Goal: Ask a question: Seek information or help from site administrators or community

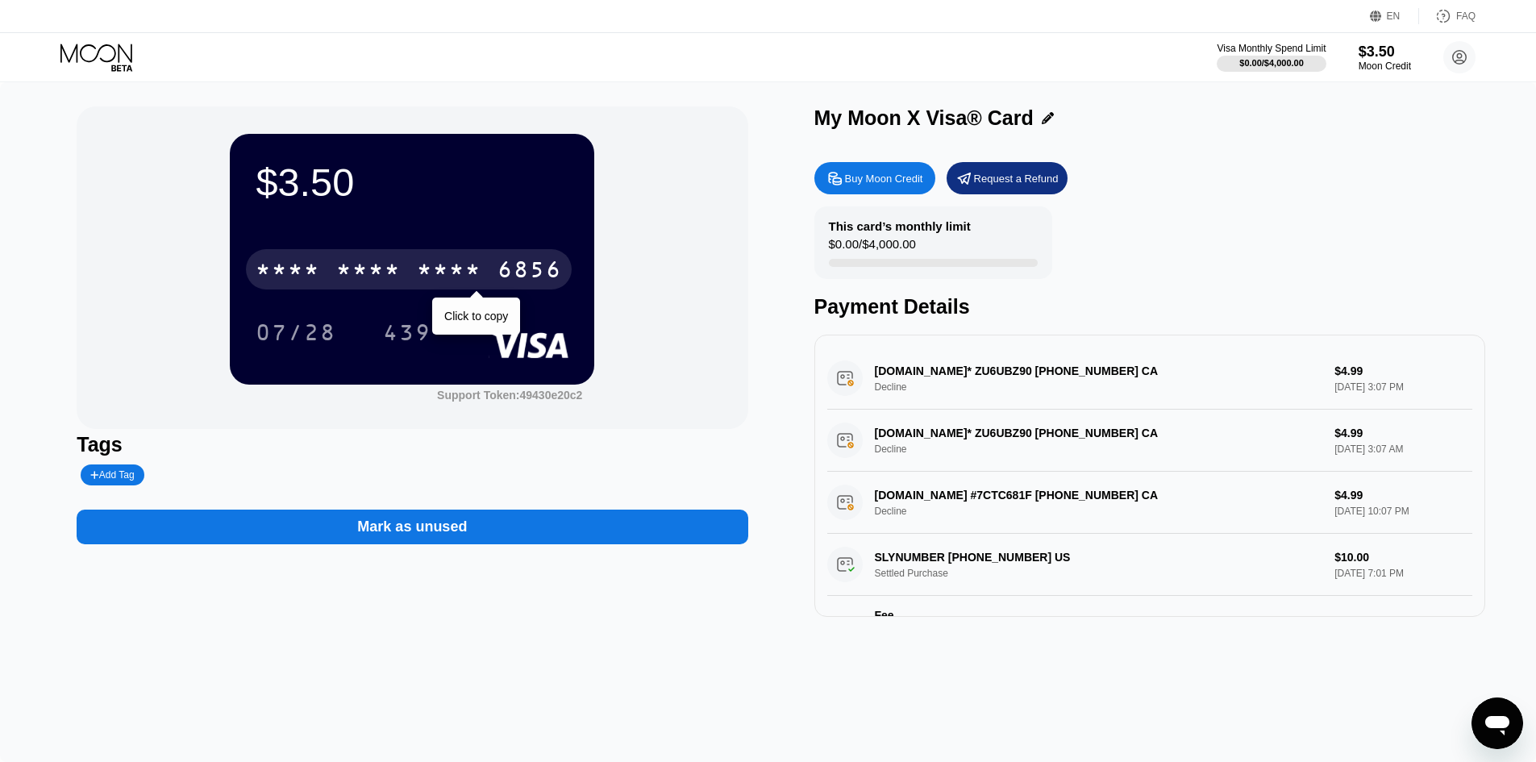
click at [404, 260] on div "* * * * * * * * * * * * 6856" at bounding box center [409, 269] width 326 height 40
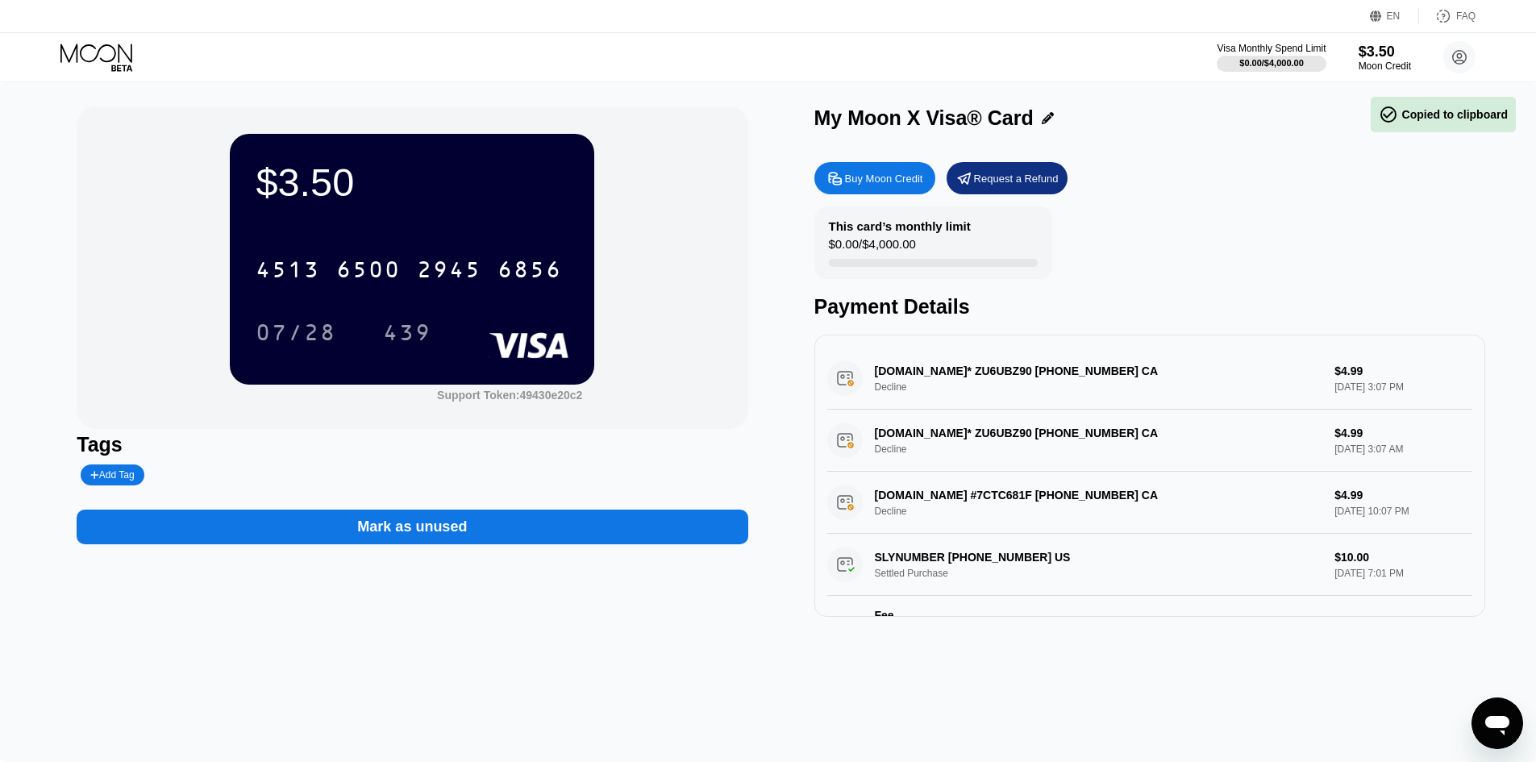
click at [557, 181] on div "$3.50" at bounding box center [412, 182] width 313 height 45
click at [448, 193] on div "$3.50" at bounding box center [412, 182] width 313 height 45
drag, startPoint x: 437, startPoint y: 210, endPoint x: 493, endPoint y: 214, distance: 56.6
click at [442, 213] on div "$3.50 4513 6500 2945 6856 07/28 439" at bounding box center [412, 259] width 364 height 250
click at [879, 179] on div "Buy Moon Credit" at bounding box center [884, 179] width 78 height 14
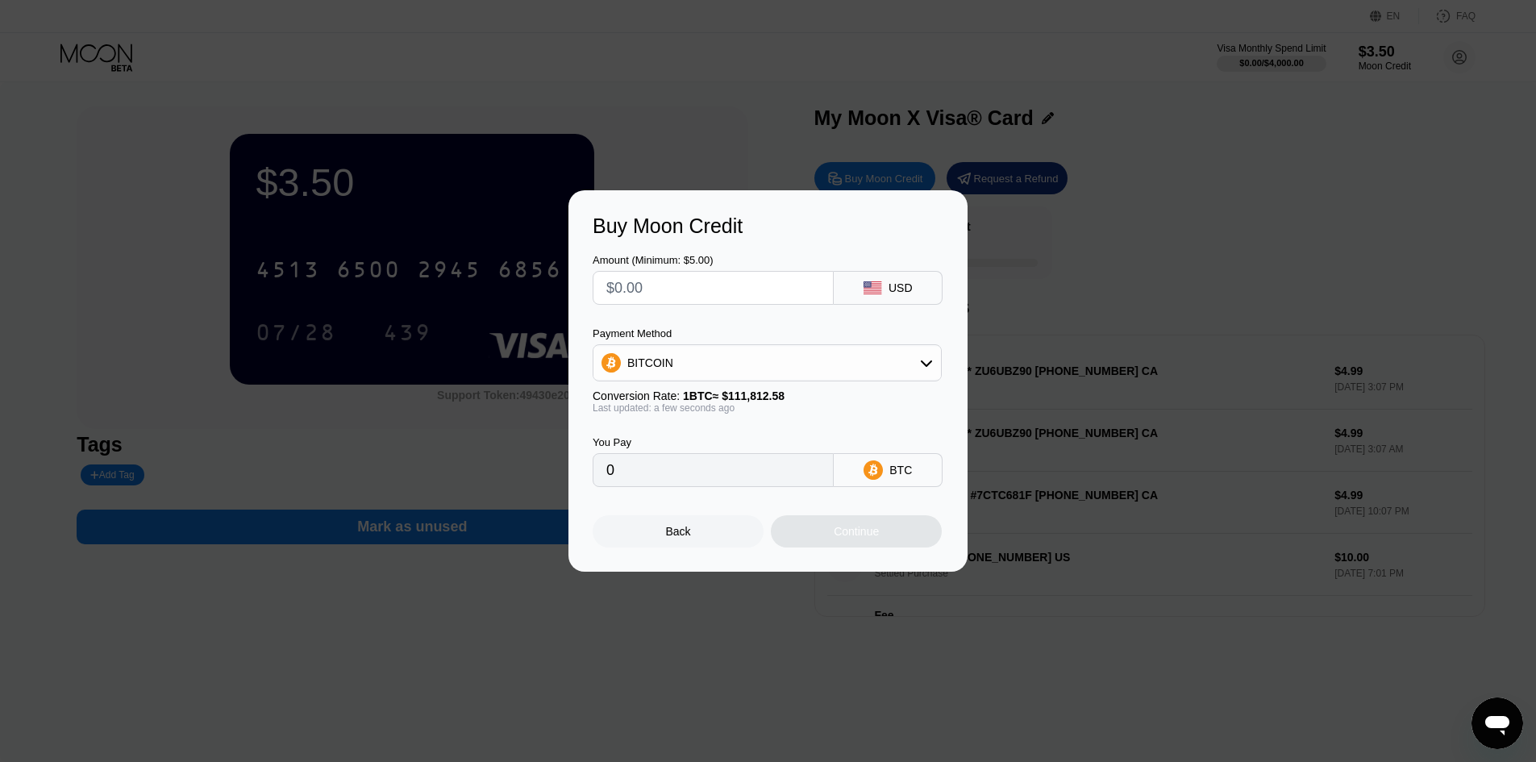
click at [683, 294] on input "text" at bounding box center [713, 288] width 214 height 32
type input "$1"
type input "0.00000895"
type input "$15"
type input "0.00013416"
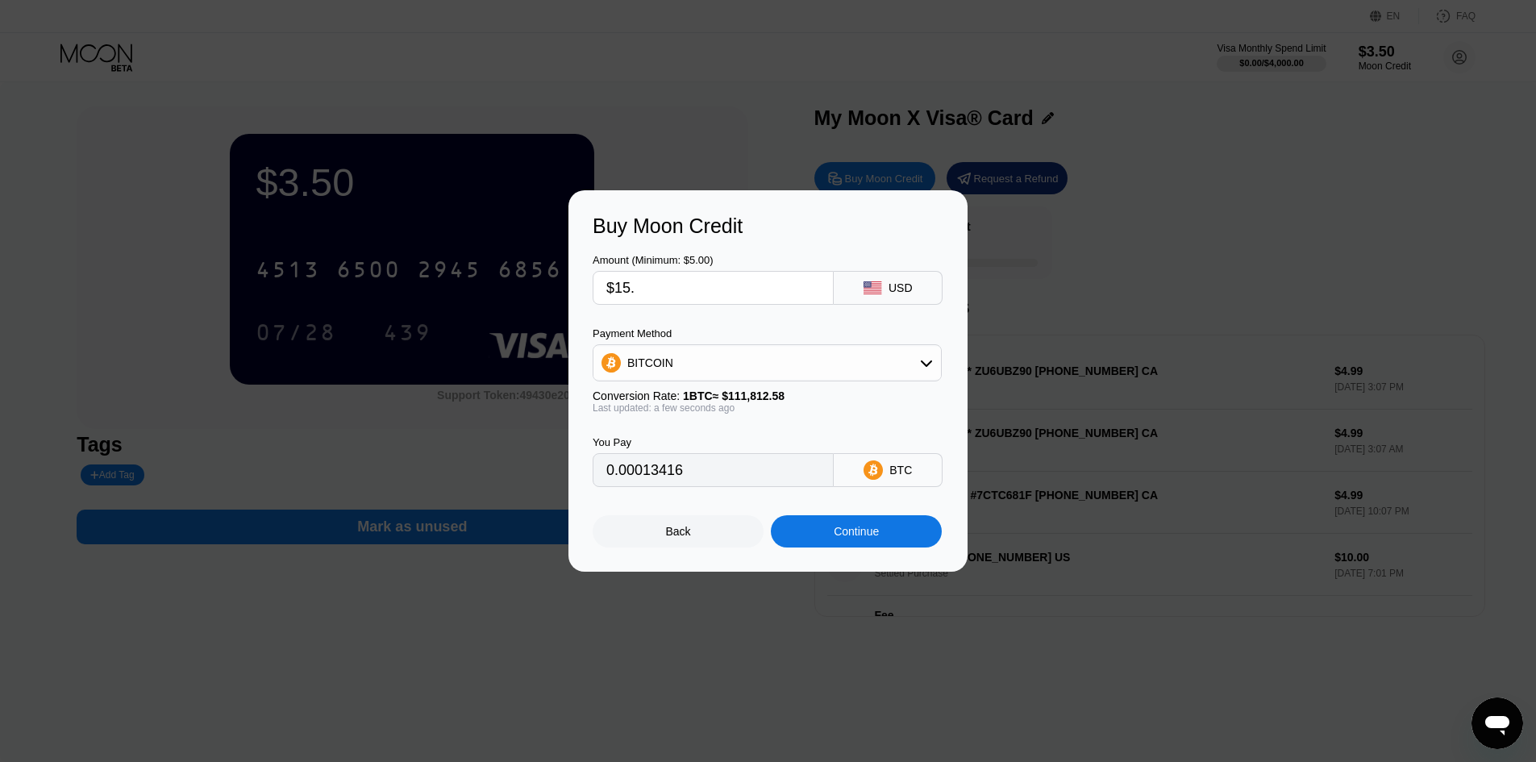
type input "$15.1"
type input "0.00013505"
type input "$15.16"
type input "0.00013559"
type input "$15.16"
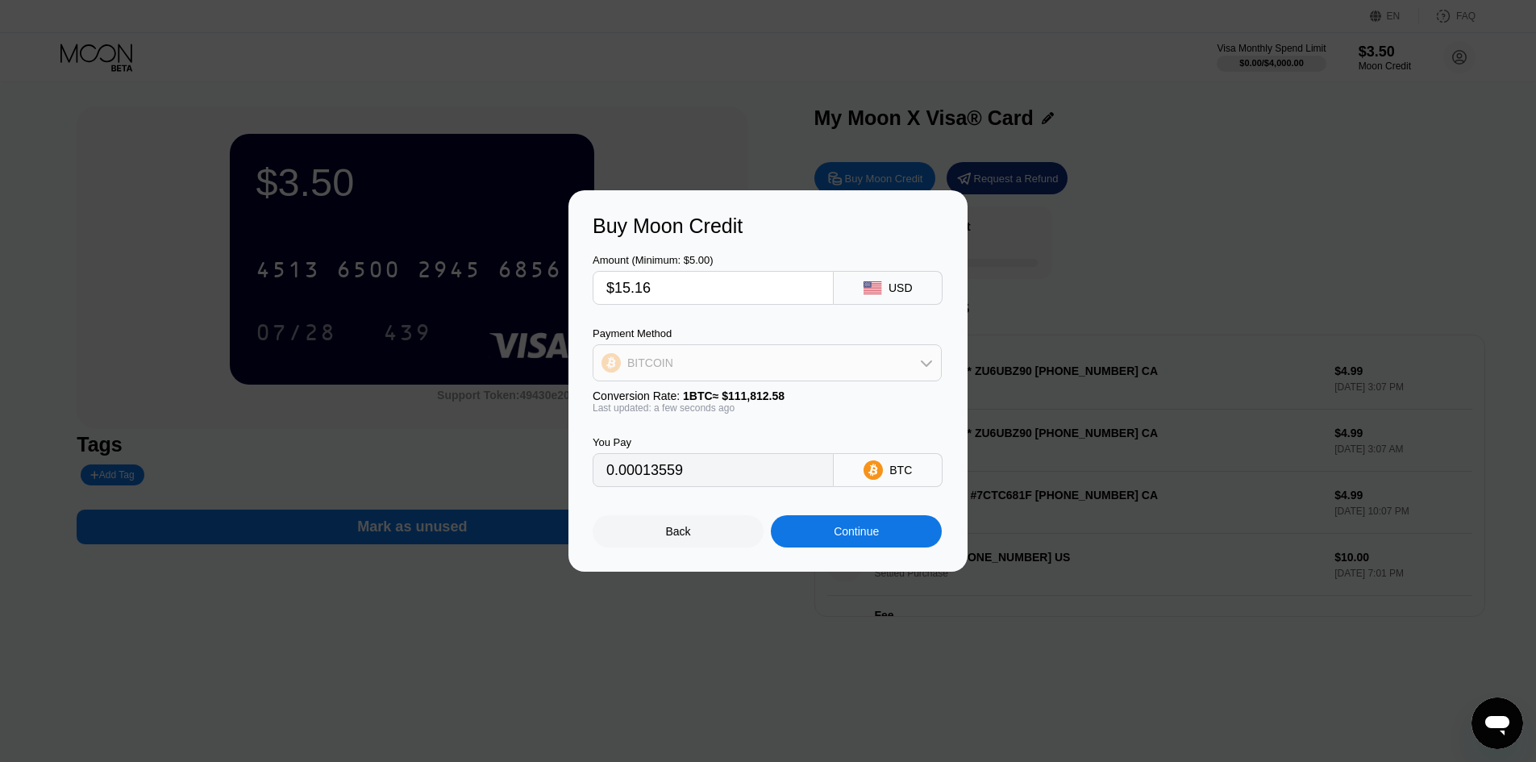
click at [665, 369] on div "BITCOIN" at bounding box center [650, 362] width 46 height 13
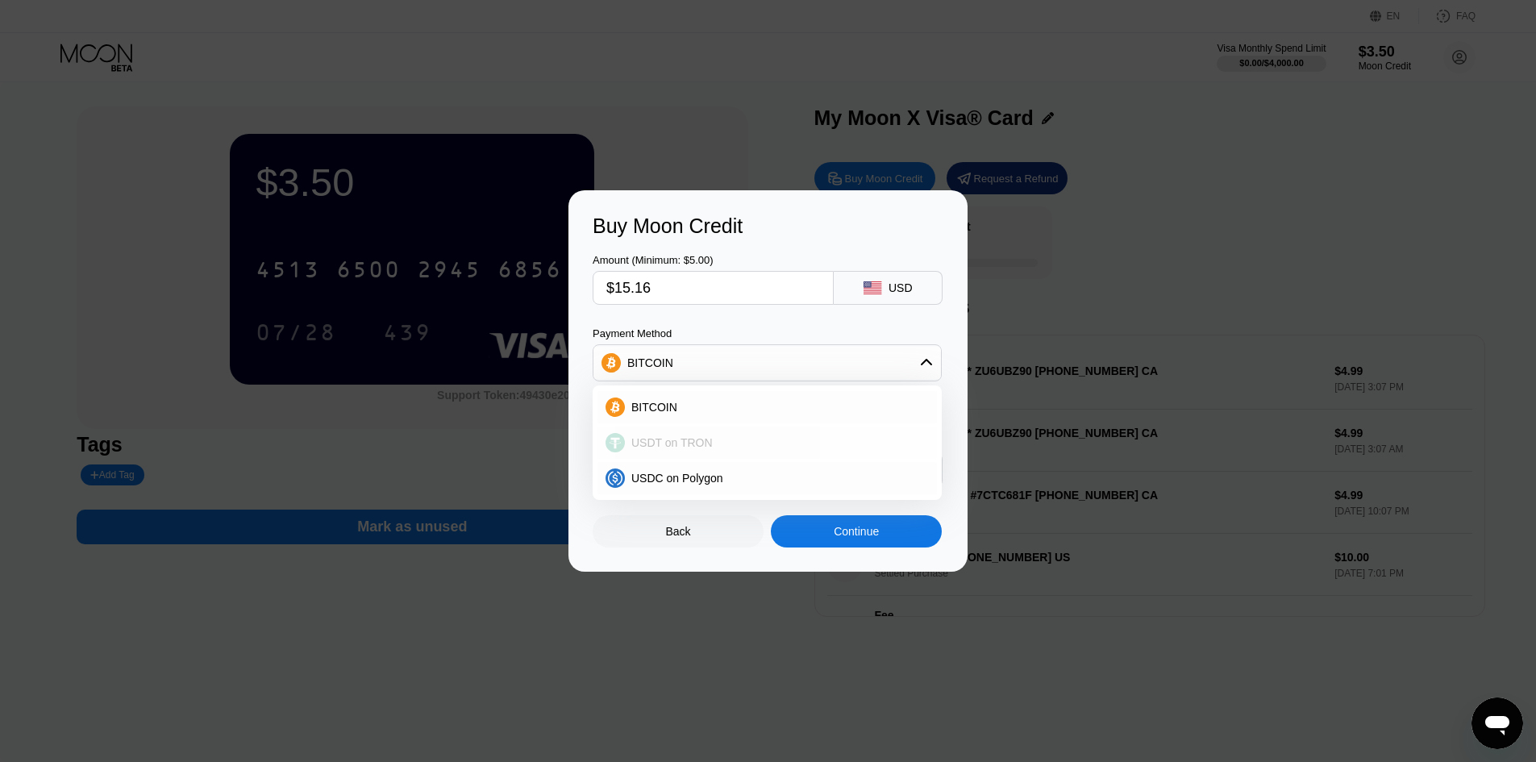
click at [692, 439] on span "USDT on TRON" at bounding box center [671, 442] width 81 height 13
type input "15.31"
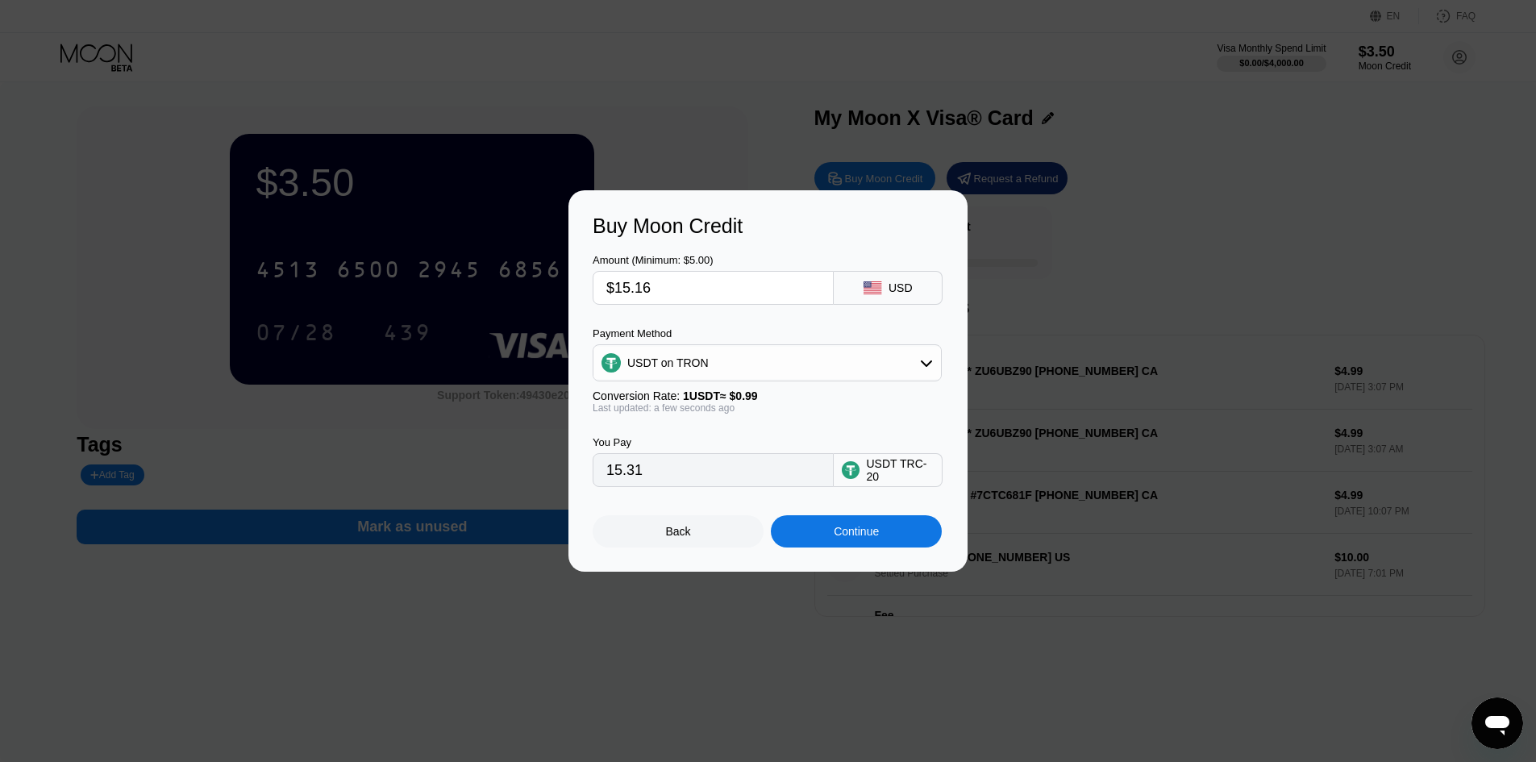
click at [777, 299] on input "$15.16" at bounding box center [713, 288] width 214 height 32
type input "$15."
type input "15.15"
type input "$15"
click at [847, 536] on div "Continue" at bounding box center [856, 531] width 45 height 13
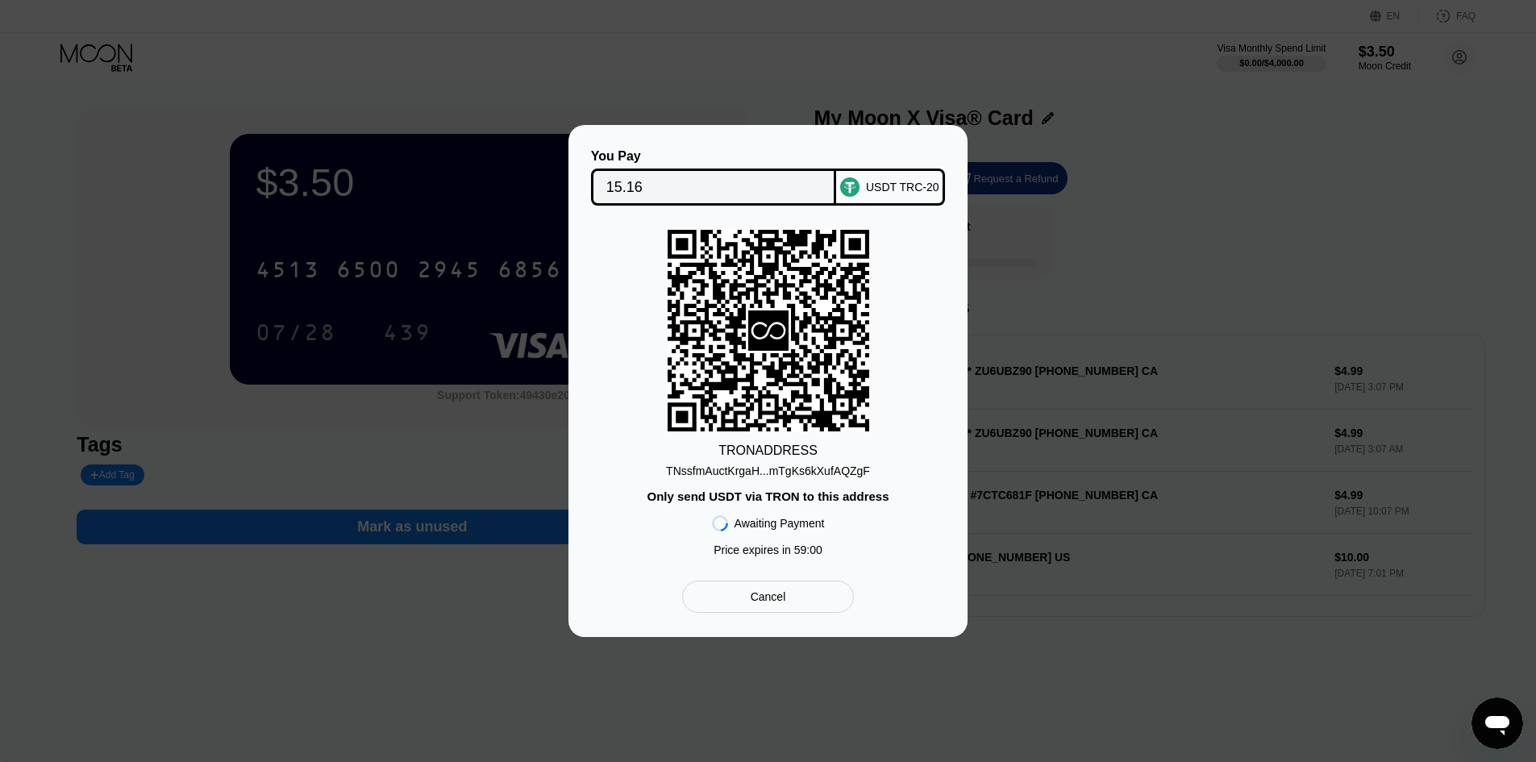
click at [713, 171] on input "15.16" at bounding box center [713, 187] width 215 height 32
click at [622, 356] on div "TRON ADDRESS TNssfmAuctKrgaH...mTgKs6kXufAQZgF Only send USDT via TRON to this …" at bounding box center [768, 397] width 351 height 335
click at [790, 604] on div "Cancel" at bounding box center [768, 596] width 172 height 32
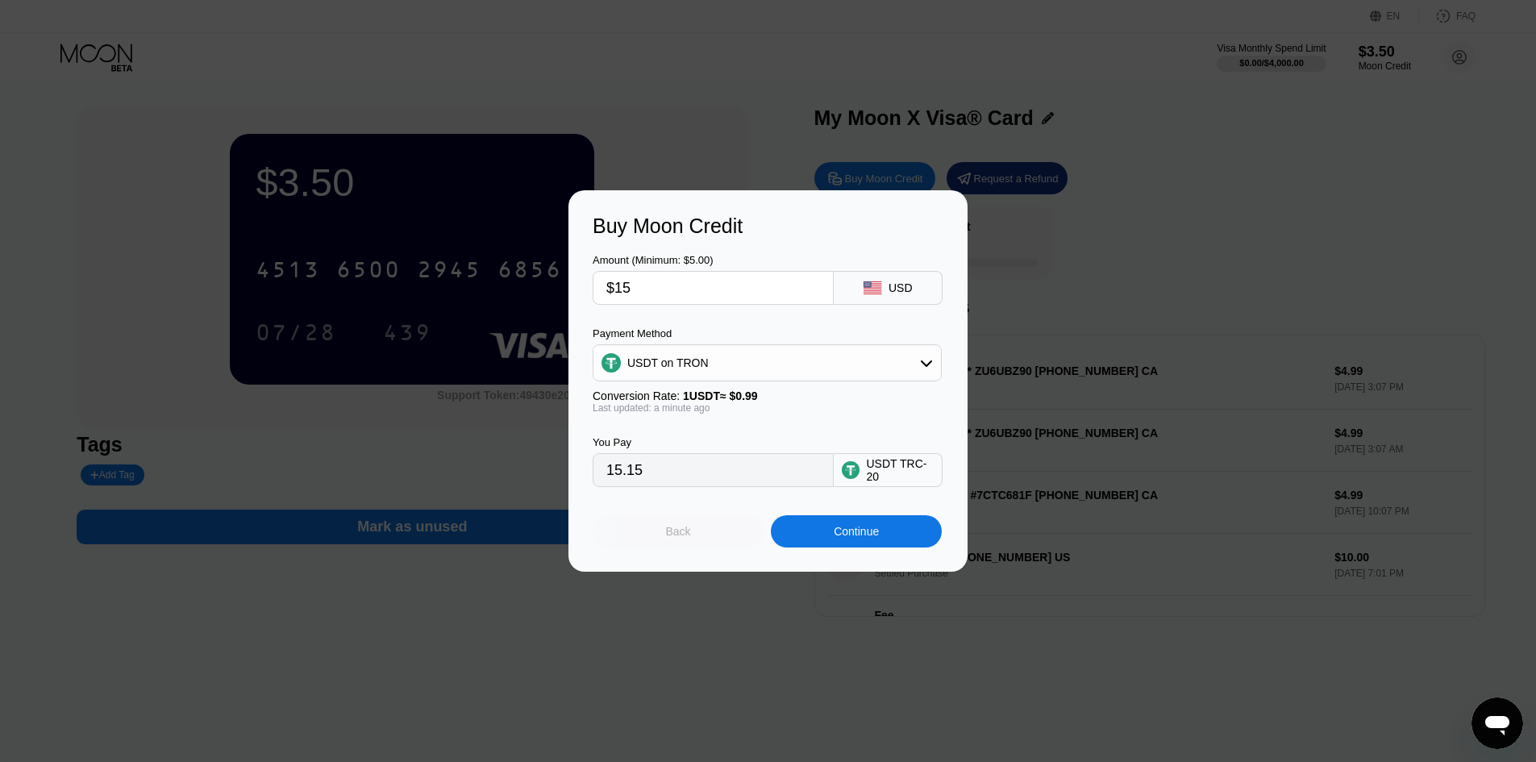
click at [695, 535] on div "Back" at bounding box center [678, 531] width 171 height 32
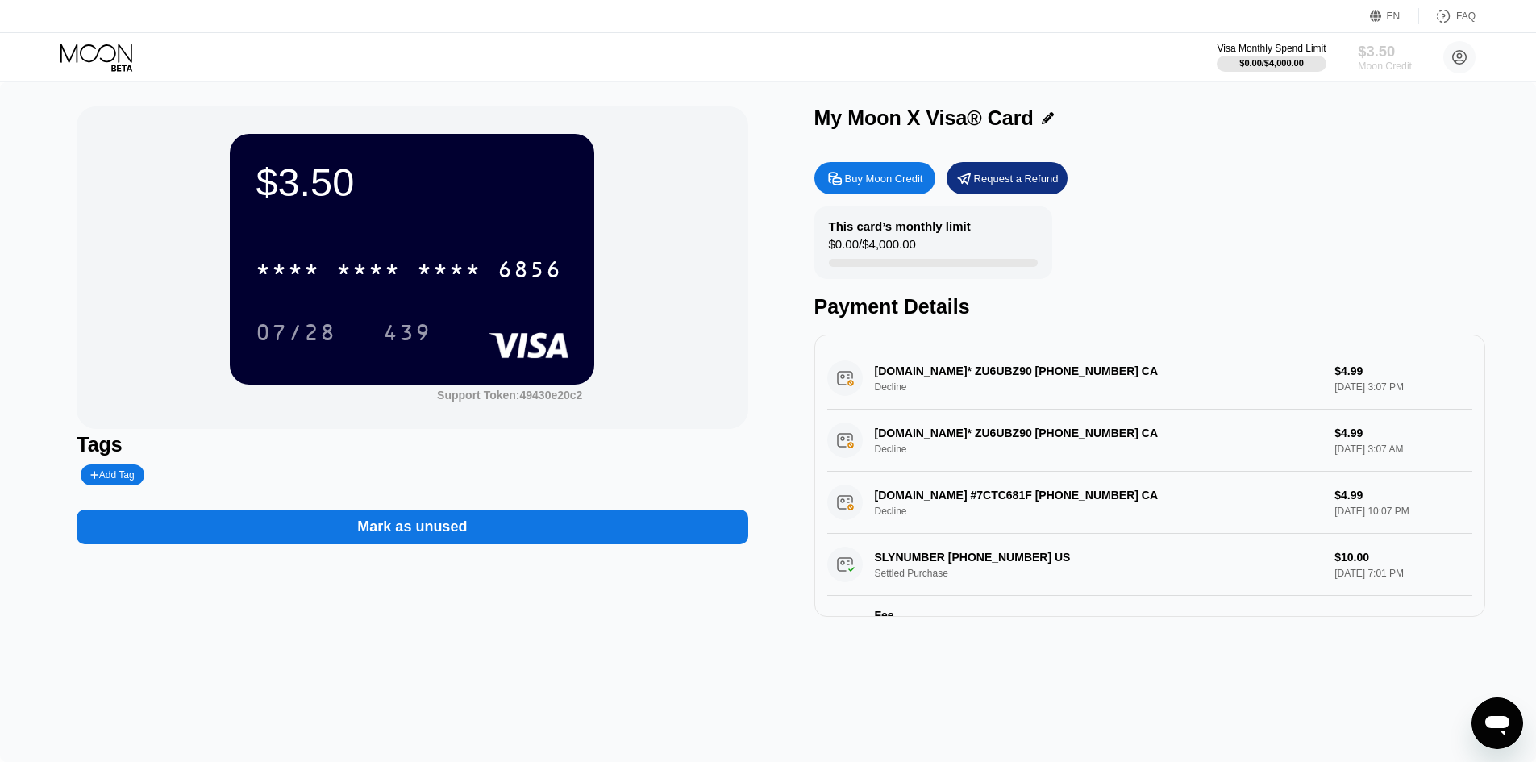
click at [1380, 67] on div "Moon Credit" at bounding box center [1385, 65] width 54 height 11
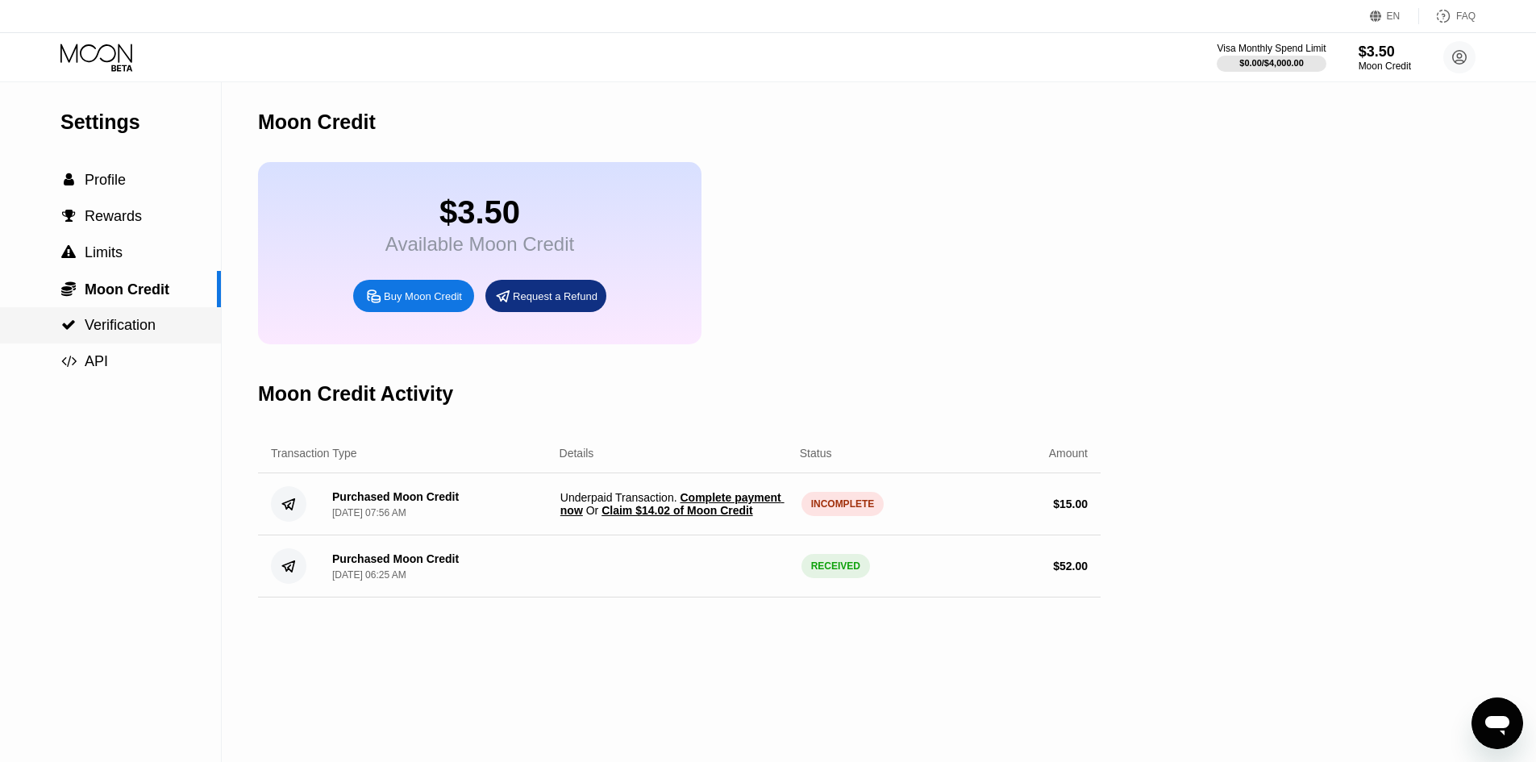
click at [130, 322] on span "Verification" at bounding box center [120, 325] width 71 height 16
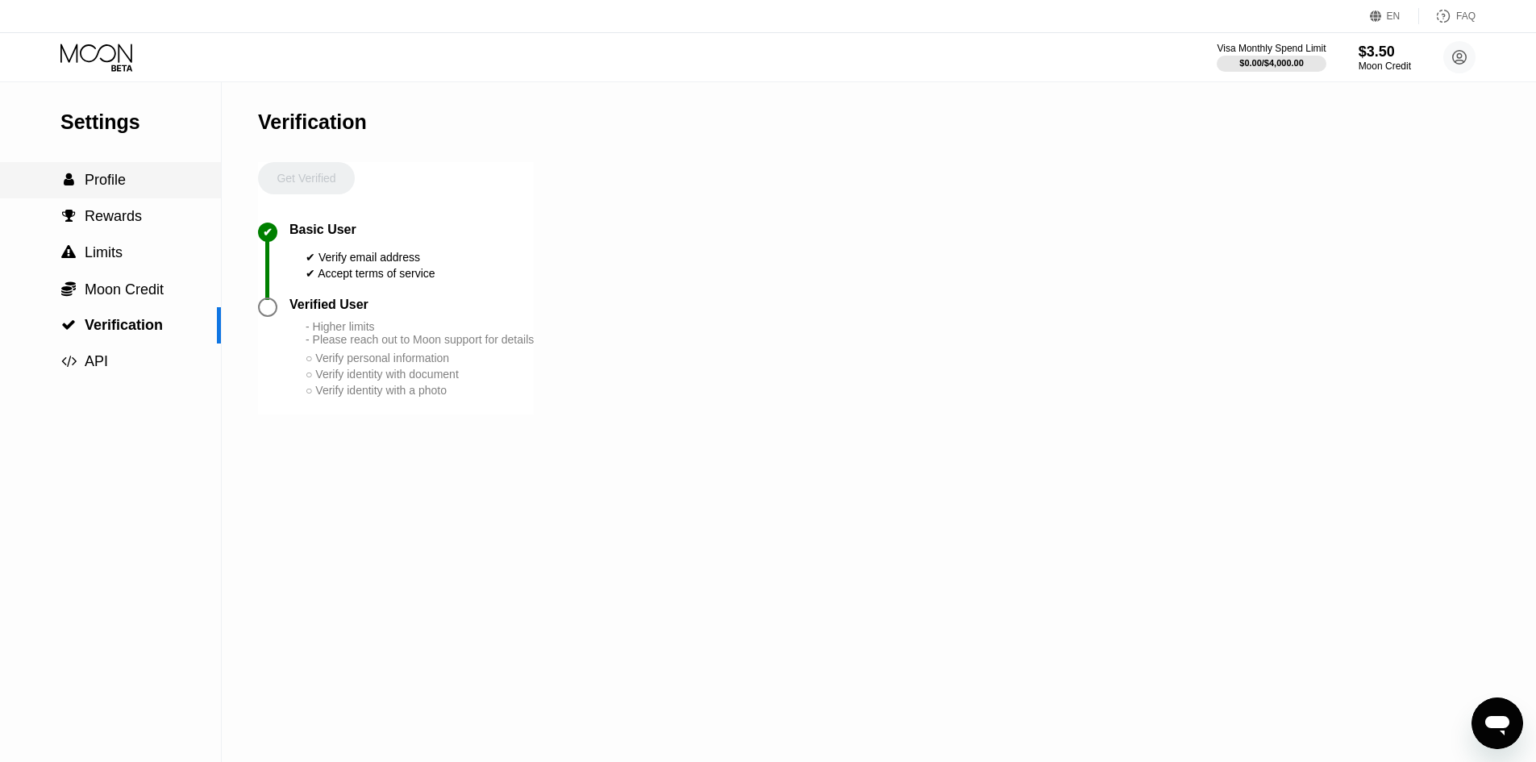
click at [95, 185] on span "Profile" at bounding box center [105, 180] width 41 height 16
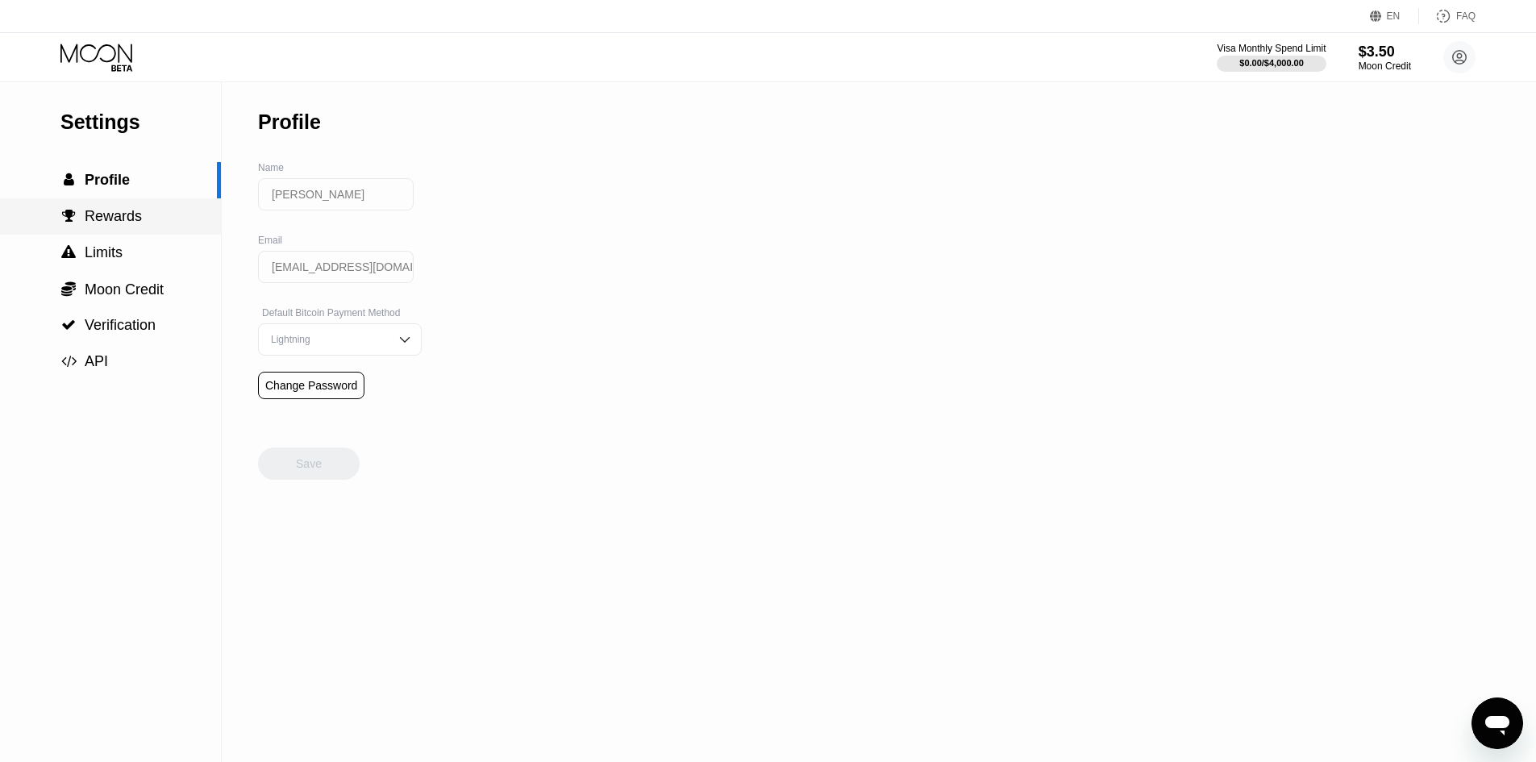
click at [143, 223] on div " Rewards" at bounding box center [110, 216] width 221 height 17
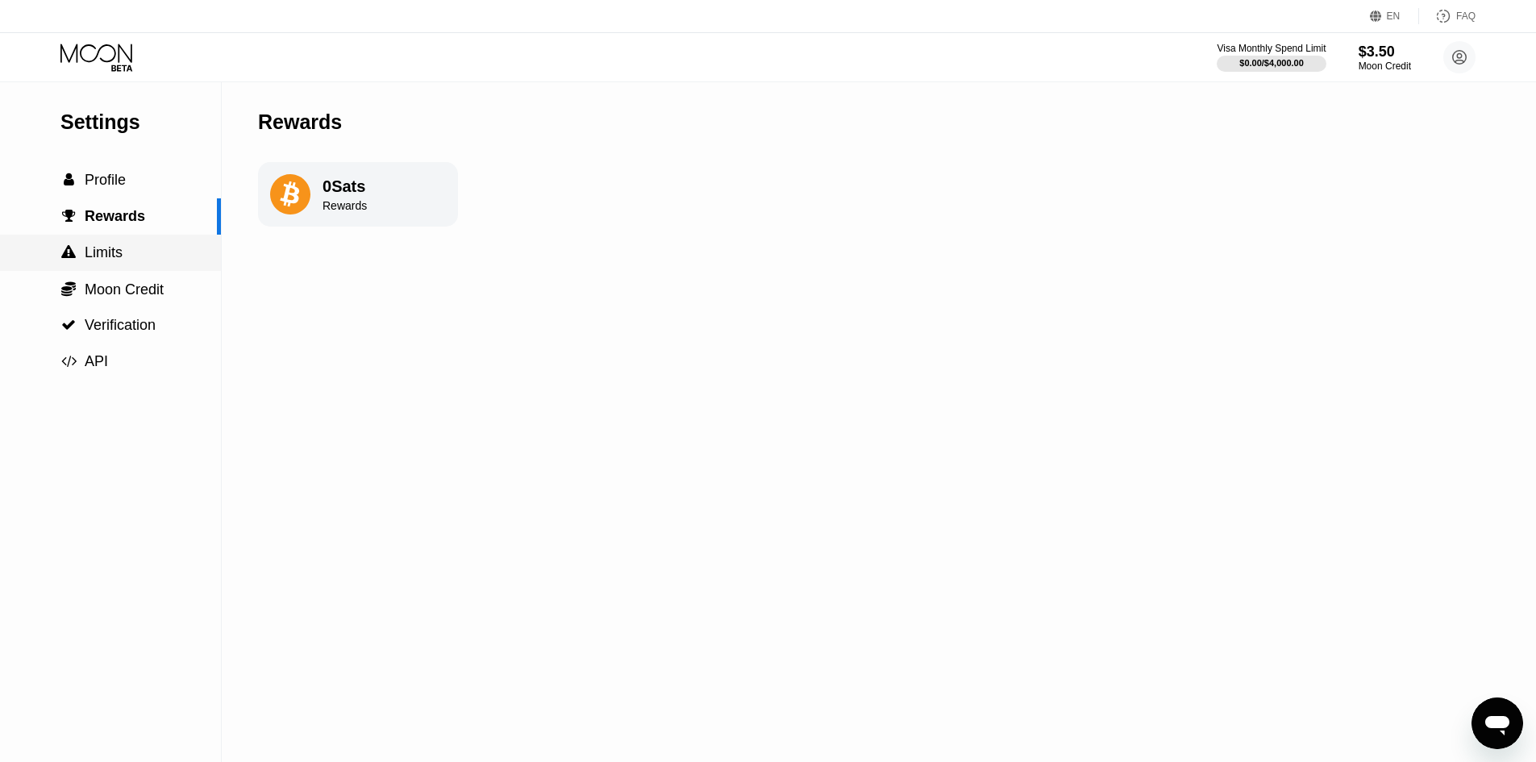
click at [119, 244] on div " Limits" at bounding box center [110, 253] width 221 height 36
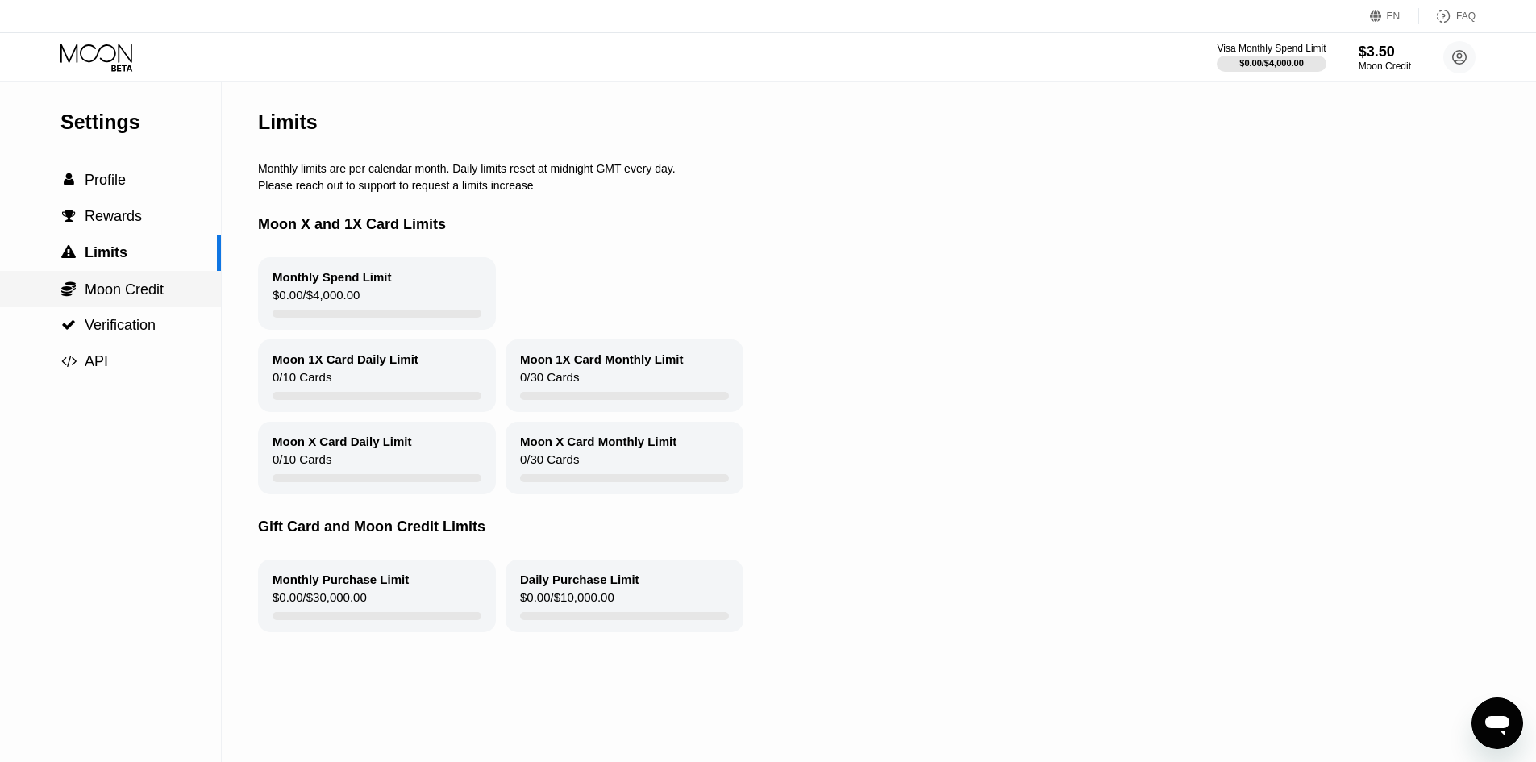
click at [126, 298] on span "Moon Credit" at bounding box center [124, 289] width 79 height 16
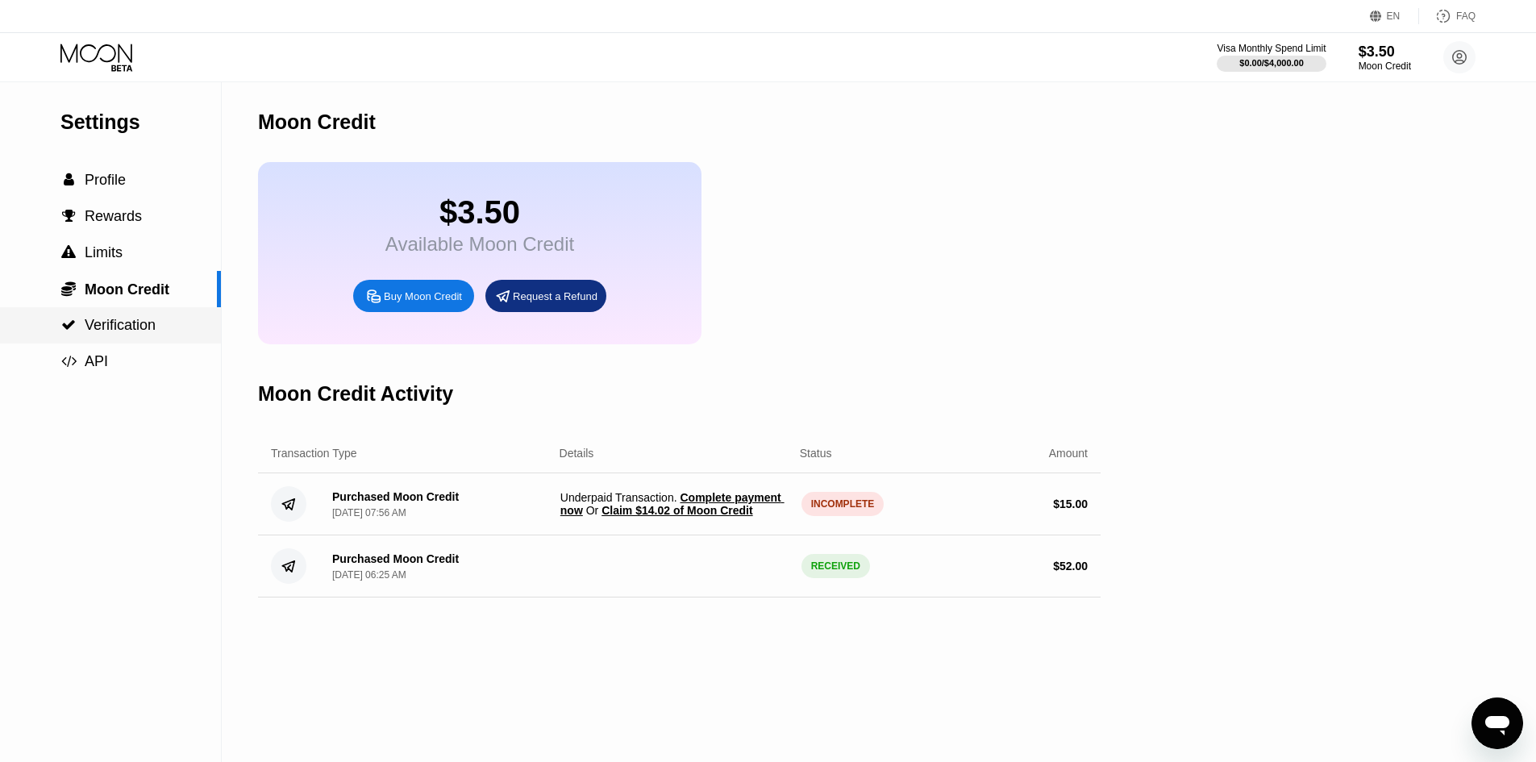
click at [135, 342] on div " Verification" at bounding box center [110, 325] width 221 height 36
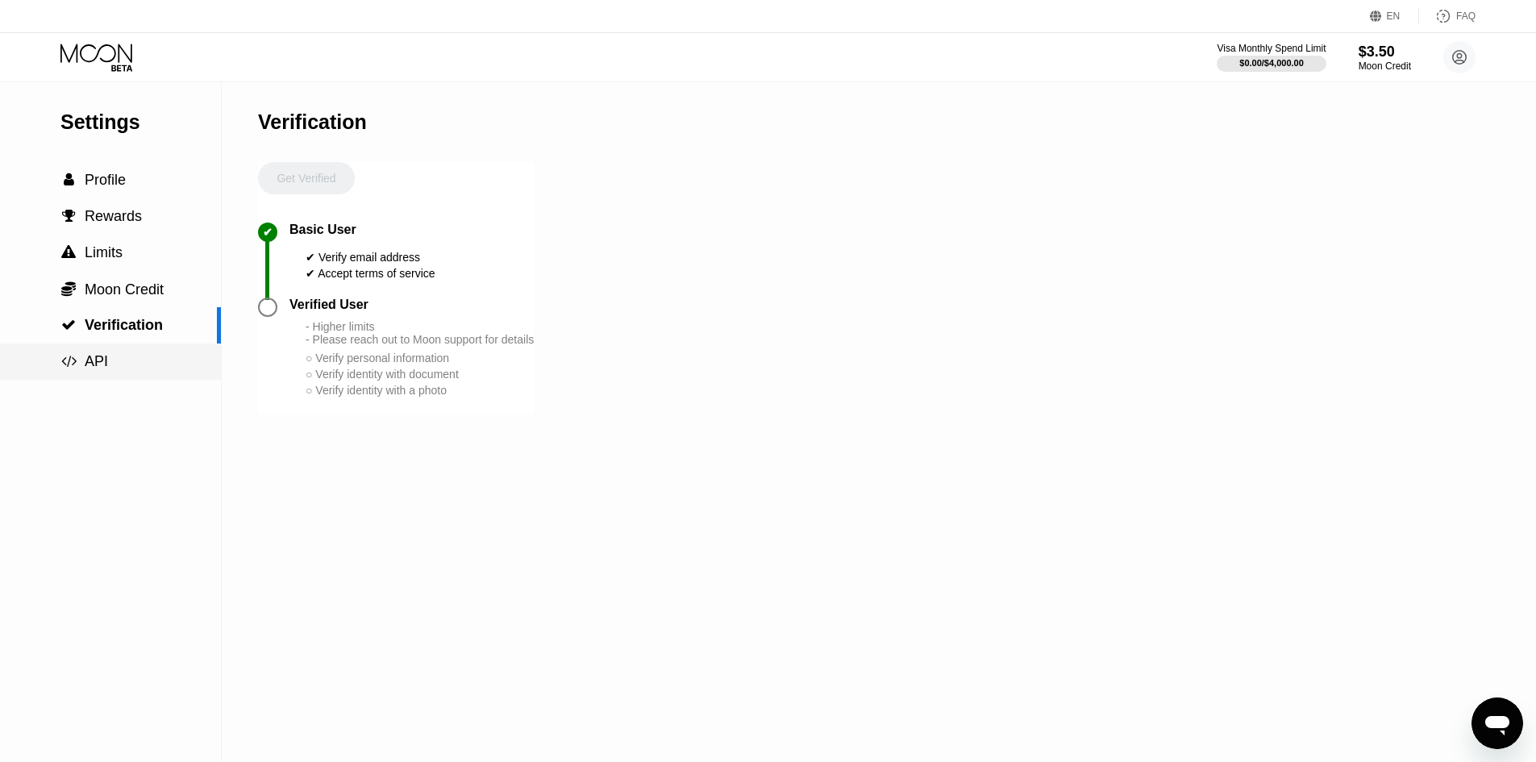
click at [131, 356] on div " API" at bounding box center [110, 361] width 221 height 17
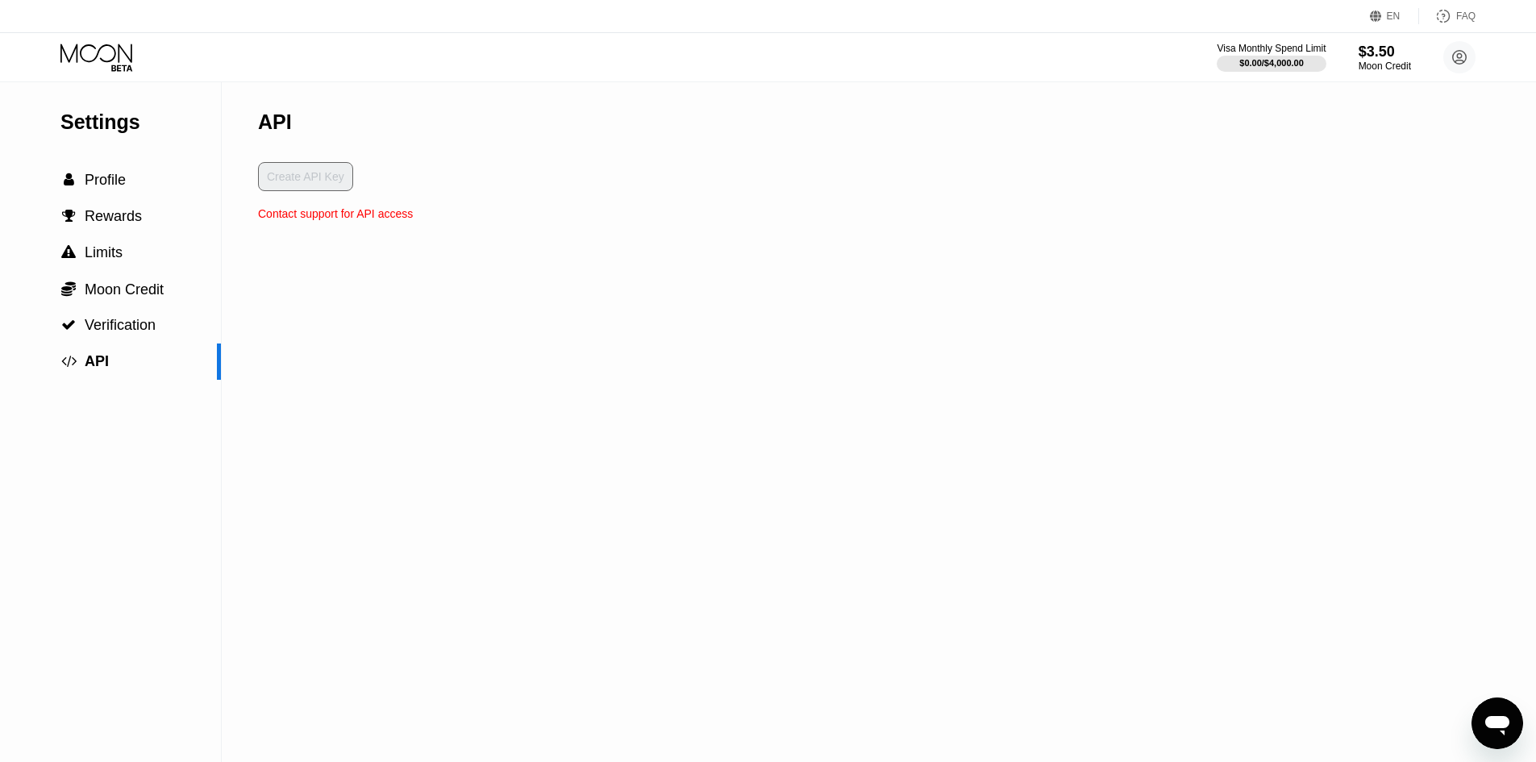
click at [297, 183] on div "Create API Key" at bounding box center [335, 184] width 155 height 45
click at [131, 180] on div " Profile" at bounding box center [110, 180] width 221 height 17
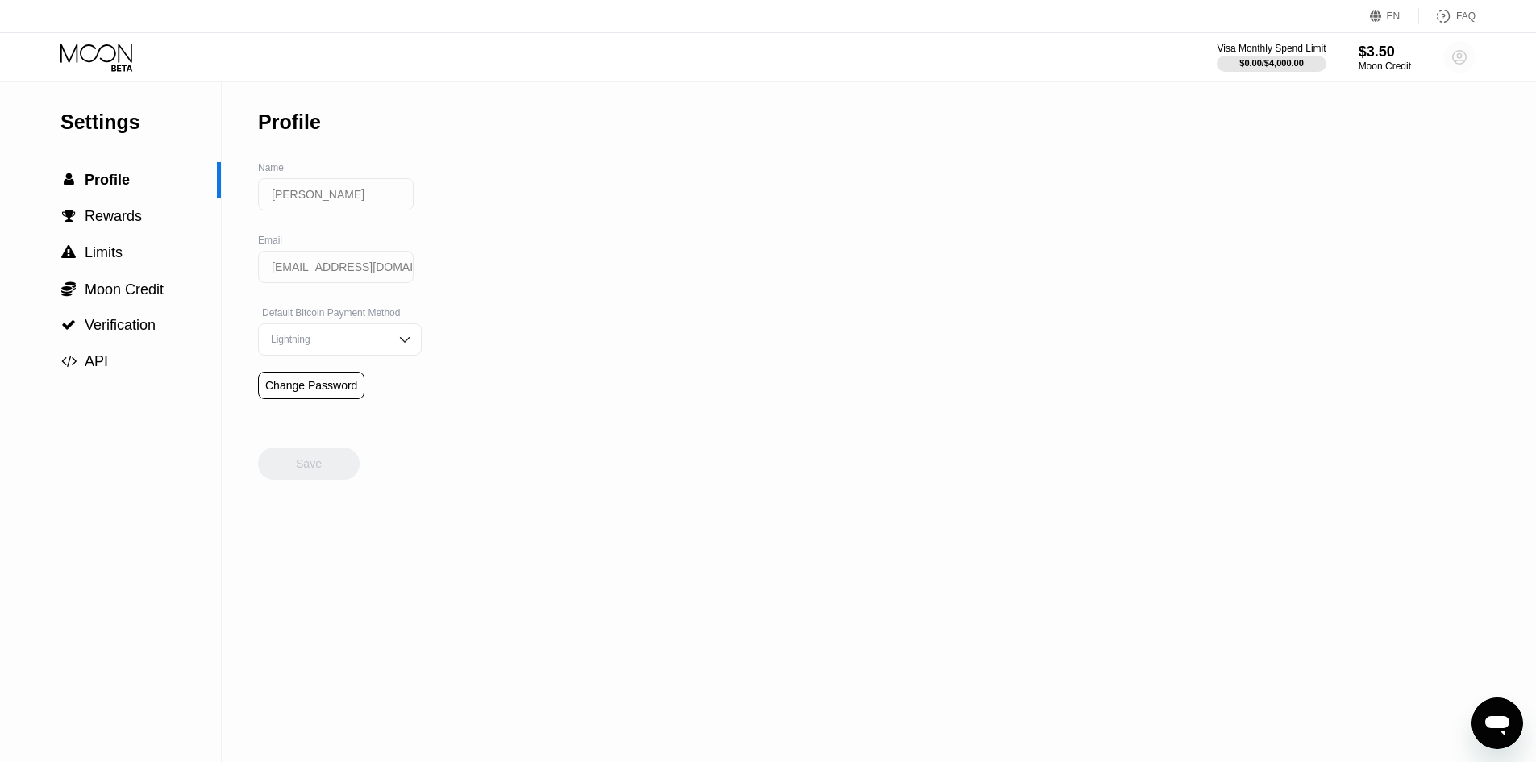
click at [1450, 50] on circle at bounding box center [1459, 57] width 32 height 32
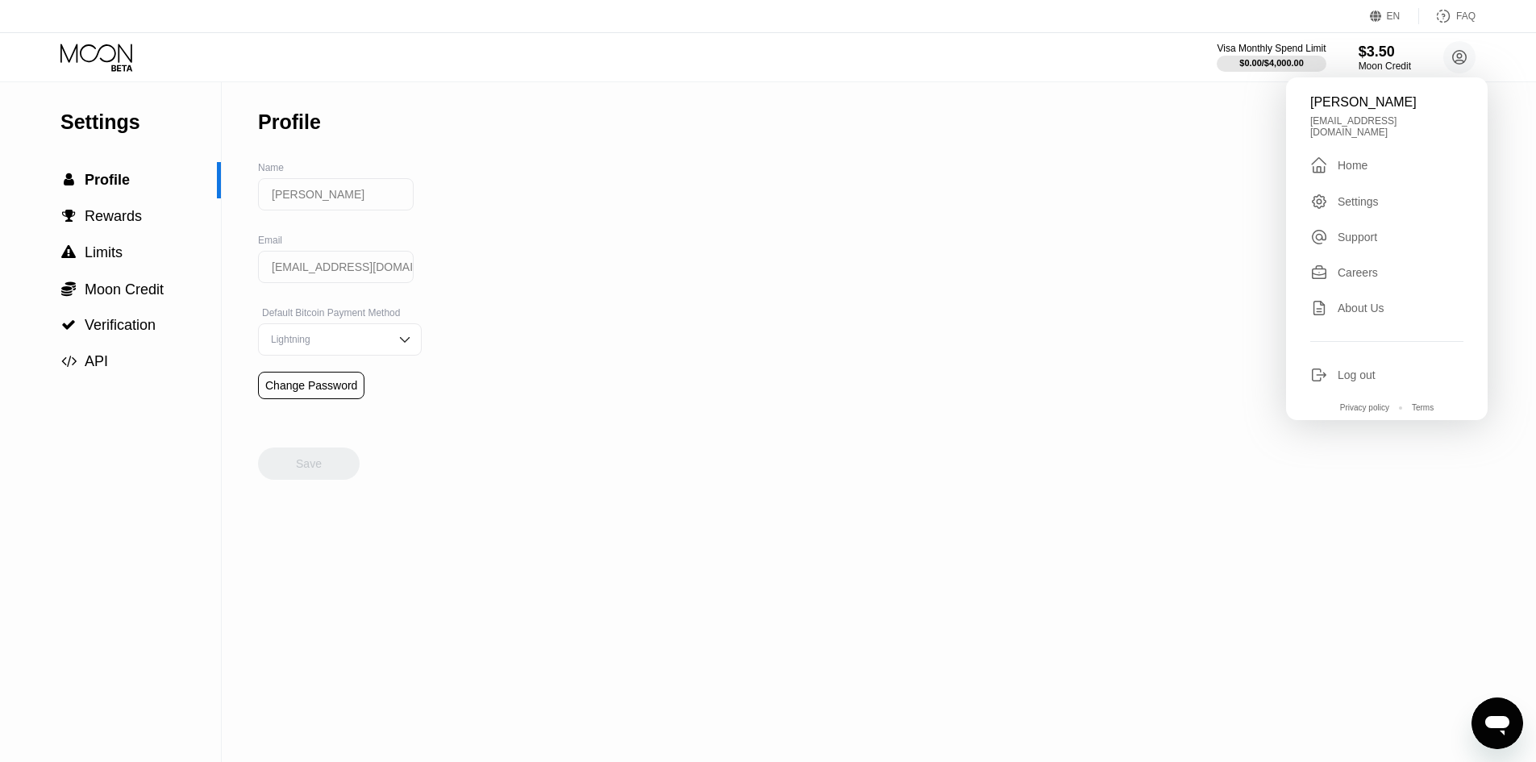
click at [1385, 157] on div " Home" at bounding box center [1386, 165] width 153 height 19
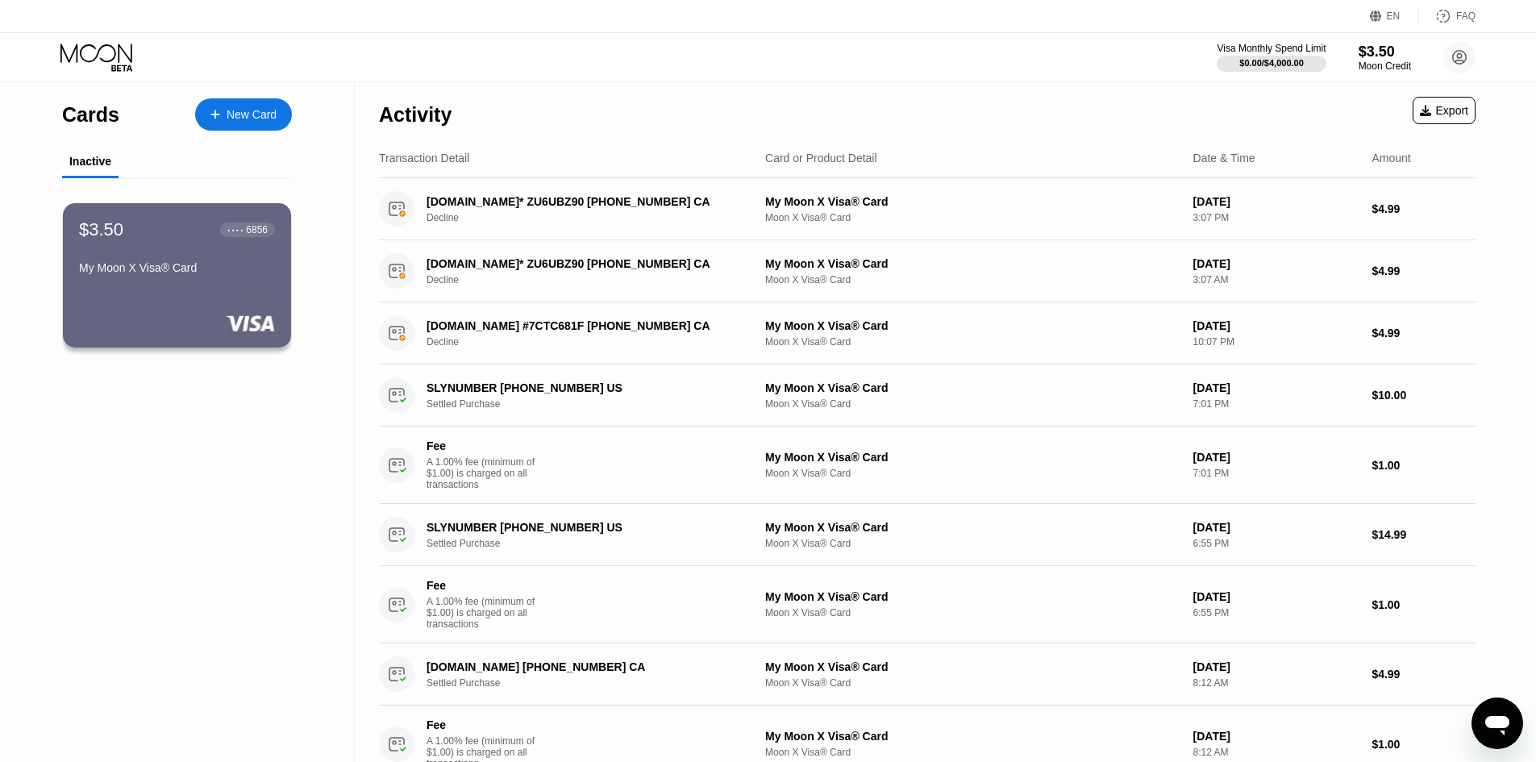
click at [1508, 723] on icon "Open messaging window" at bounding box center [1497, 725] width 24 height 19
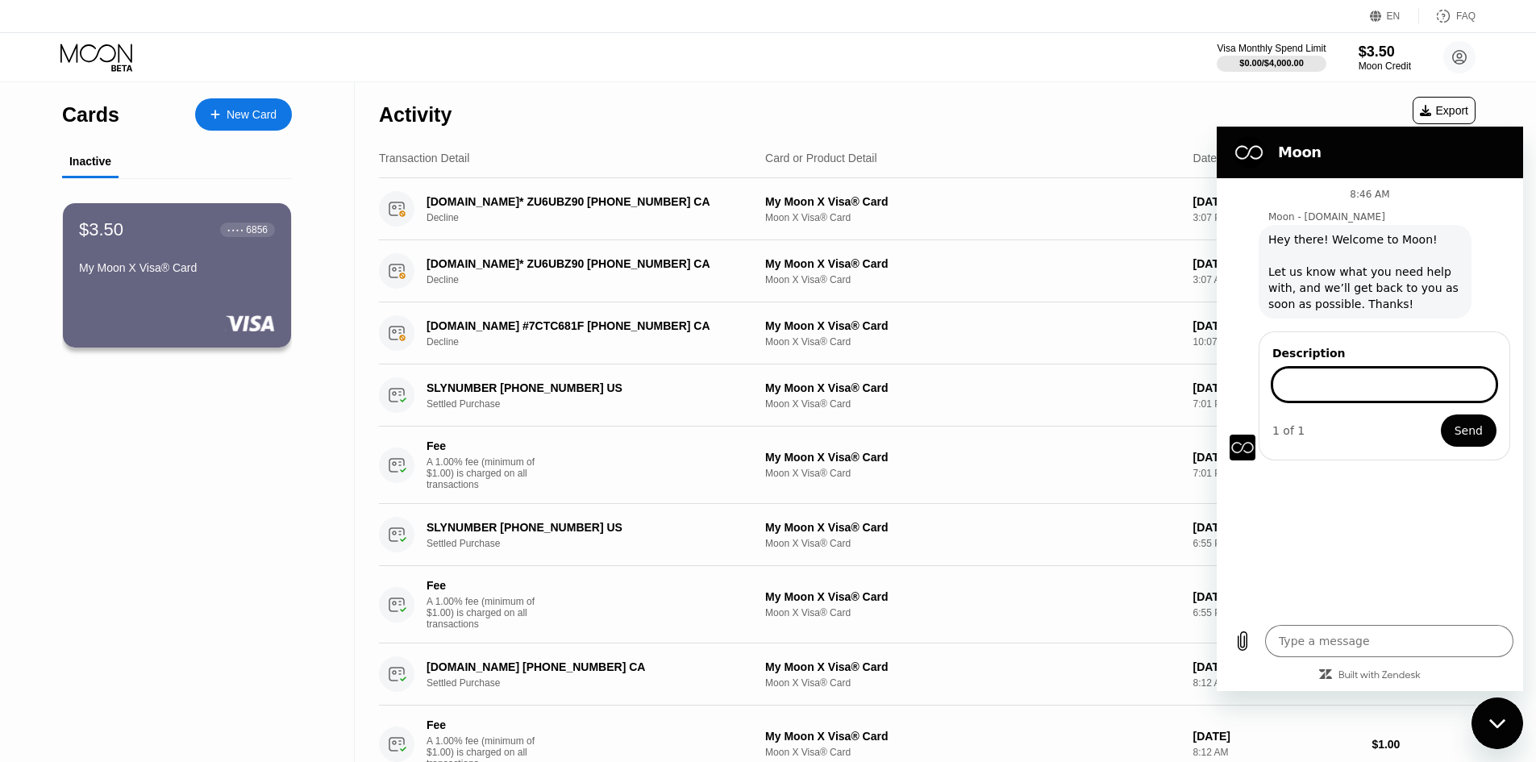
click at [1340, 386] on input "Description" at bounding box center [1384, 385] width 224 height 34
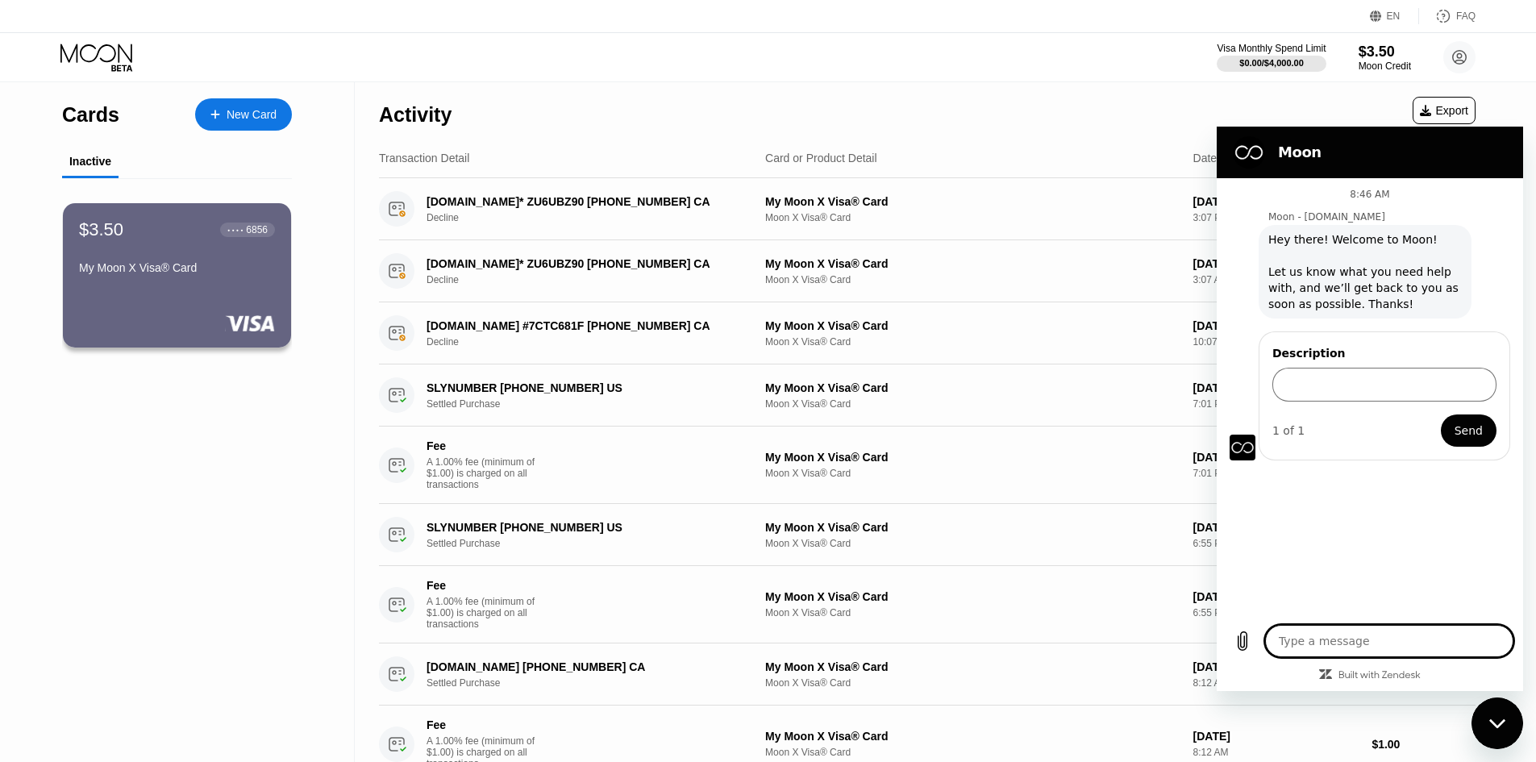
click at [1379, 642] on textarea at bounding box center [1389, 641] width 248 height 32
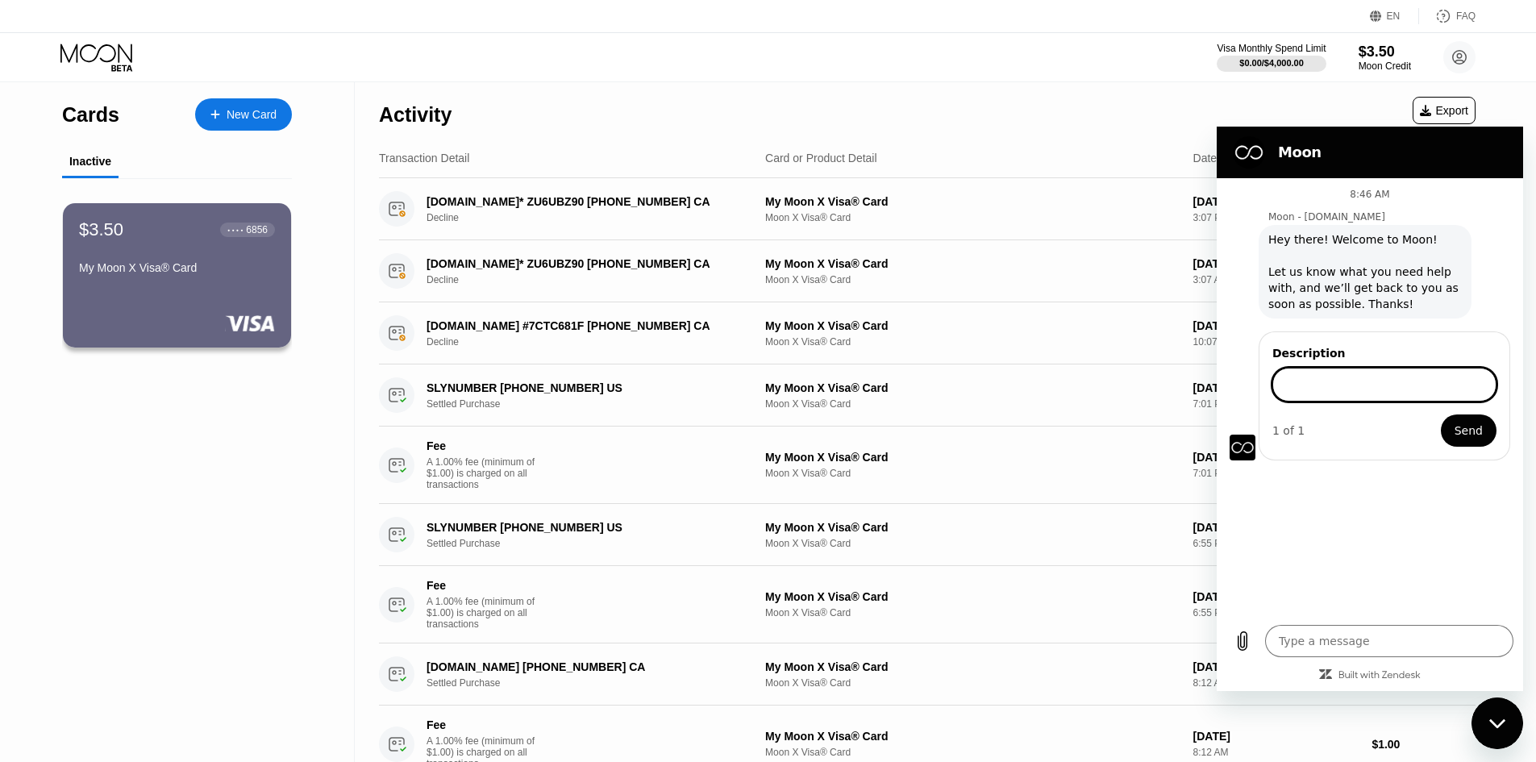
click at [1309, 393] on input "Description" at bounding box center [1384, 385] width 224 height 34
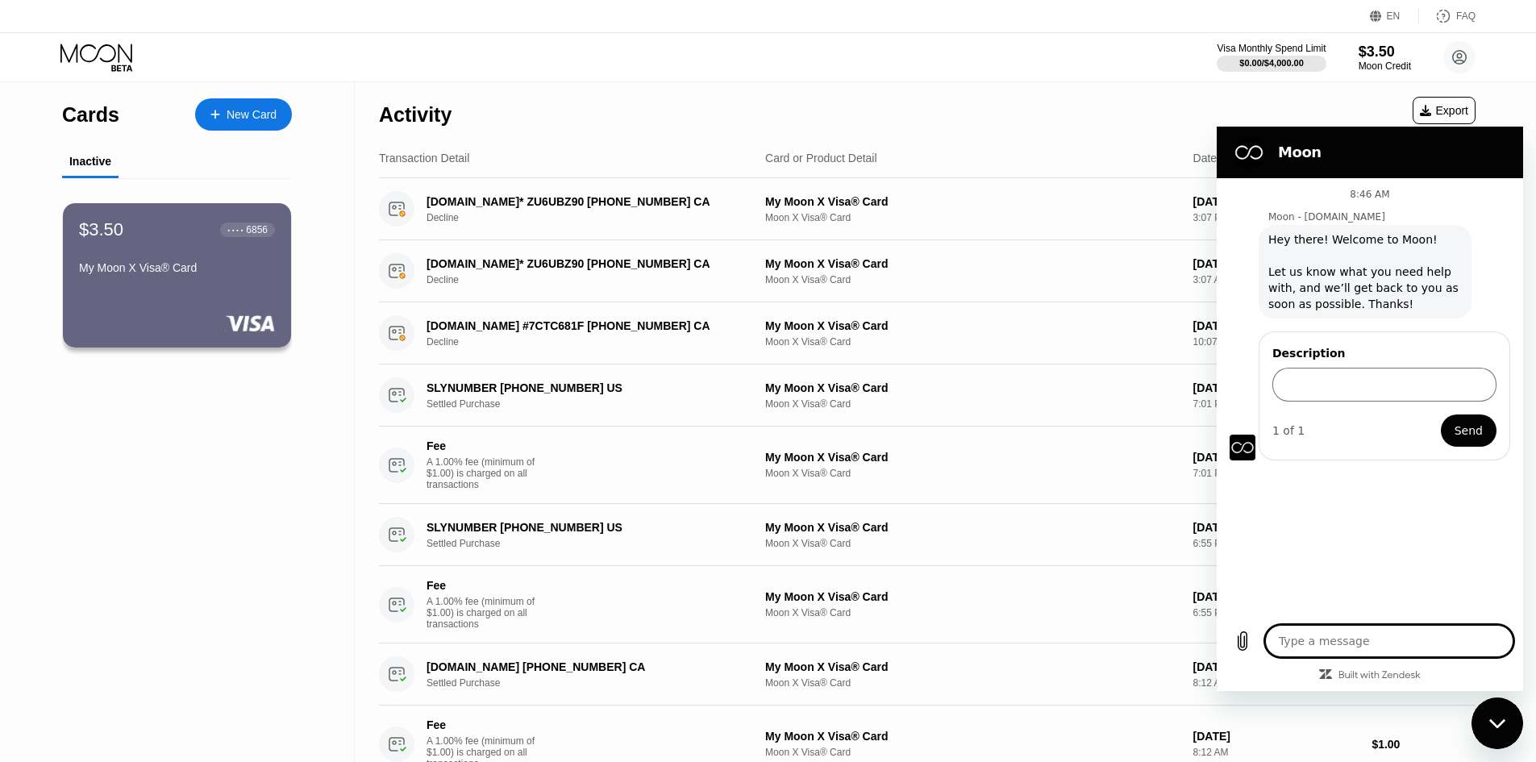
click at [1426, 647] on textarea at bounding box center [1389, 641] width 248 height 32
type textarea "x"
click at [1400, 639] on textarea at bounding box center [1389, 641] width 248 height 32
click at [1420, 635] on textarea at bounding box center [1389, 641] width 248 height 32
type textarea "H"
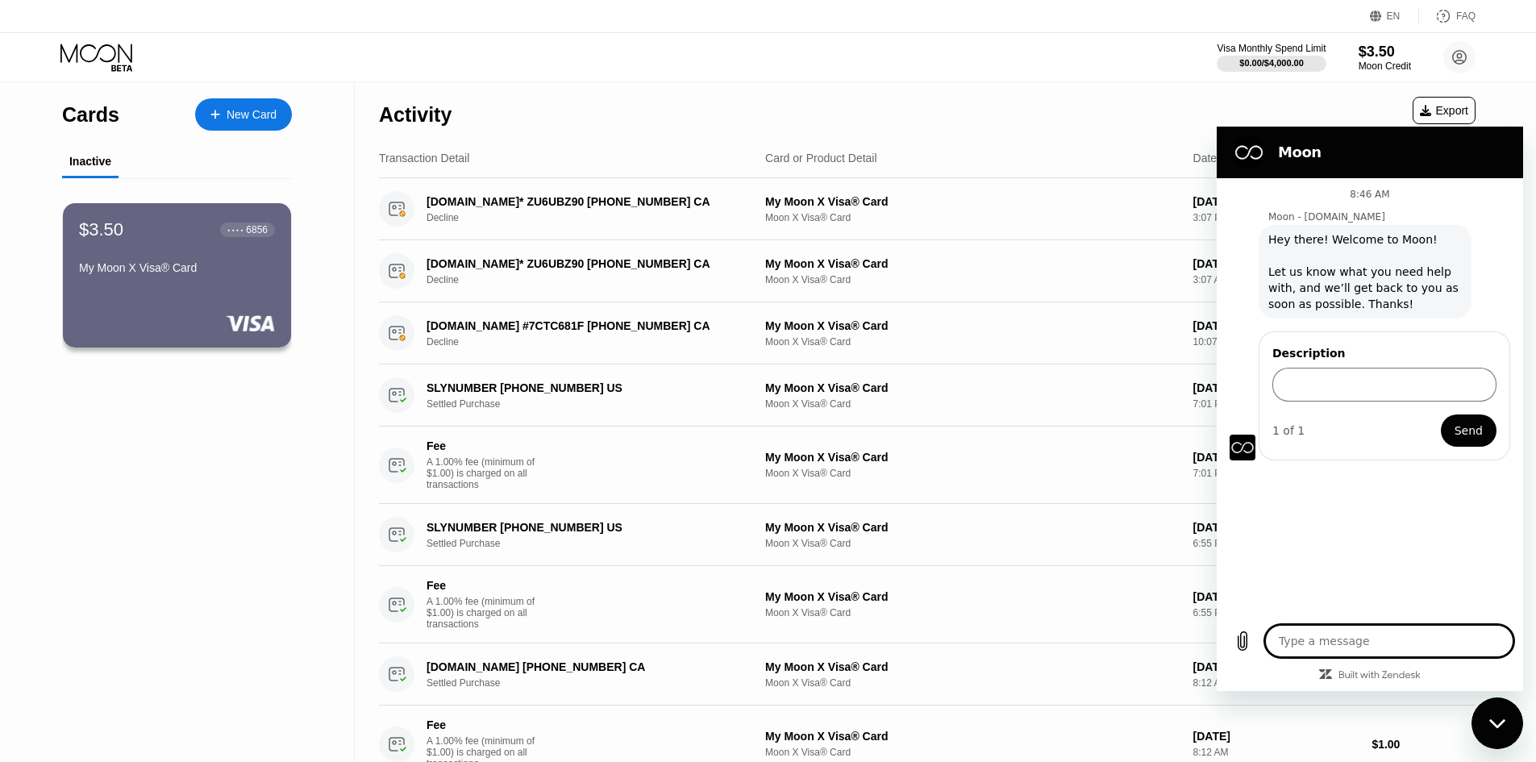
type textarea "x"
type textarea "Hi"
type textarea "x"
type textarea "Hi"
type textarea "x"
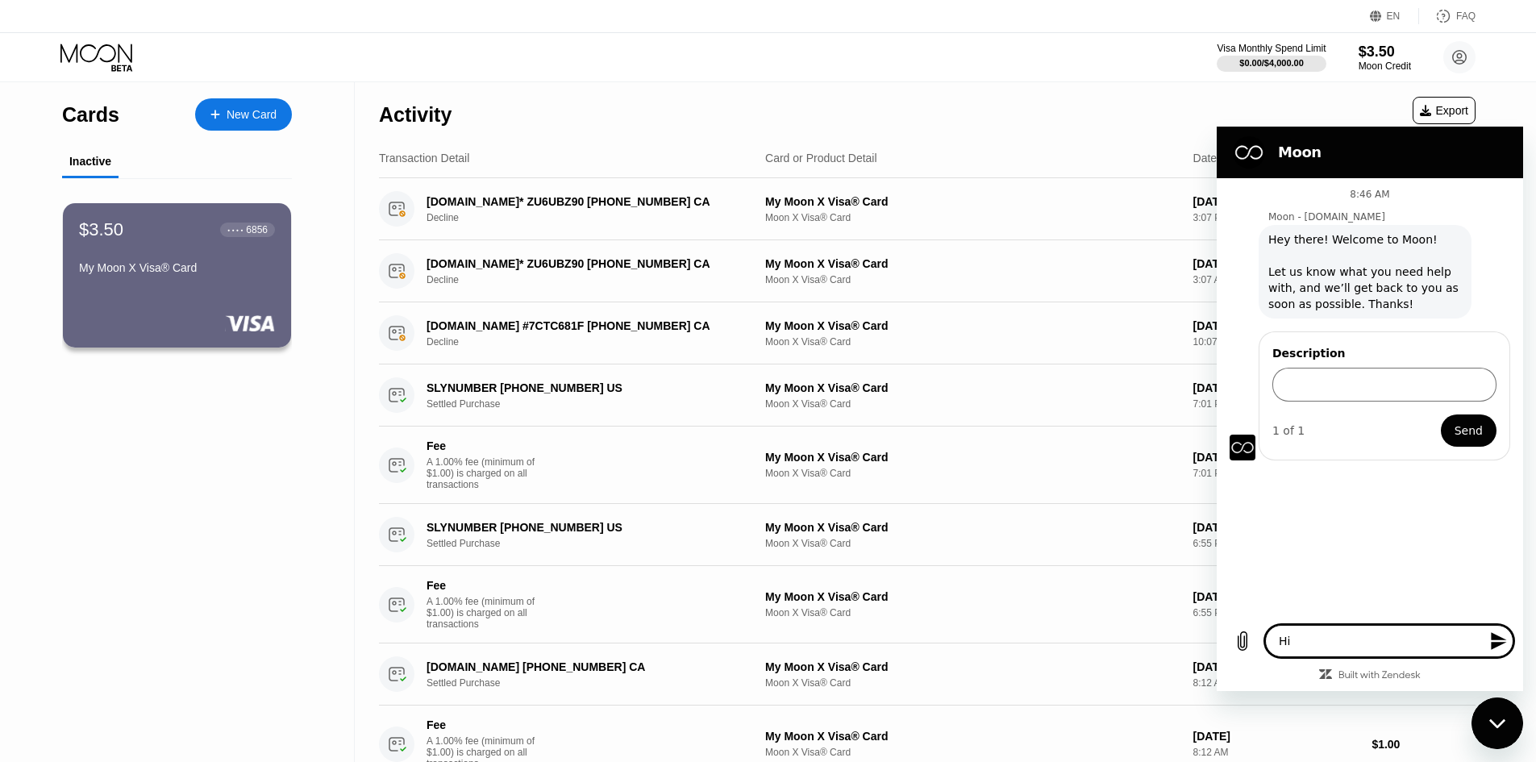
type textarea "Hi S"
type textarea "x"
type textarea "Hi Su"
type textarea "x"
type textarea "Hi Sup"
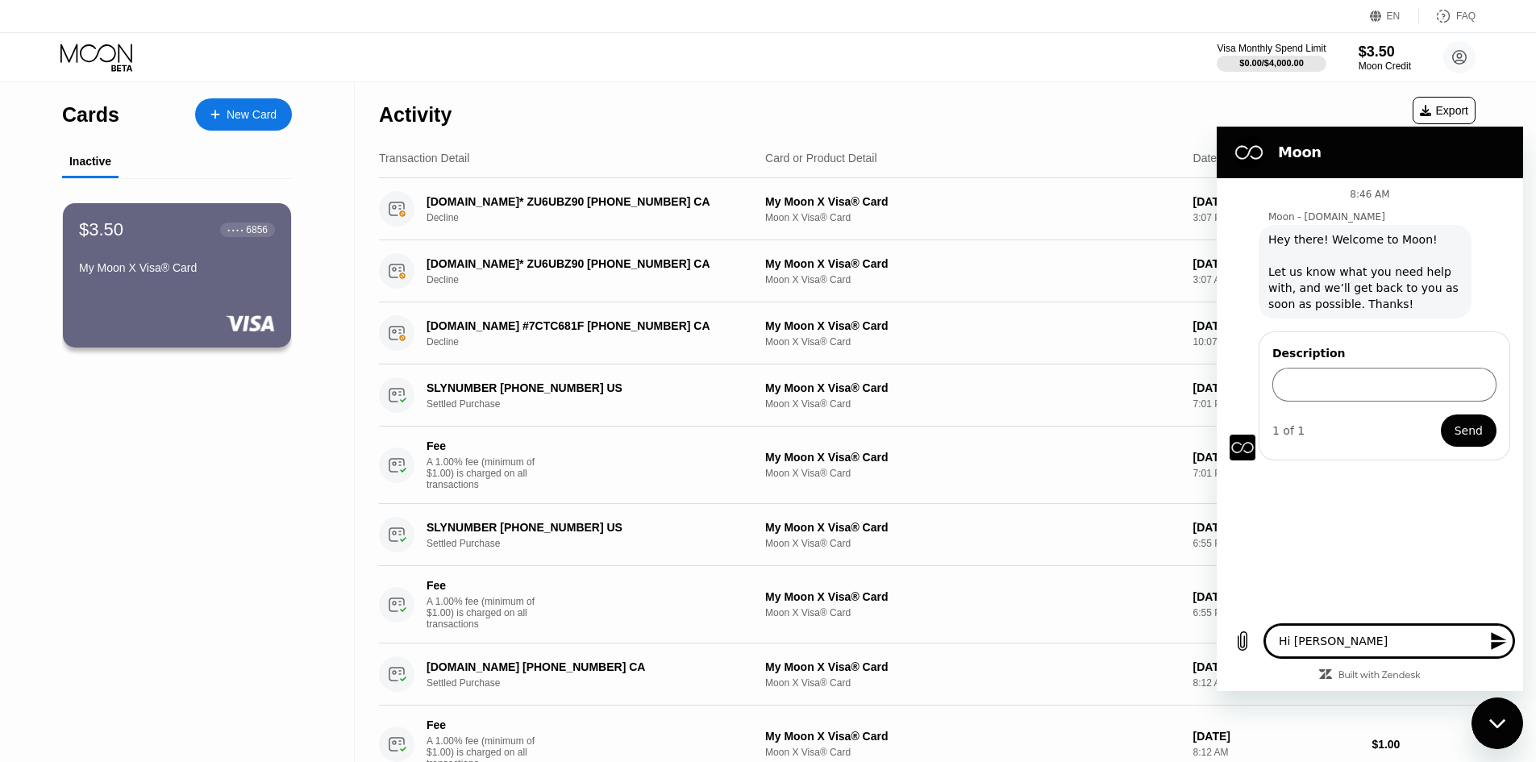
type textarea "x"
type textarea "Hi Supp"
type textarea "x"
type textarea "Hi Suppo"
type textarea "x"
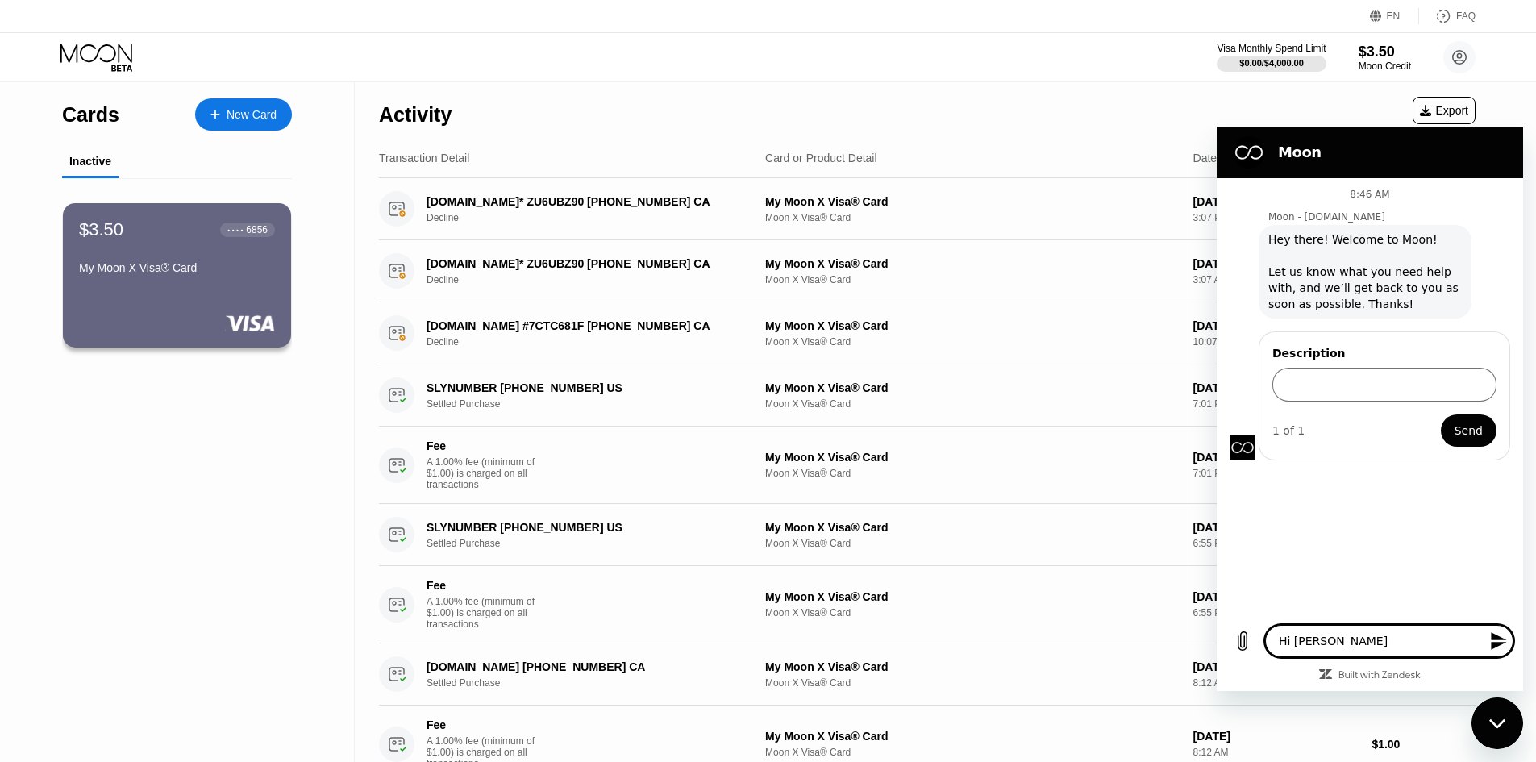
type textarea "Hi Suppor"
type textarea "x"
type textarea "Hi Support"
type textarea "x"
type textarea "Hi Support"
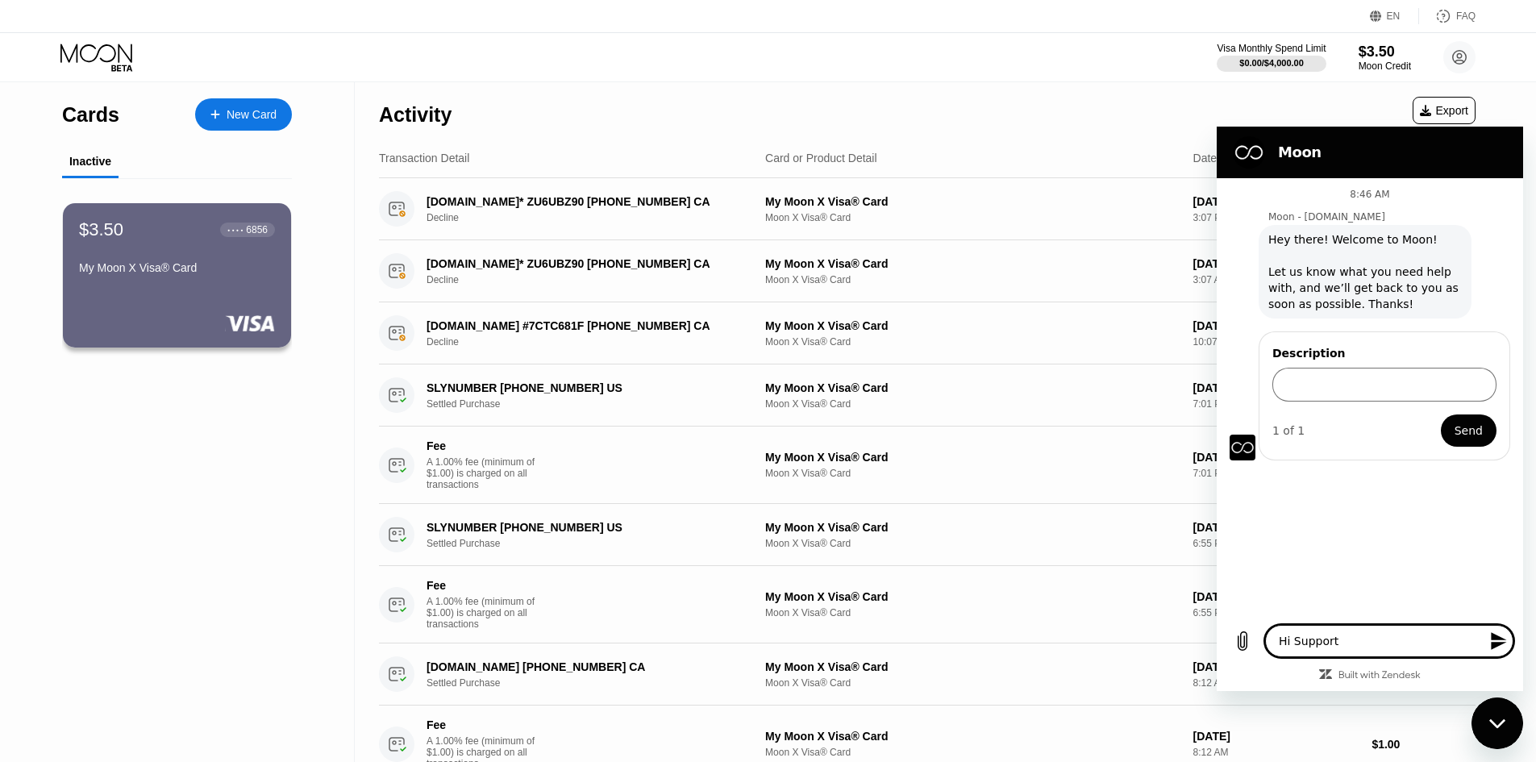
type textarea "x"
type textarea "Hi Support t"
type textarea "x"
type textarea "Hi Support te"
type textarea "x"
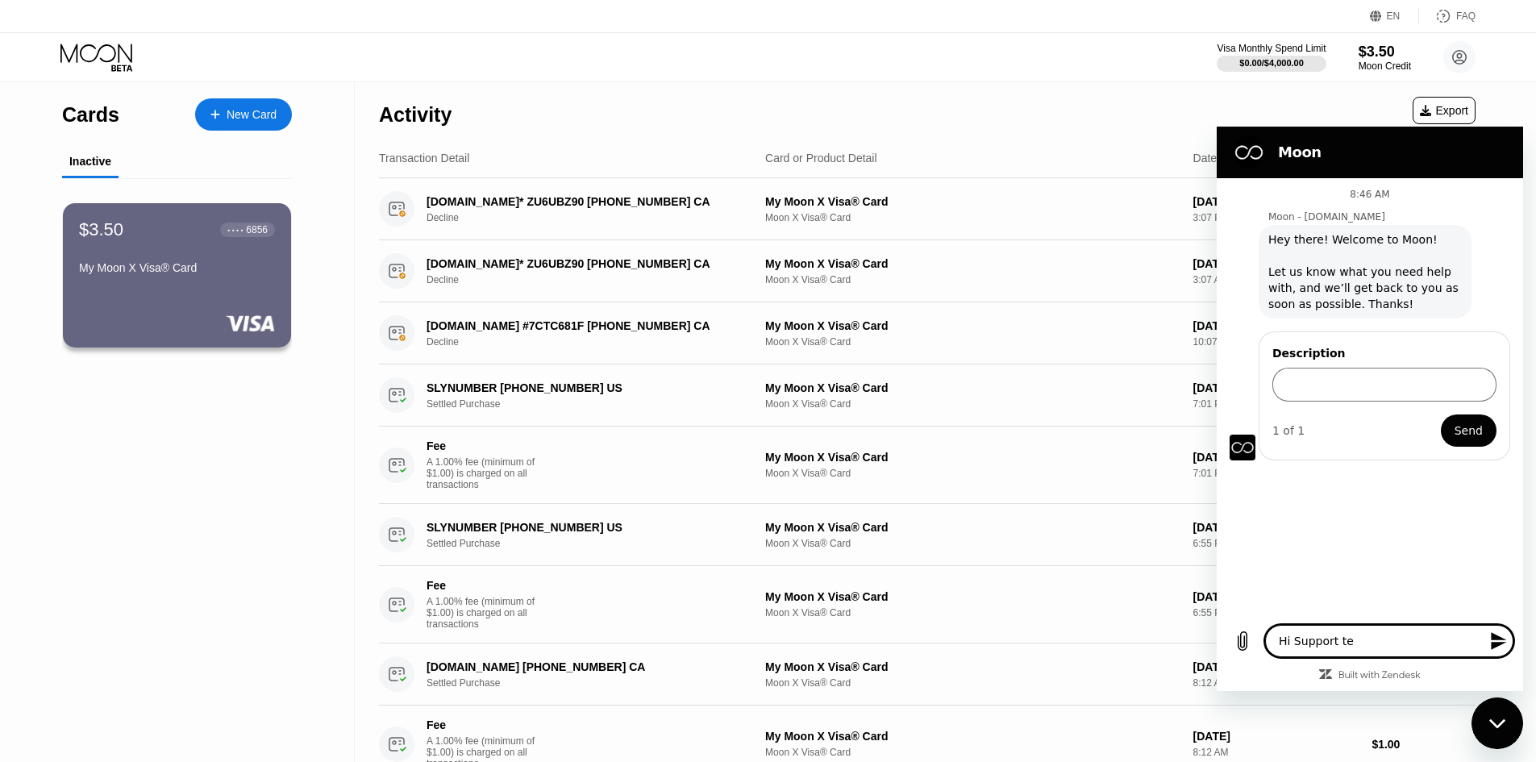
type textarea "Hi Support tea"
type textarea "x"
type textarea "Hi Support team"
type textarea "x"
type textarea "Hi Support team,"
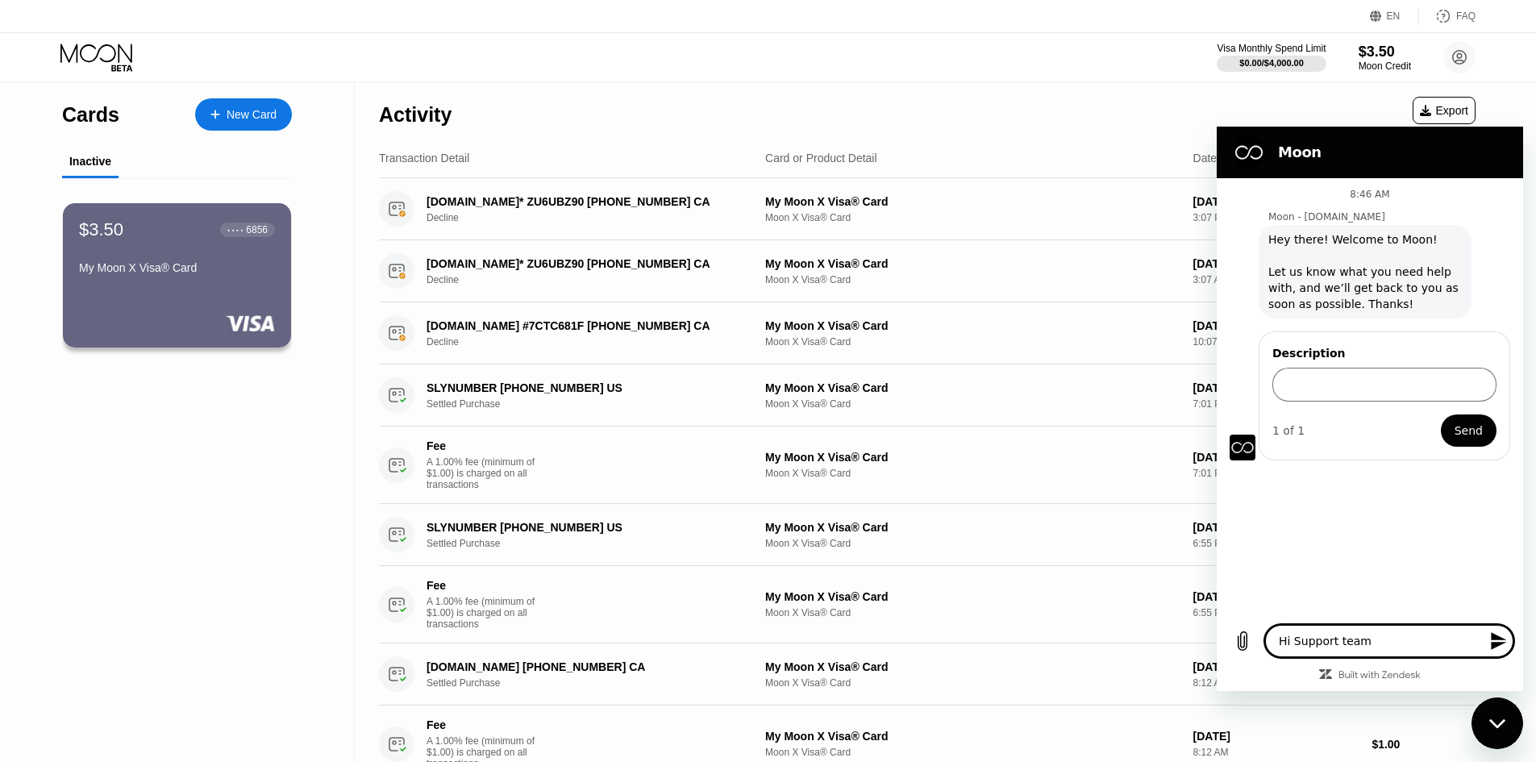
type textarea "x"
type textarea "Hi Support team,"
type textarea "x"
type textarea "Hi Support team, I"
type textarea "x"
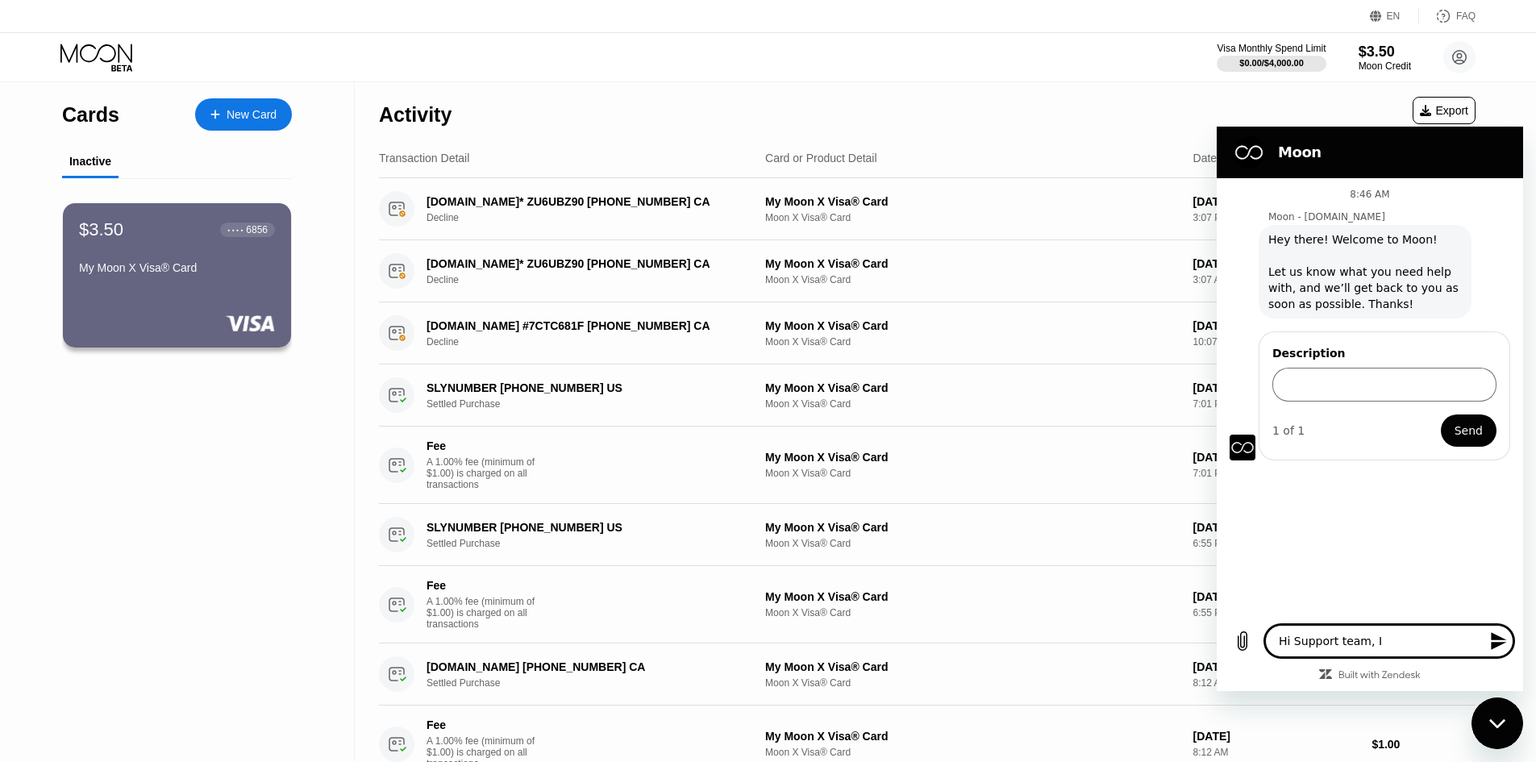
type textarea "Hi Support team, I"
type textarea "x"
type textarea "Hi Support team, I b"
type textarea "x"
type textarea "Hi Support team, I bu"
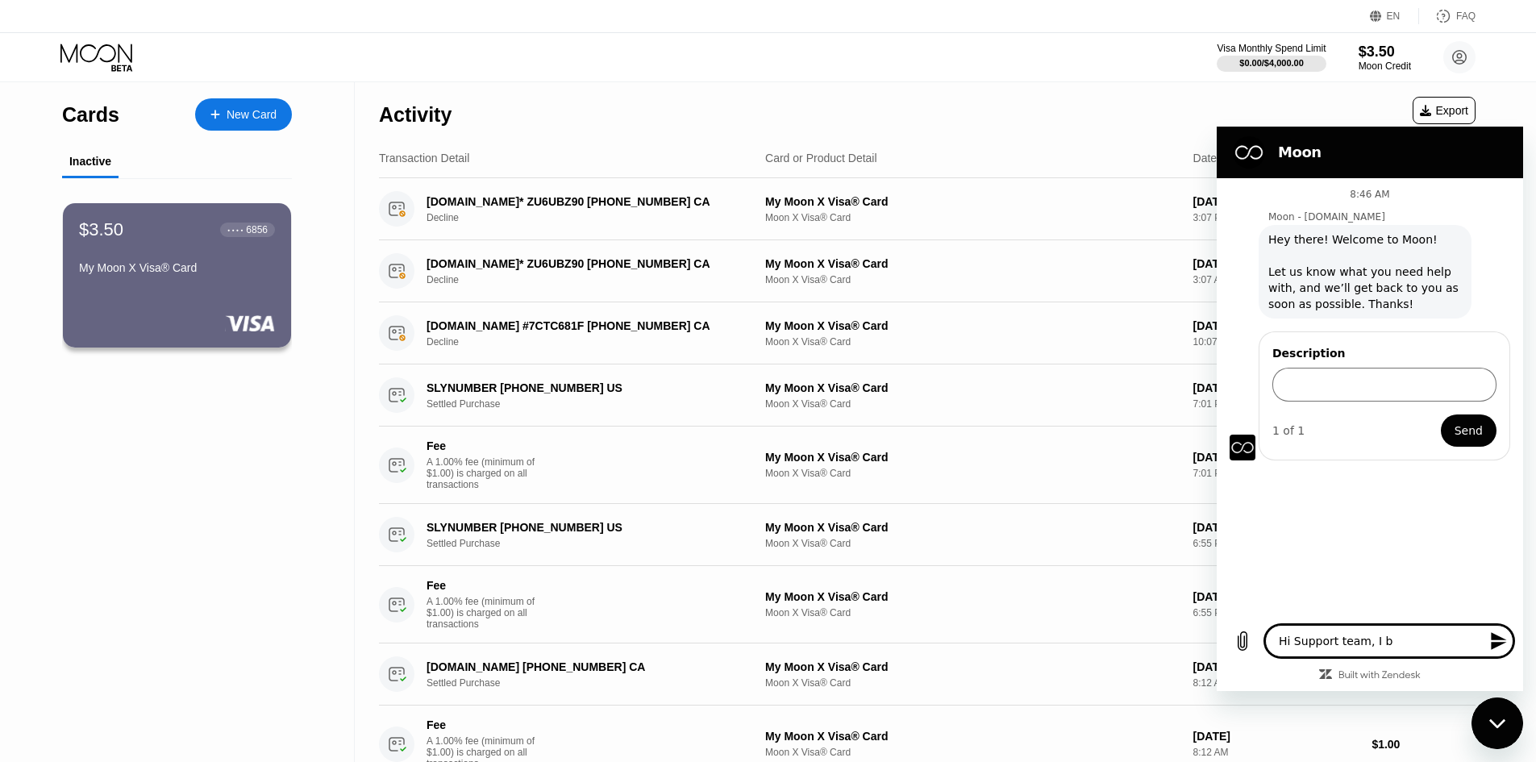
type textarea "x"
type textarea "Hi Support team, I buy"
type textarea "x"
type textarea "Hi Support team, I buye"
type textarea "x"
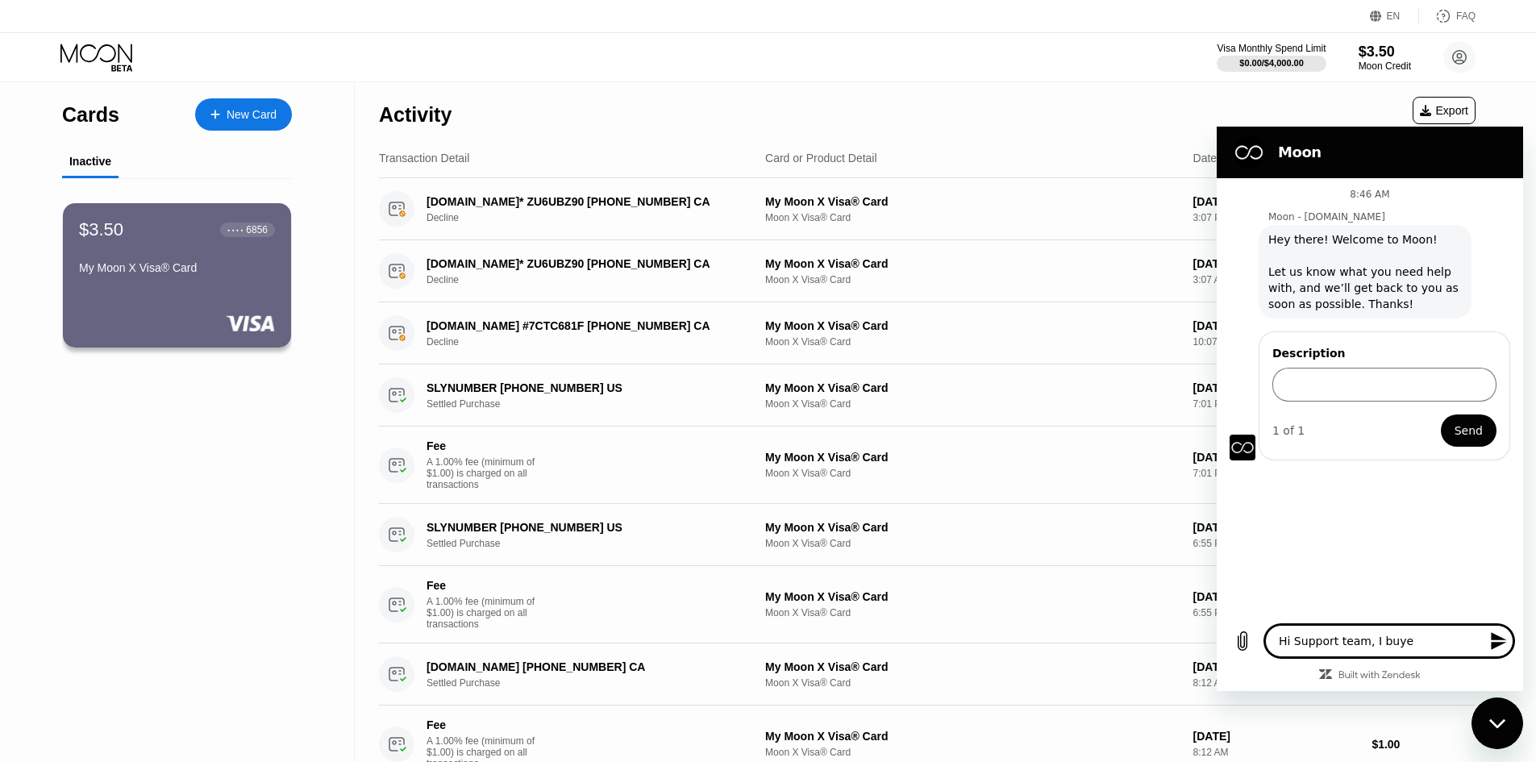
type textarea "Hi Support team, I buyed"
type textarea "x"
type textarea "Hi Support team, I buyed"
type textarea "x"
type textarea "Hi Support team, I buyed ="
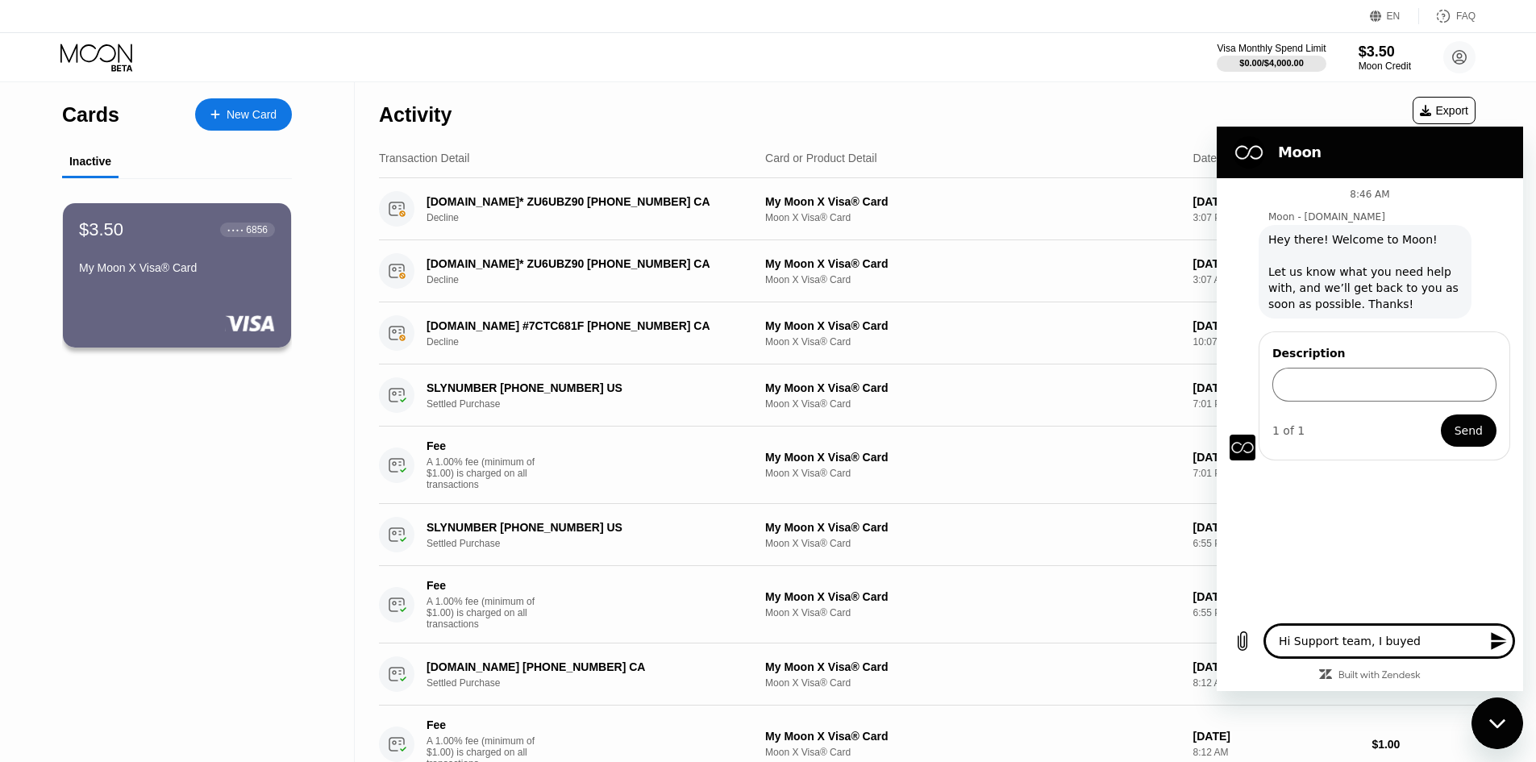
type textarea "x"
type textarea "Hi Support team, I buyed =="
type textarea "x"
type textarea "Hi Support team, I buyed ="
type textarea "x"
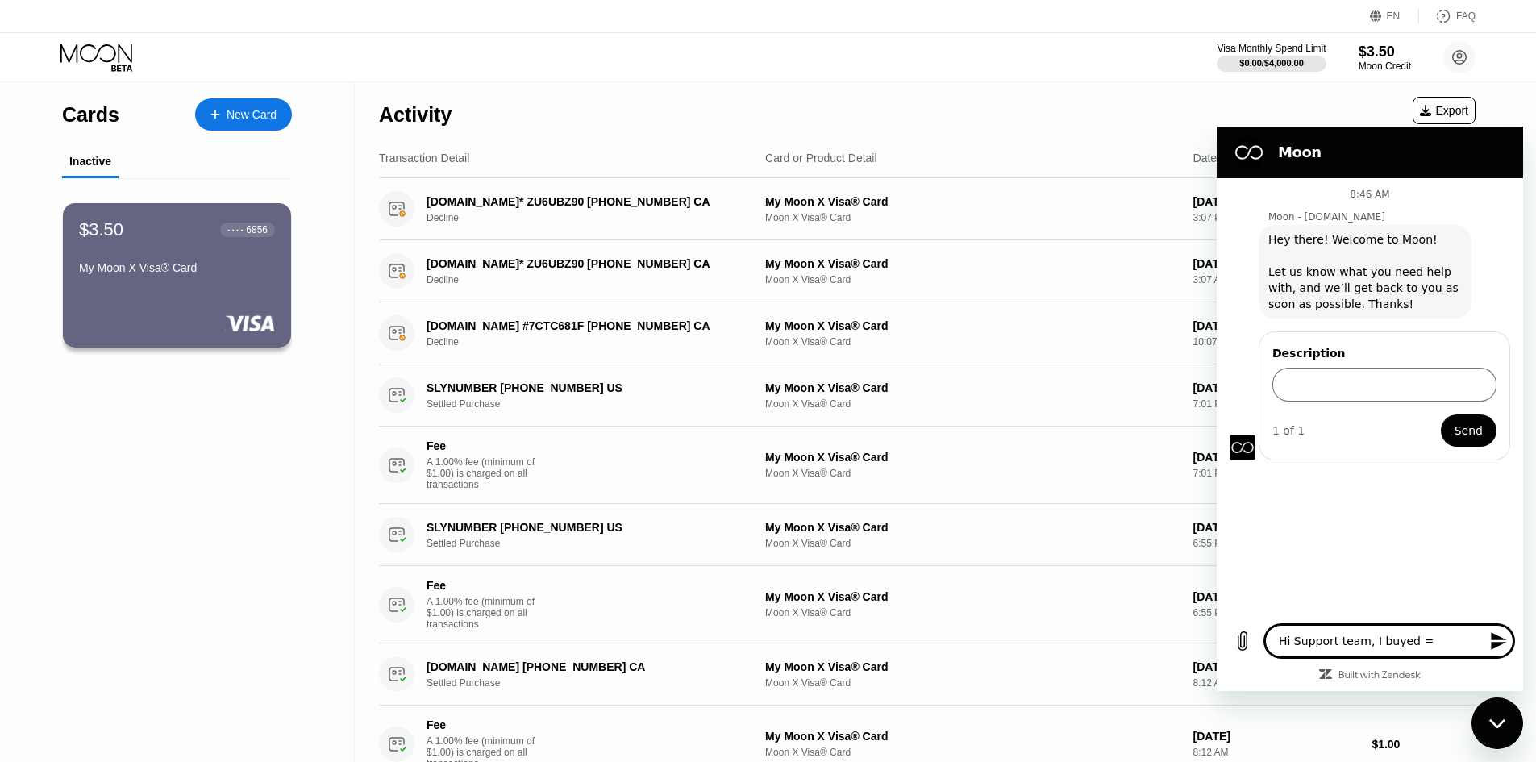
type textarea "Hi Support team, I buyed"
type textarea "x"
type textarea "Hi Support team, I buyed"
type textarea "x"
type textarea "Hi Support team, I buye"
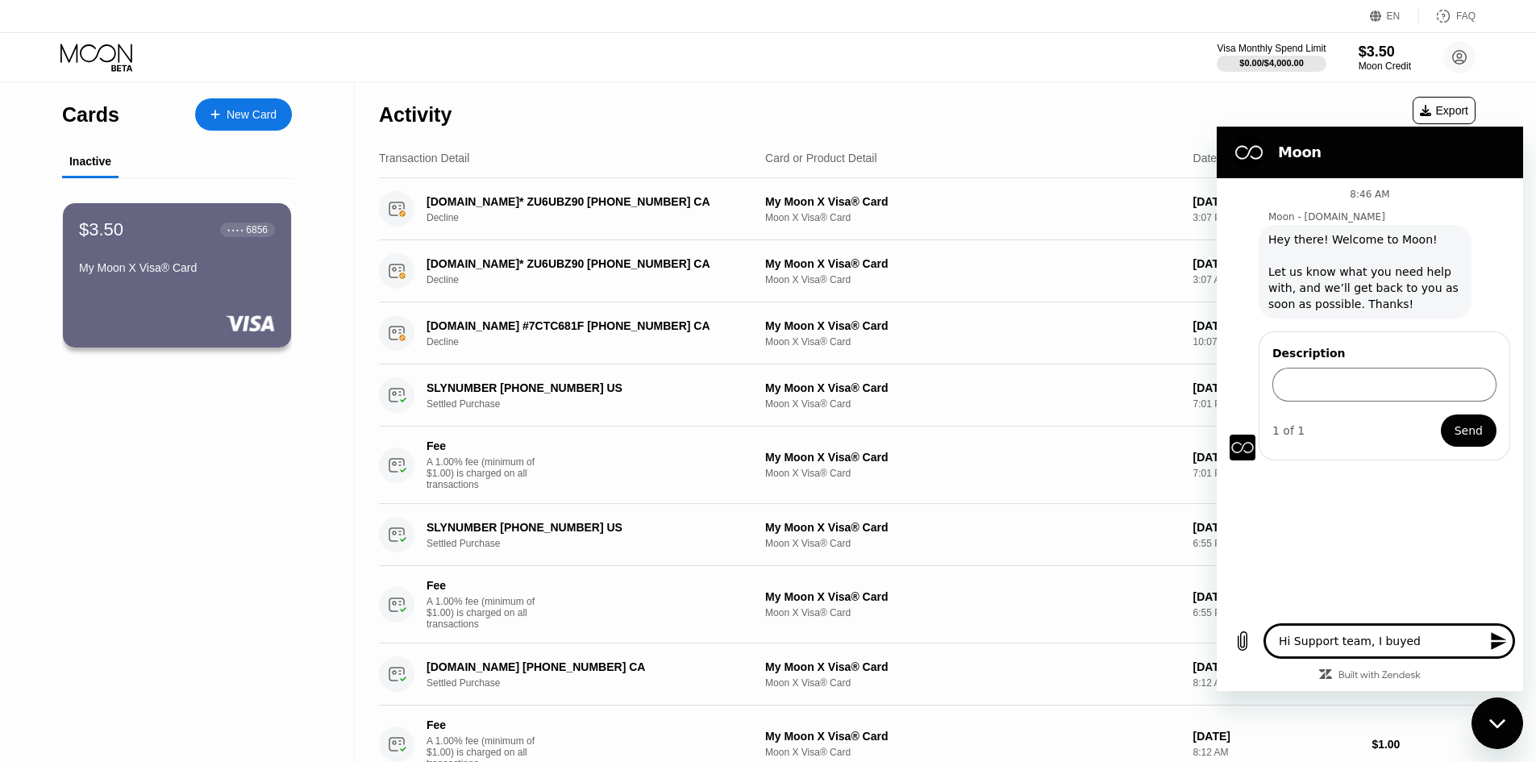
type textarea "x"
type textarea "Hi Support team, I buy"
type textarea "x"
type textarea "Hi Support team, I bu"
type textarea "x"
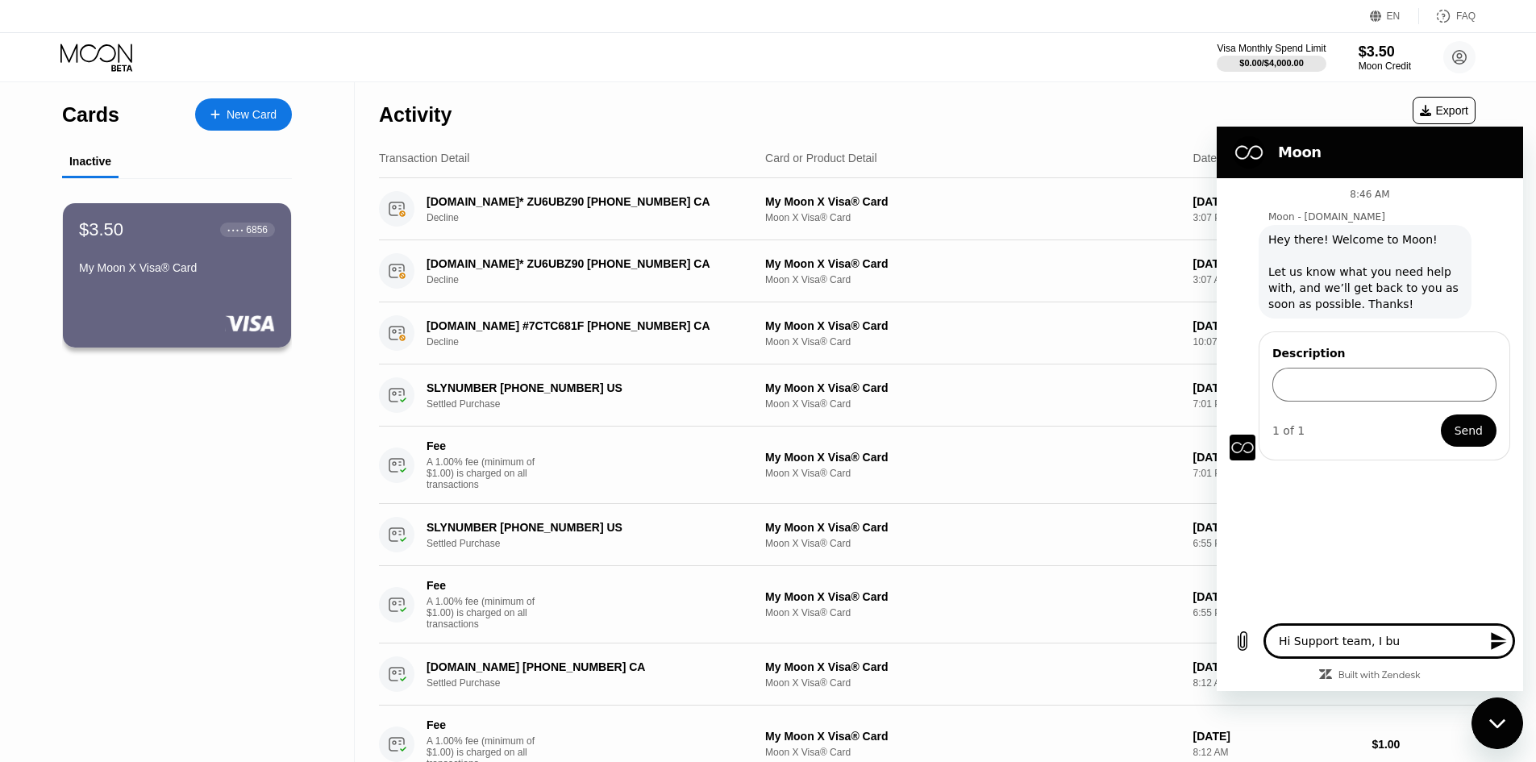
type textarea "Hi Support team, I b"
type textarea "x"
type textarea "Hi Support team, I bo"
type textarea "x"
type textarea "Hi Support team, I bou"
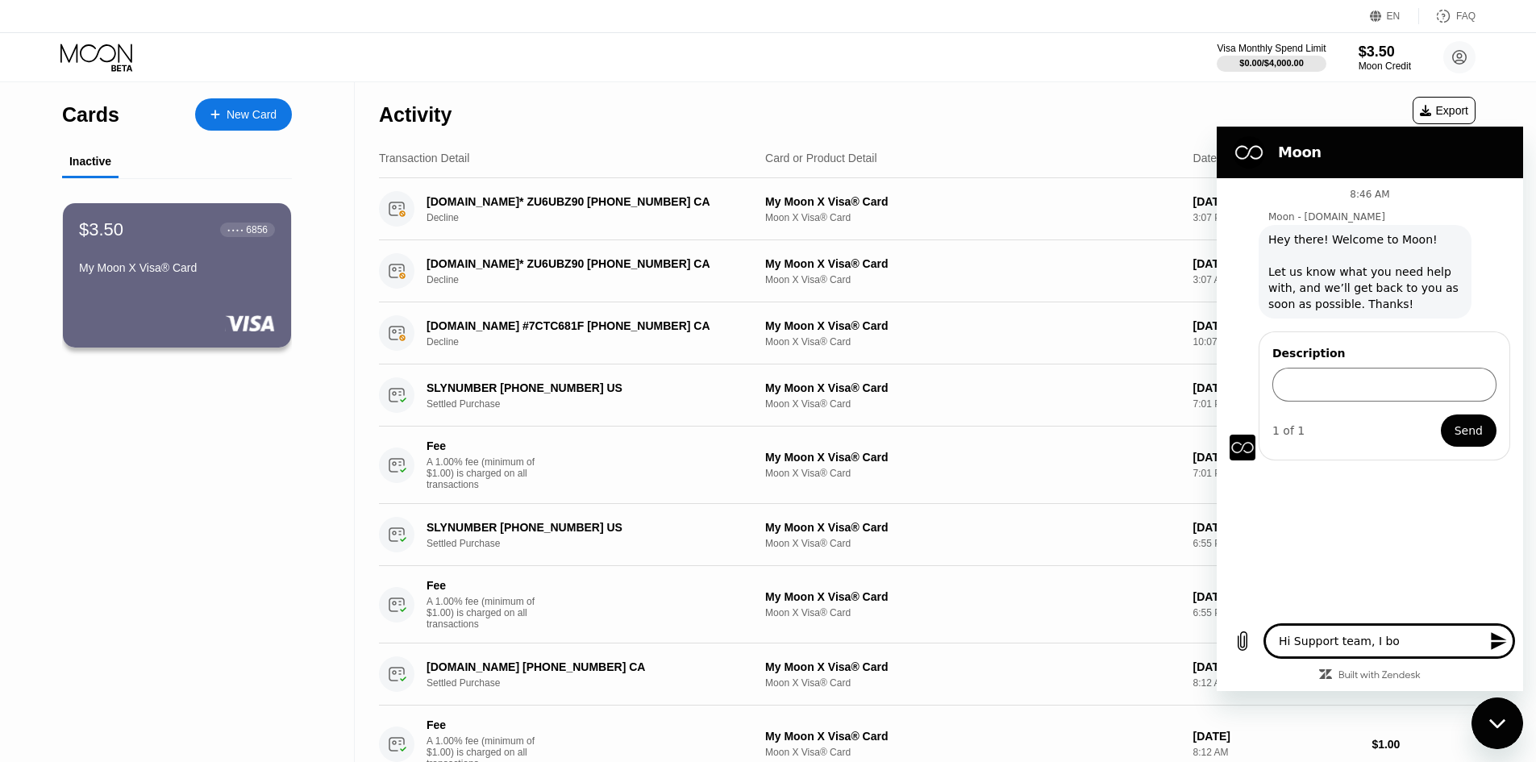
type textarea "x"
type textarea "Hi Support team, I boug"
type textarea "x"
type textarea "Hi Support team, I bough"
type textarea "x"
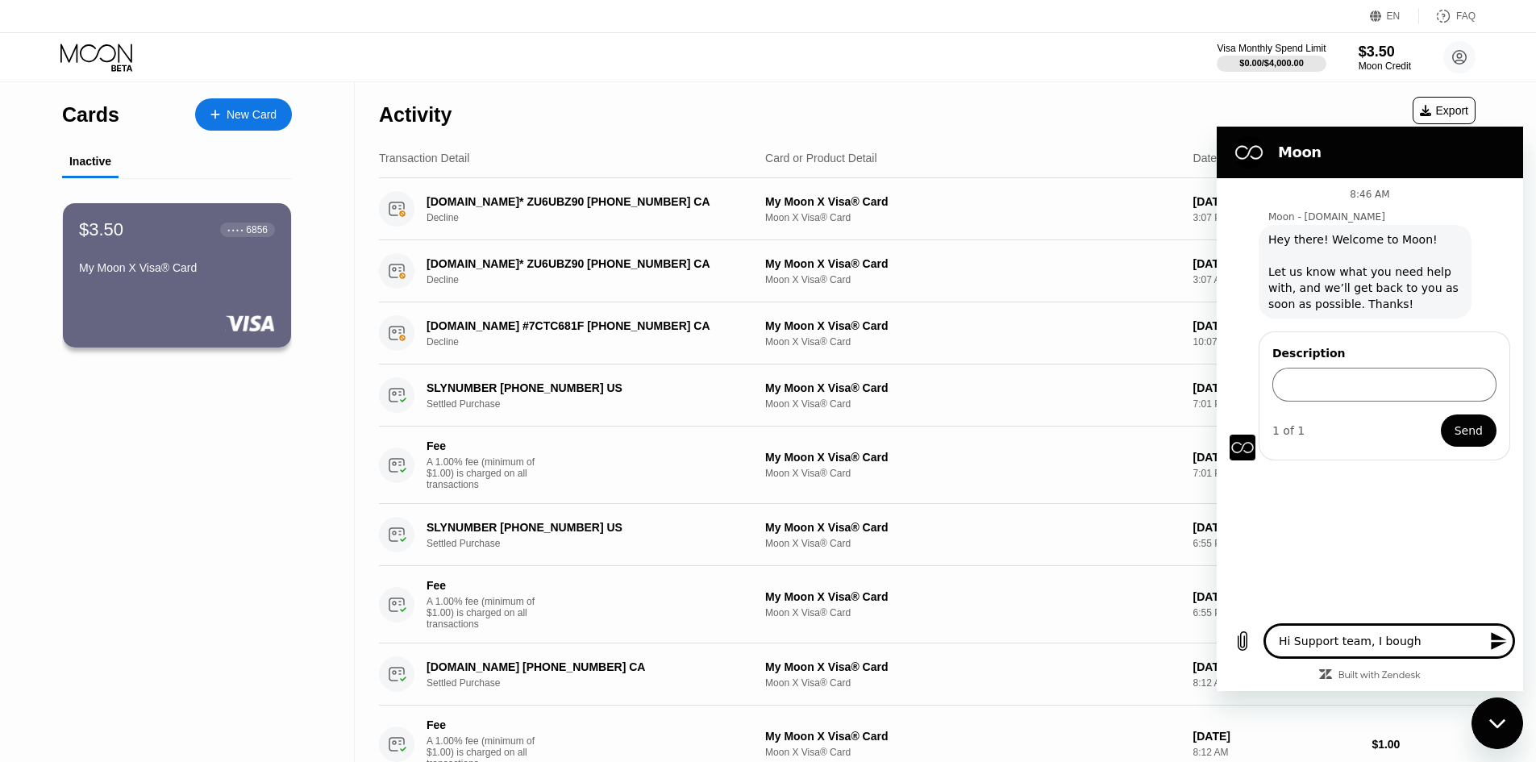
type textarea "Hi Support team, I bought"
type textarea "x"
type textarea "Hi Support team, I bought"
type textarea "x"
type textarea "Hi Support team, I bought 1"
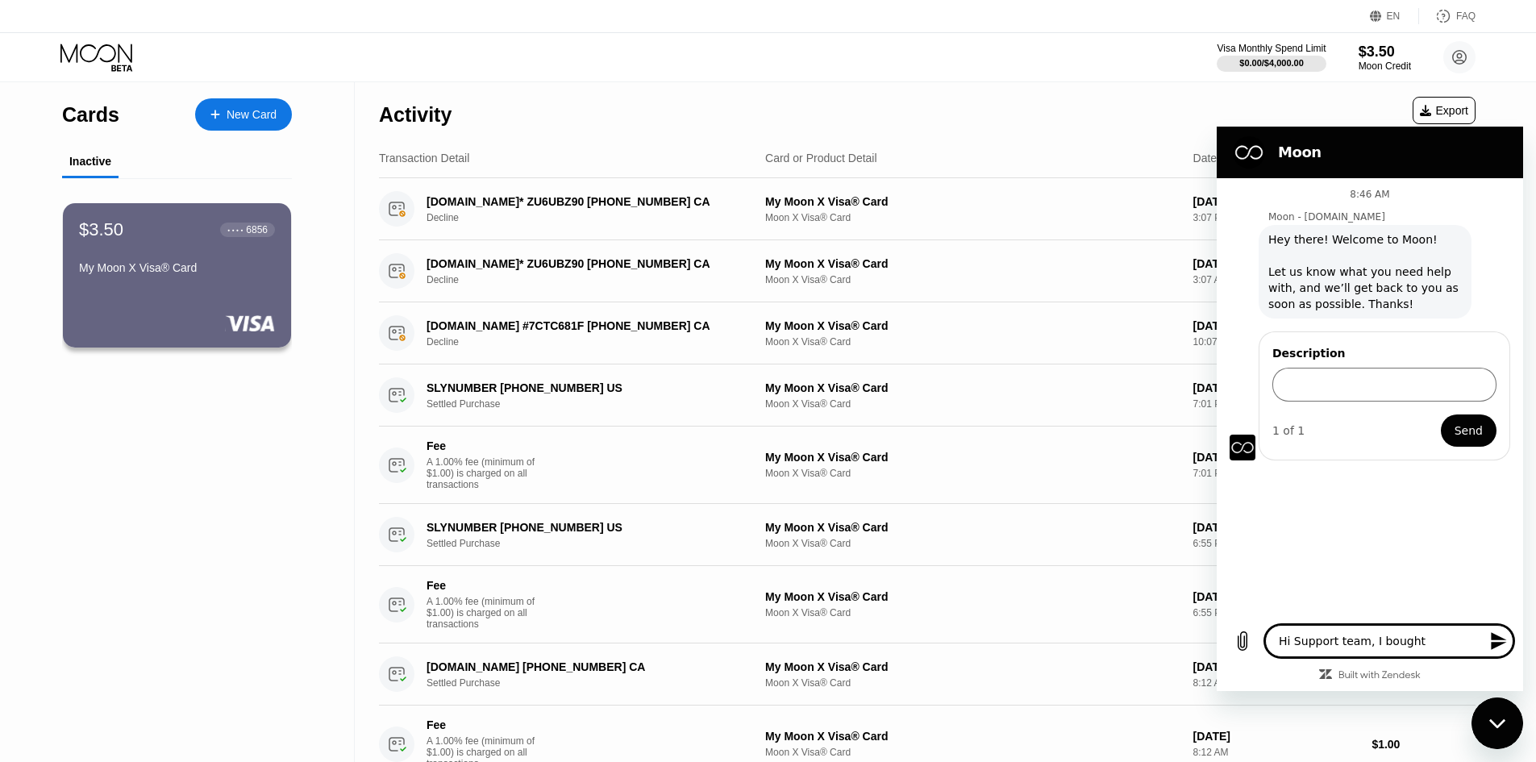
type textarea "x"
type textarea "Hi Support team, I bought 15"
type textarea "x"
type textarea "Hi Support team, I bought `15"
type textarea "x"
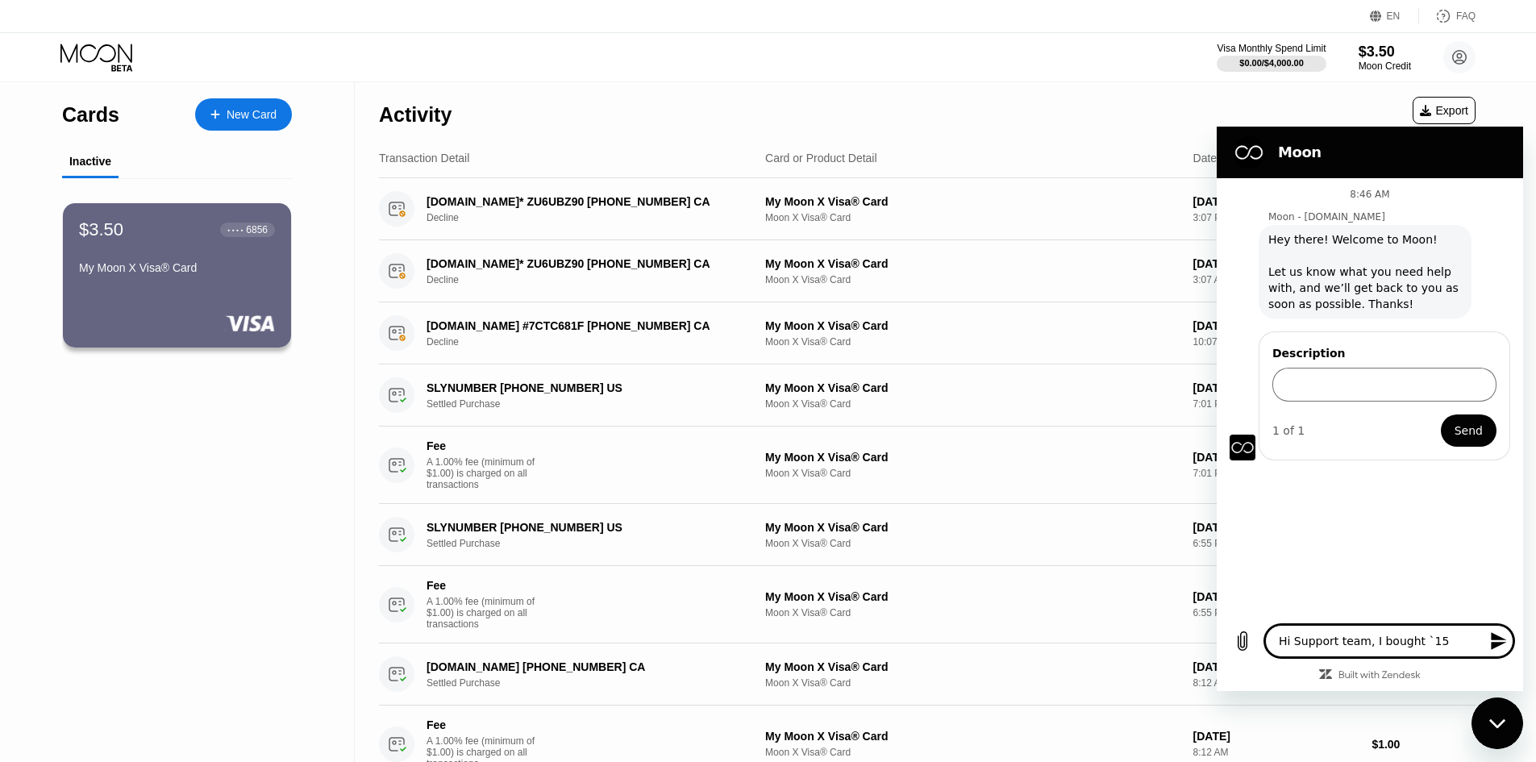
type textarea "Hi Support team, I bought 15"
type textarea "x"
type textarea "Hi Support team, I bought $15"
type textarea "x"
type textarea "Hi Support team, I bought $15"
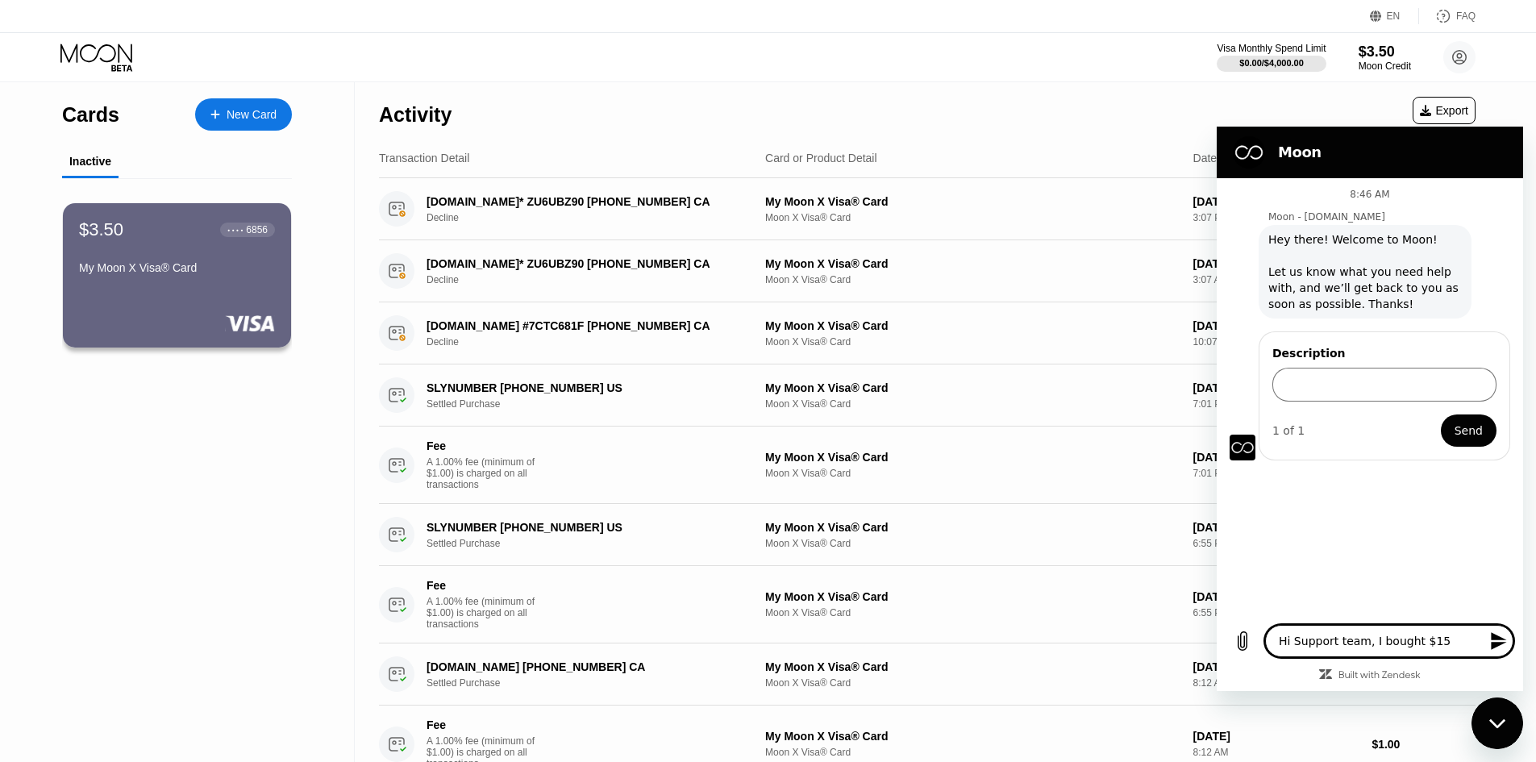
type textarea "x"
type textarea "Hi Support team, I bought $15 f"
type textarea "x"
type textarea "Hi Support team, I bought $15 fo"
type textarea "x"
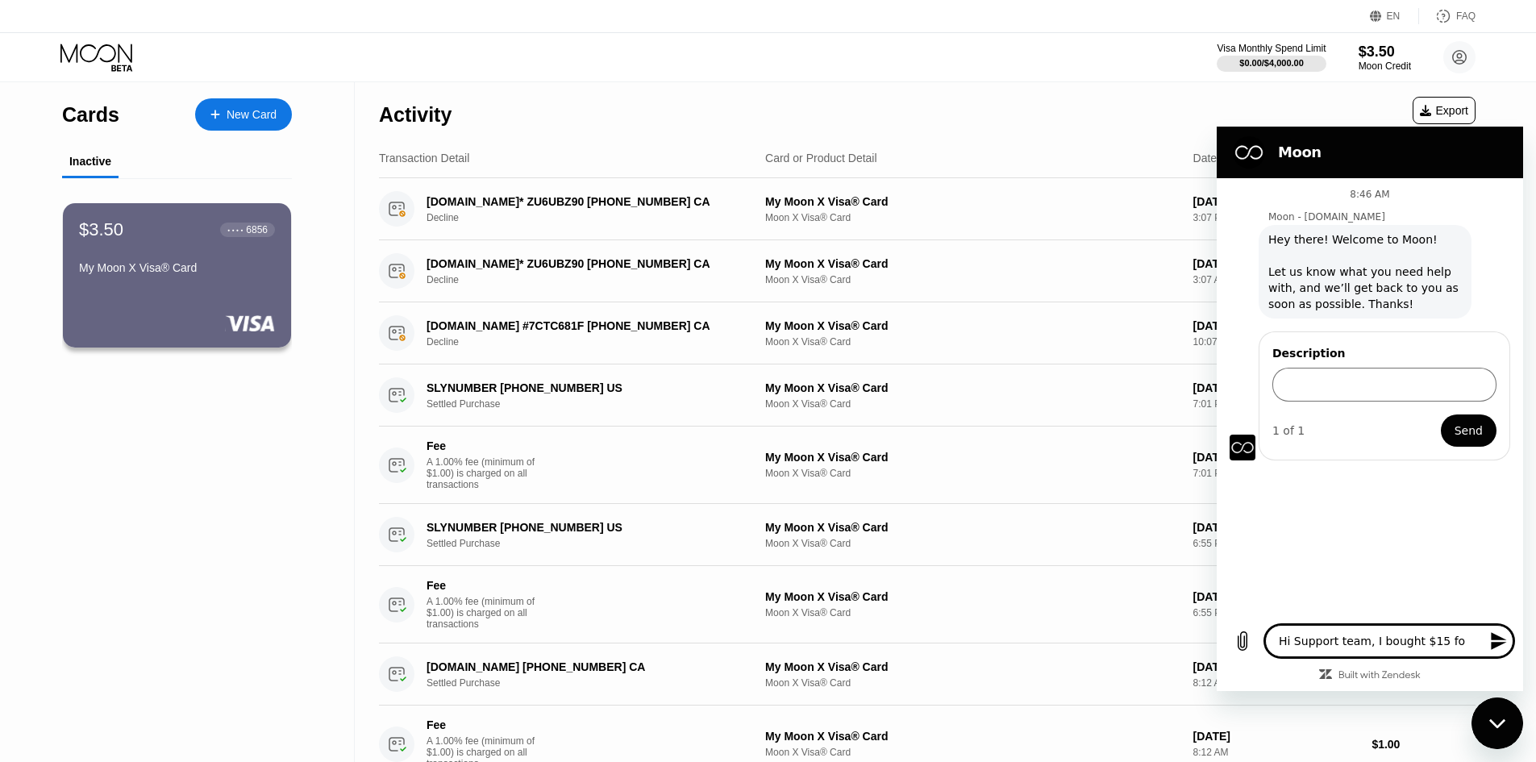
type textarea "Hi Support team, I bought $15 for"
type textarea "x"
type textarea "Hi Support team, I bought $15 for"
type textarea "x"
type textarea "Hi Support team, I bought $15 for m"
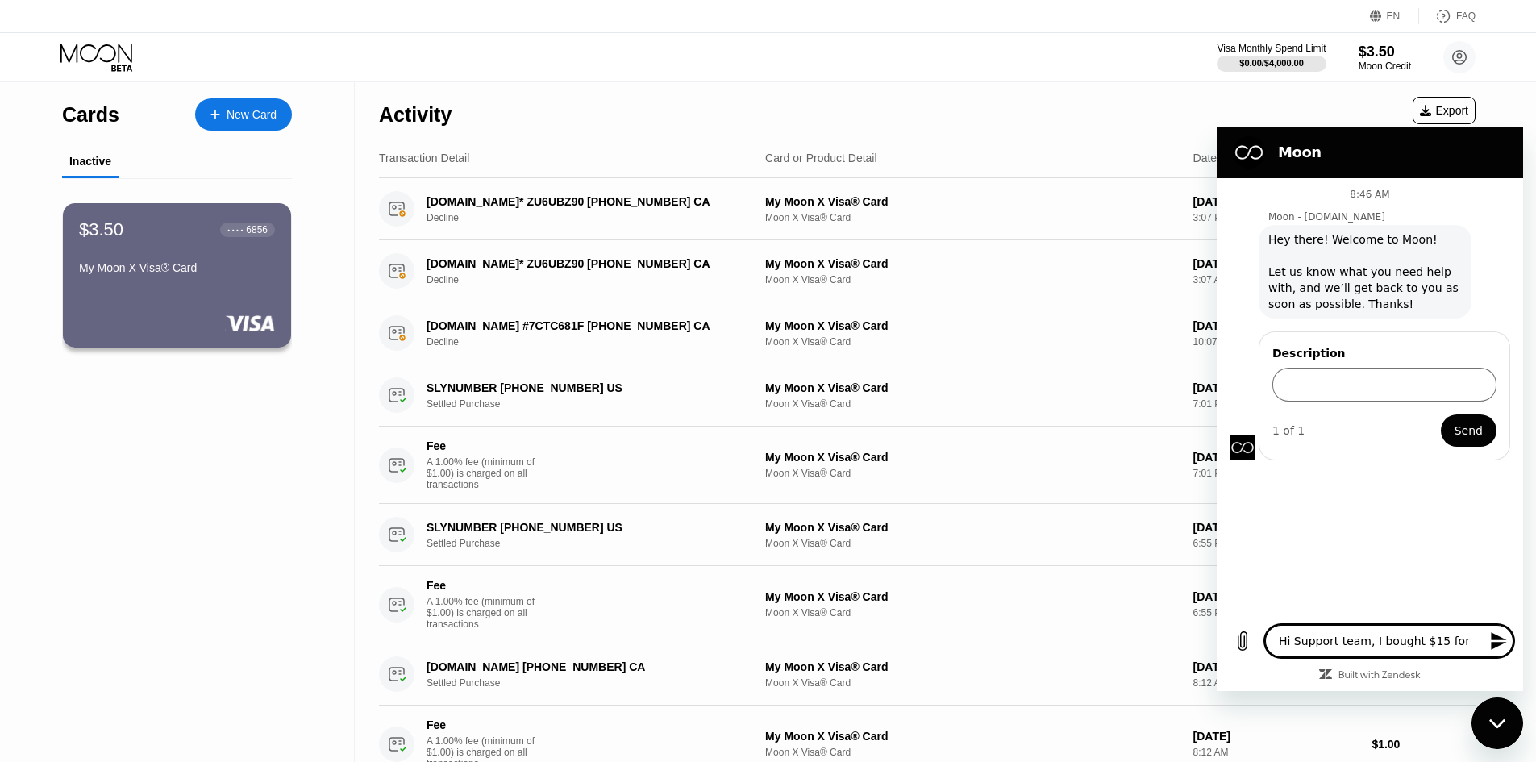
type textarea "x"
type textarea "Hi Support team, I bought $15 for mo"
type textarea "x"
type textarea "Hi Support team, I bought $15 for moo"
type textarea "x"
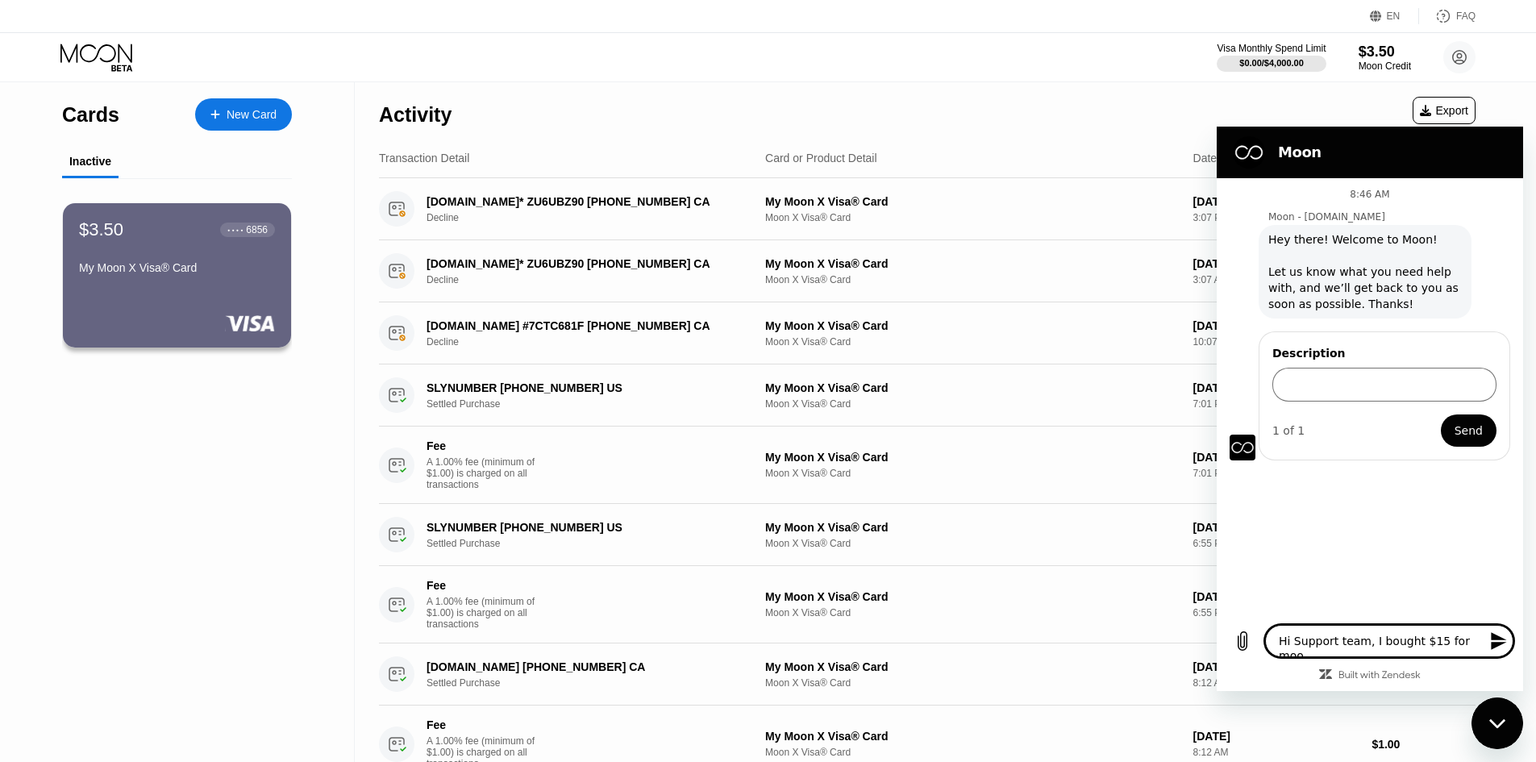
type textarea "Hi Support team, I bought $15 for moon"
type textarea "x"
type textarea "Hi Support team, I bought $15 for moon"
type textarea "x"
type textarea "Hi Support team, I bought $15 for moon c"
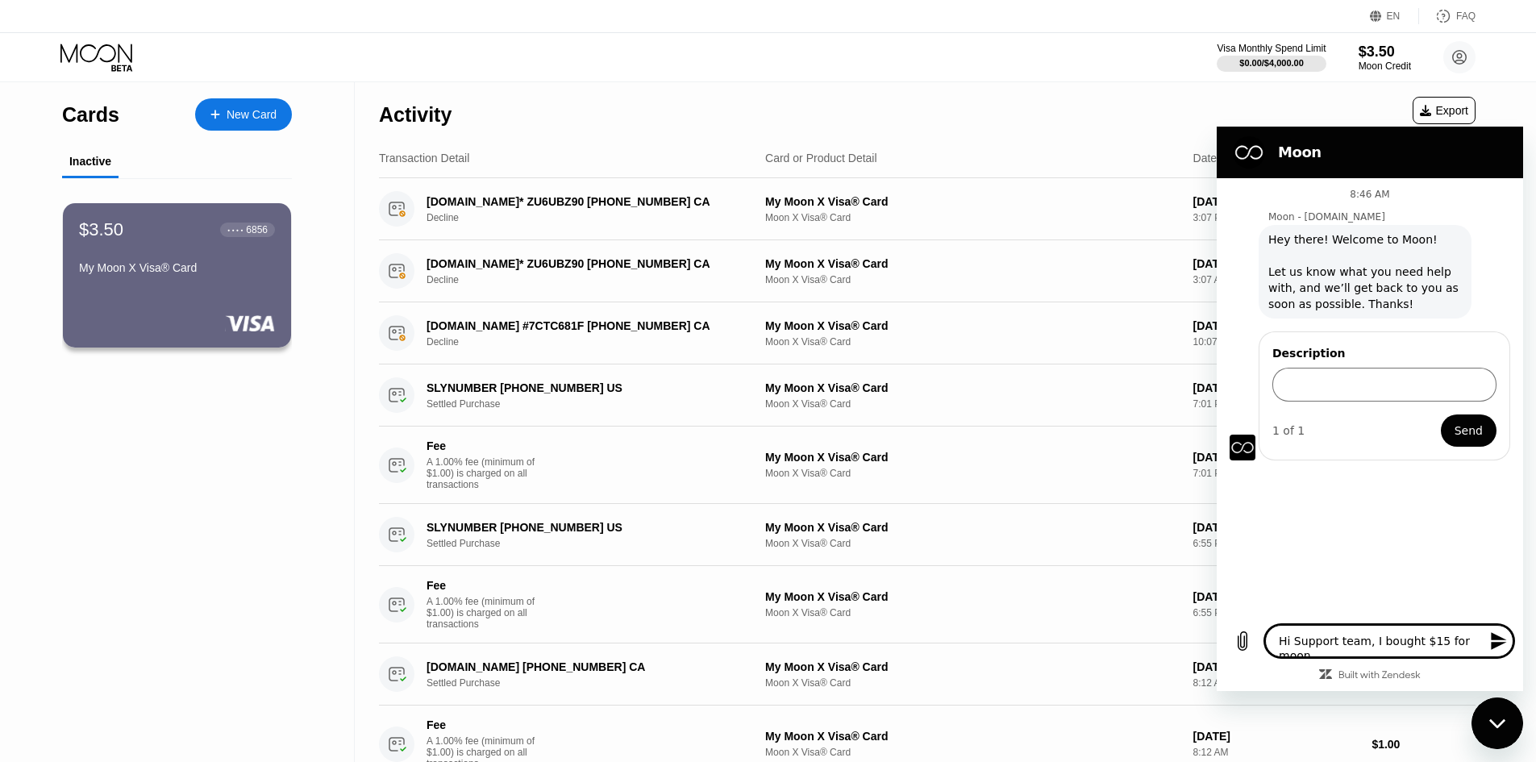
type textarea "x"
type textarea "Hi Support team, I bought $15 for moon ca"
type textarea "x"
type textarea "Hi Support team, I bought $15 for moon car"
type textarea "x"
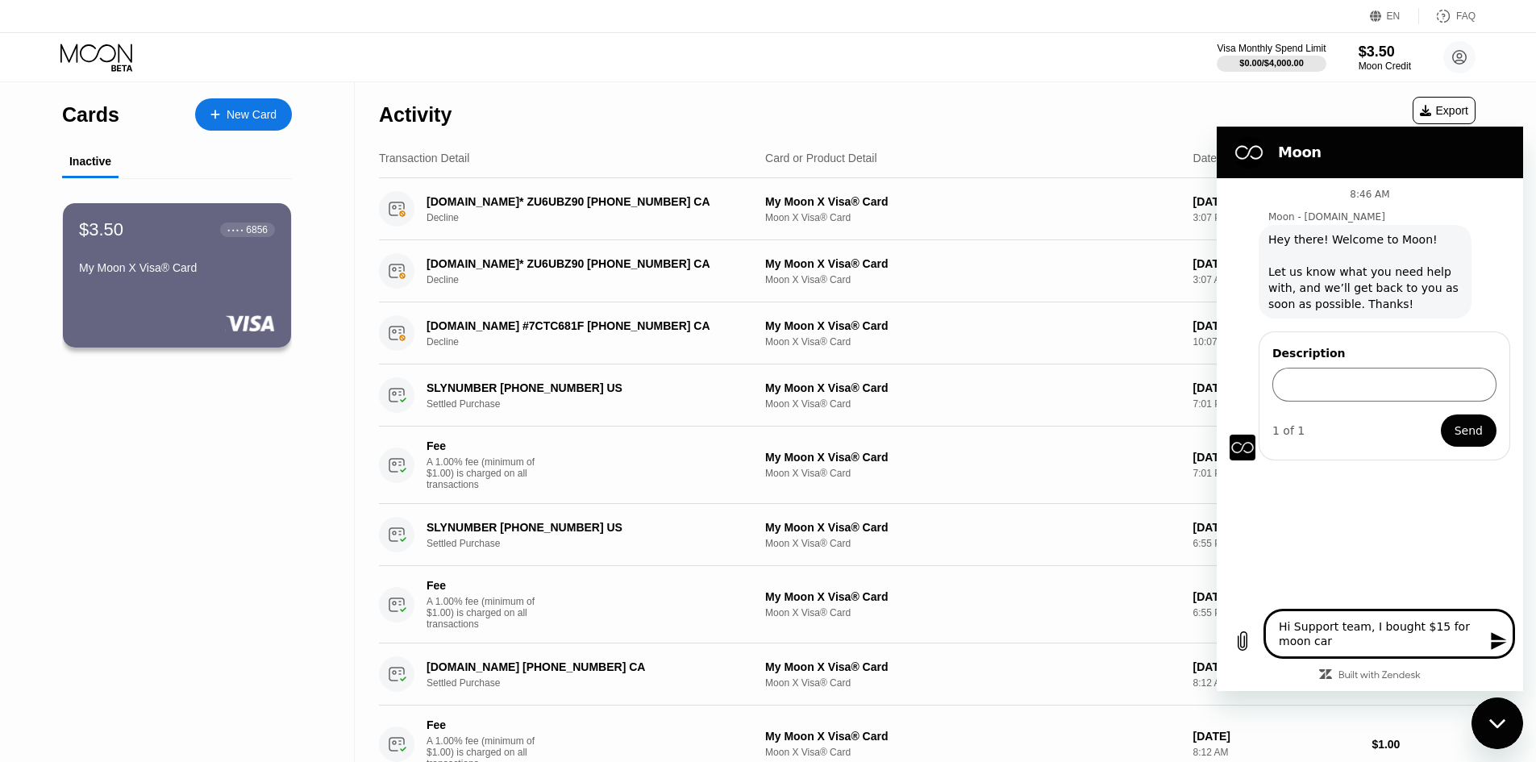
type textarea "Hi Support team, I bought $15 for moon card"
type textarea "x"
type textarea "Hi Support team, I bought $15 for moon card"
type textarea "x"
type textarea "Hi Support team, I bought $15 for moon card c"
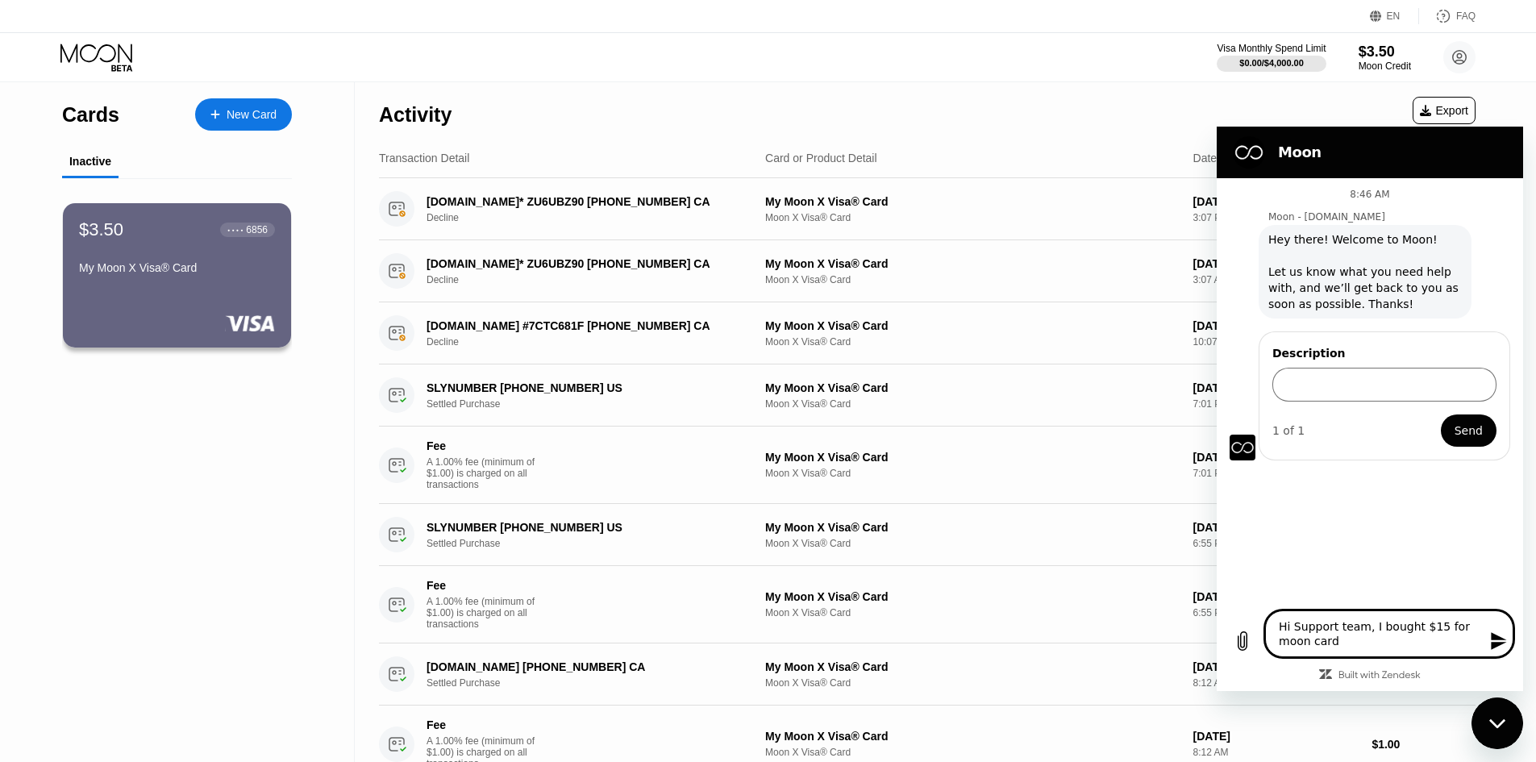
type textarea "x"
type textarea "Hi Support team, I bought $15 for moon card cr"
type textarea "x"
type textarea "Hi Support team, I bought $15 for moon card cre"
type textarea "x"
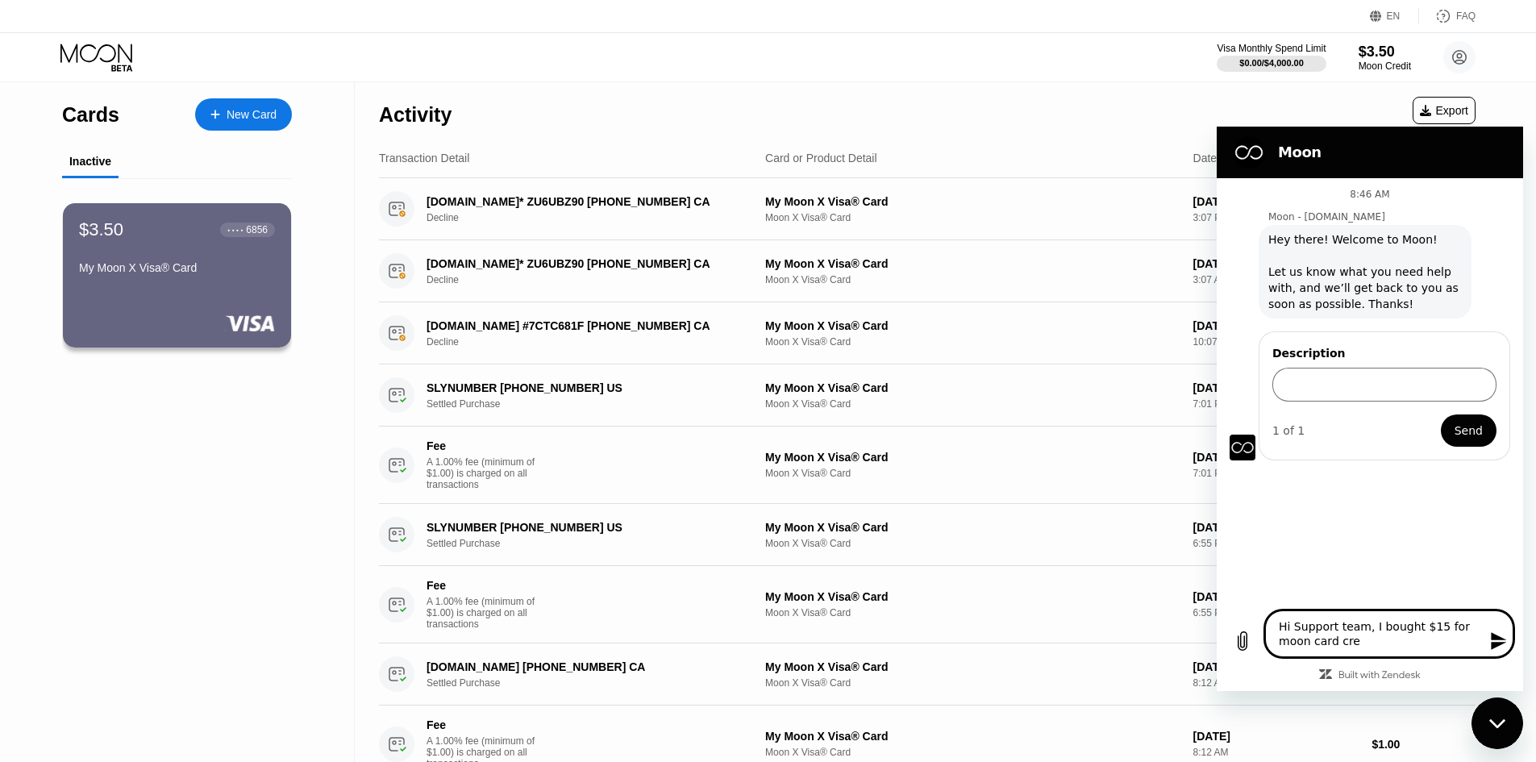
type textarea "Hi Support team, I bought $15 for moon card cred"
type textarea "x"
type textarea "Hi Support team, I bought $15 for moon card credi"
type textarea "x"
type textarea "Hi Support team, I bought $15 for moon card credit"
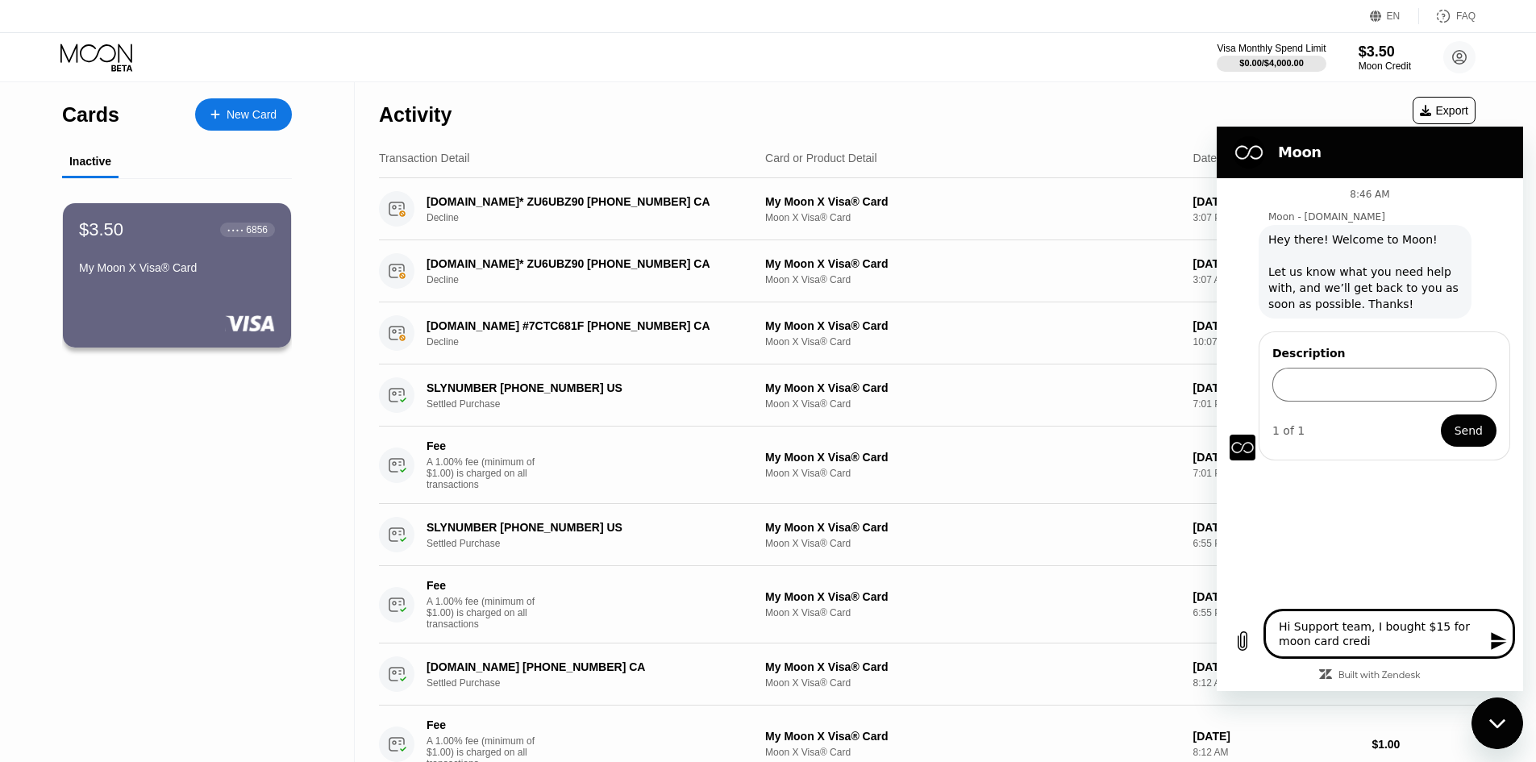
type textarea "x"
type textarea "Hi Support team, I bought $15 for moon card credit,"
type textarea "x"
type textarea "Hi Support team, I bought $15 for moon card credit,"
type textarea "x"
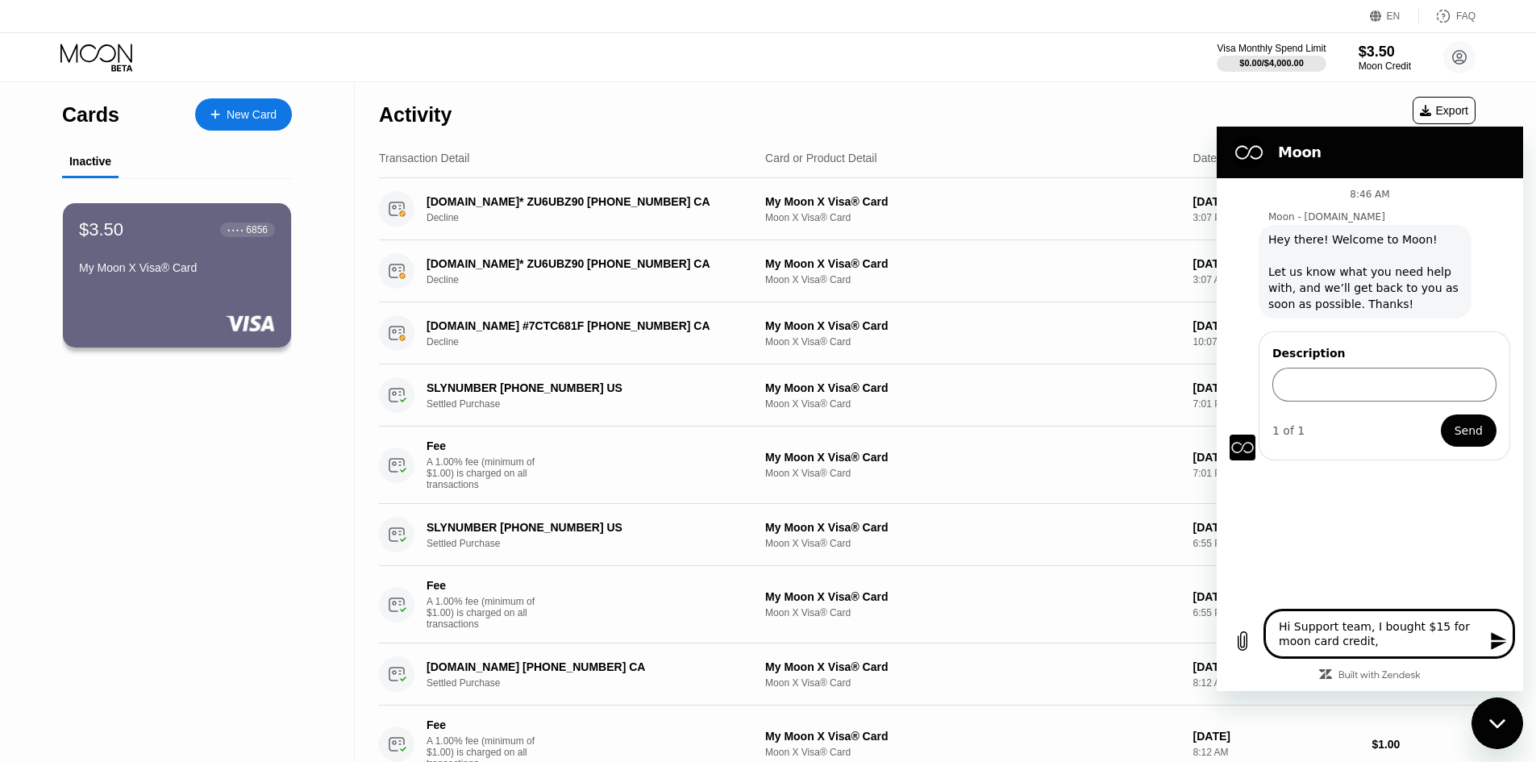
type textarea "Hi Support team, I bought $15 for moon card credit, b"
type textarea "x"
type textarea "Hi Support team, I bought $15 for moon card credit, bu"
type textarea "x"
type textarea "Hi Support team, I bought $15 for moon card credit, but"
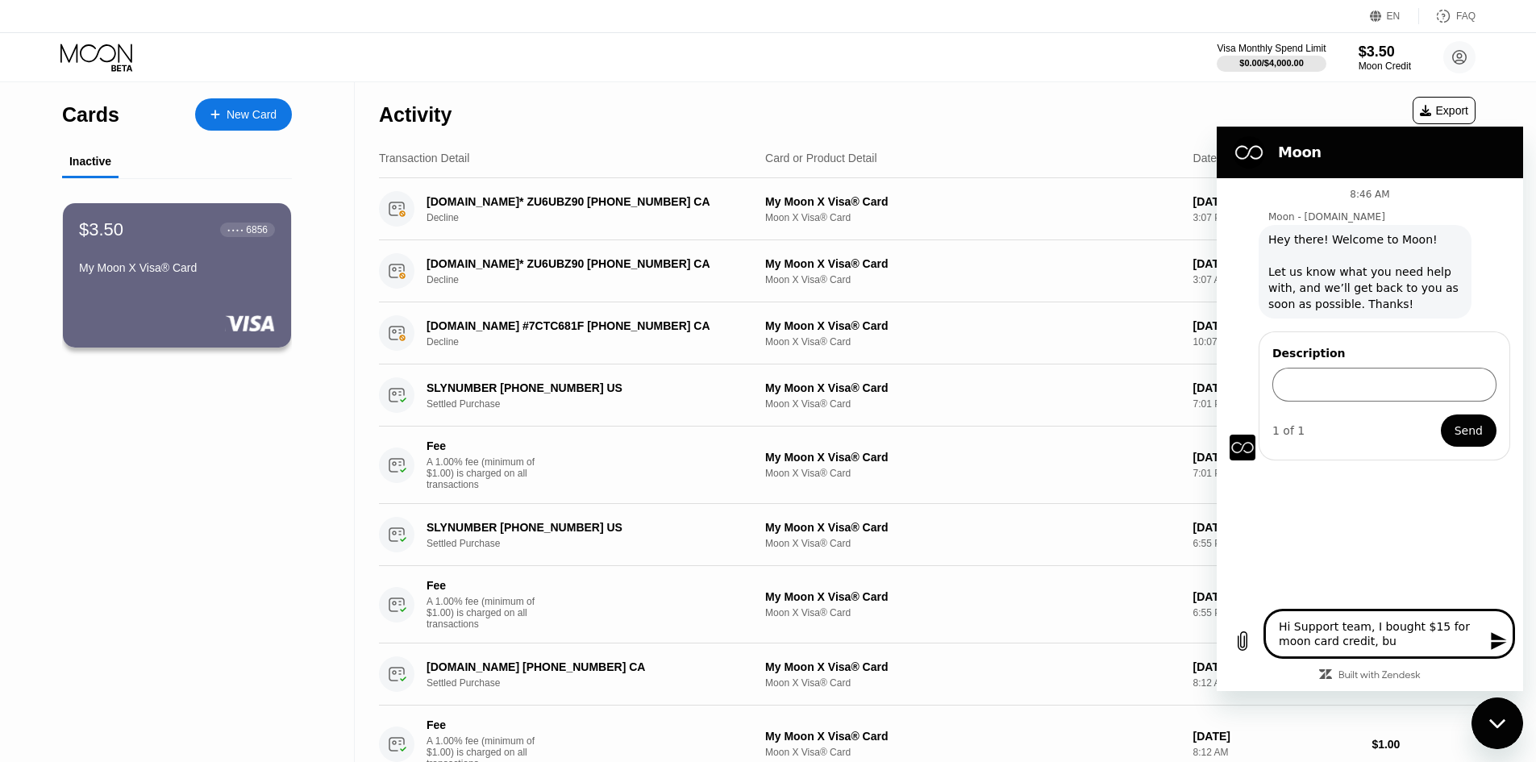
type textarea "x"
type textarea "Hi Support team, I bought $15 for moon card credit, but"
type textarea "x"
type textarea "Hi Support team, I bought $15 for moon card credit, but m"
type textarea "x"
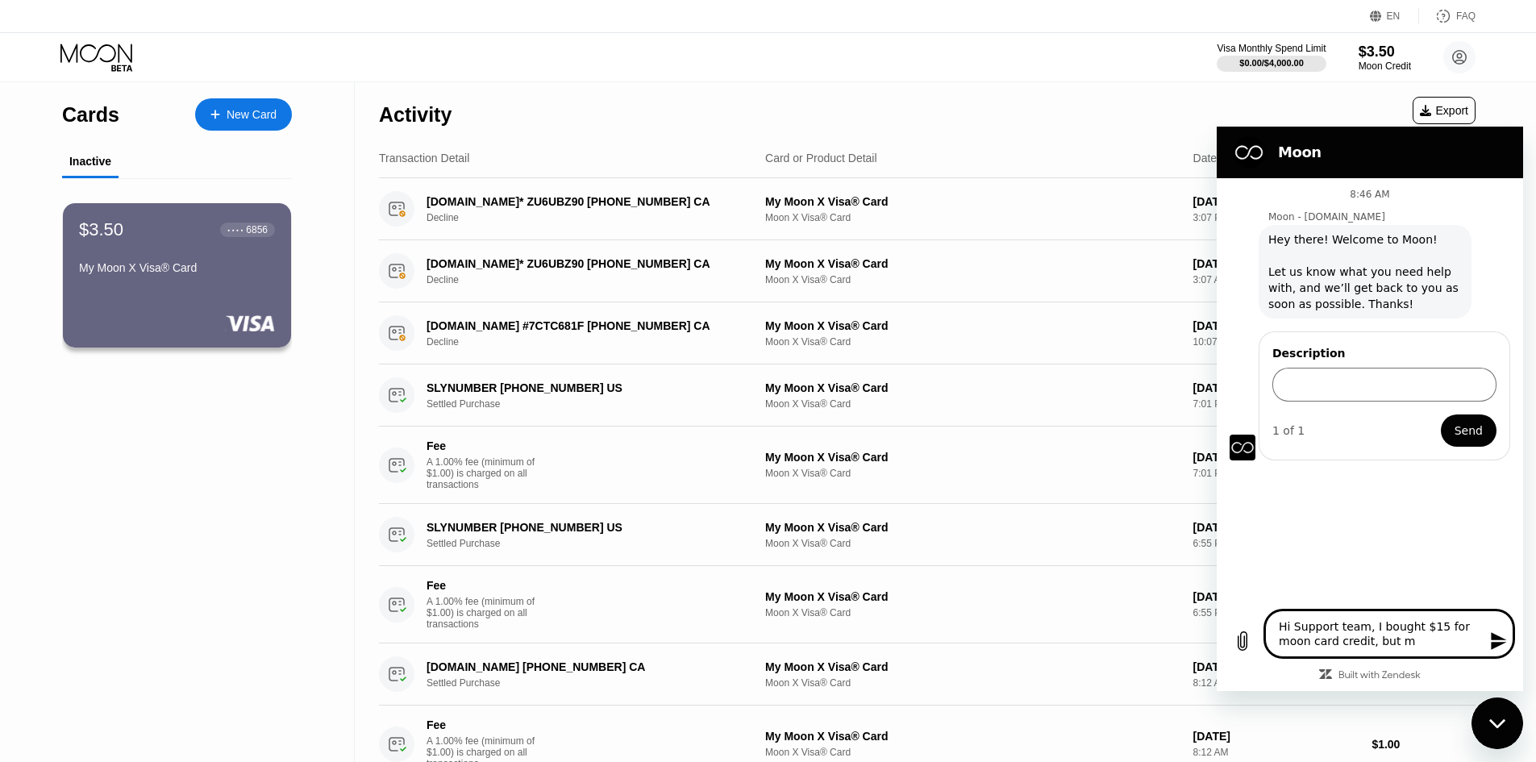
type textarea "Hi Support team, I bought $15 for moon card credit, but my"
type textarea "x"
type textarea "Hi Support team, I bought $15 for moon card credit, but my"
type textarea "x"
type textarea "Hi Support team, I bought $15 for moon card credit, but my a"
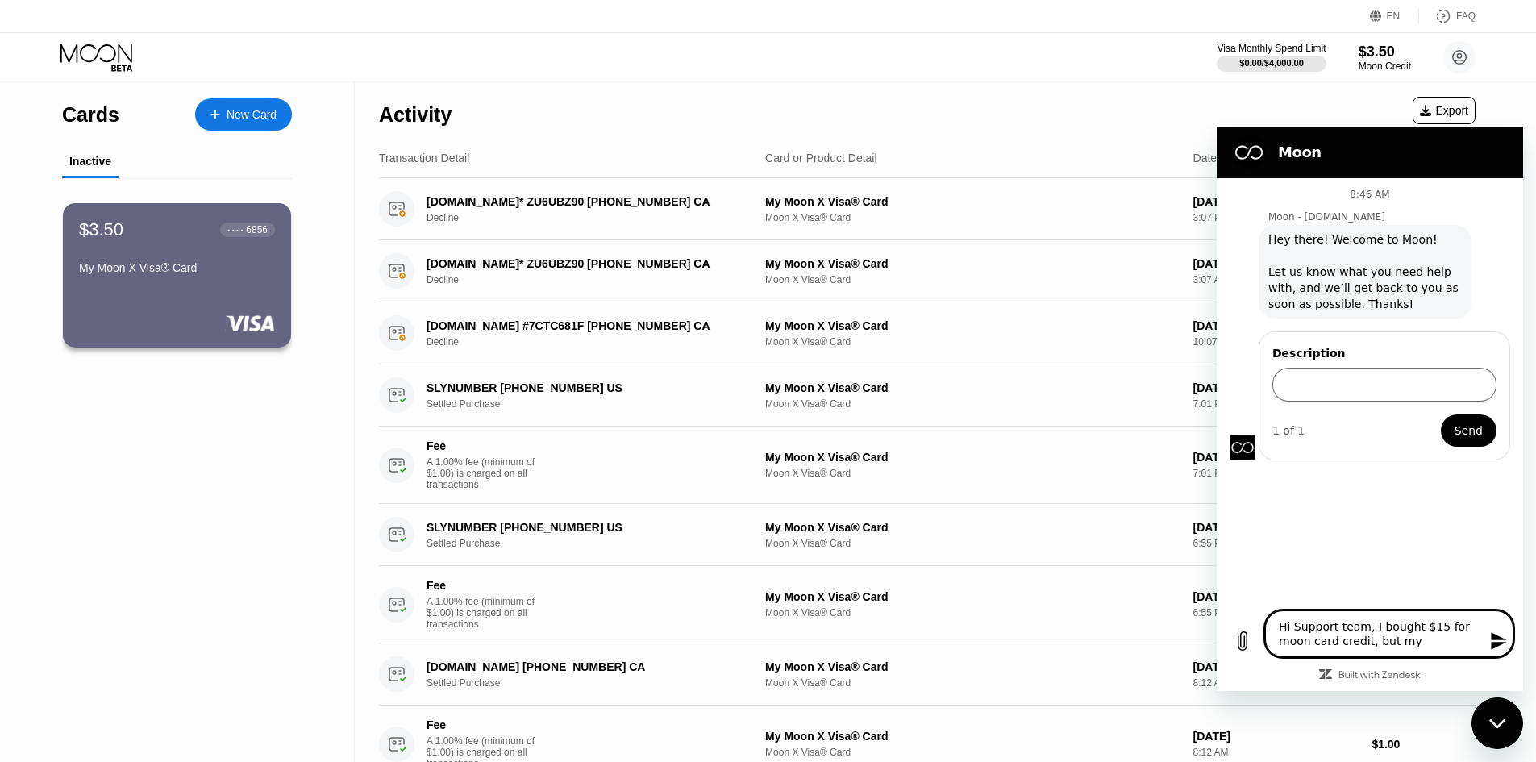
type textarea "x"
type textarea "Hi Support team, I bought $15 for moon card credit, but my ac"
type textarea "x"
type textarea "Hi Support team, I bought $15 for moon card credit, but my acc"
type textarea "x"
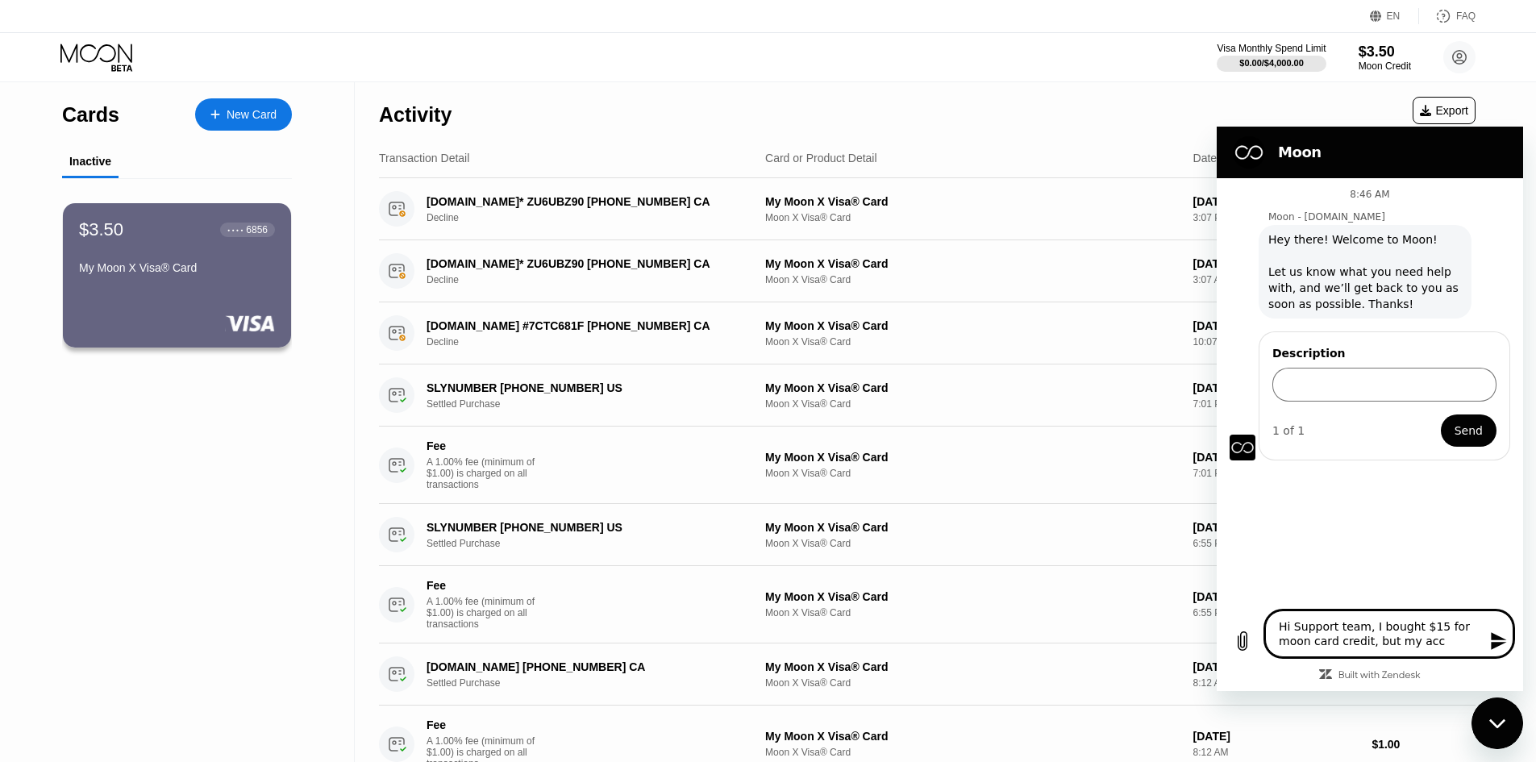
type textarea "Hi Support team, I bought $15 for moon card credit, but my acco"
type textarea "x"
type textarea "Hi Support team, I bought $15 for moon card credit, but my accou"
type textarea "x"
type textarea "Hi Support team, I bought $15 for moon card credit, but my accoun"
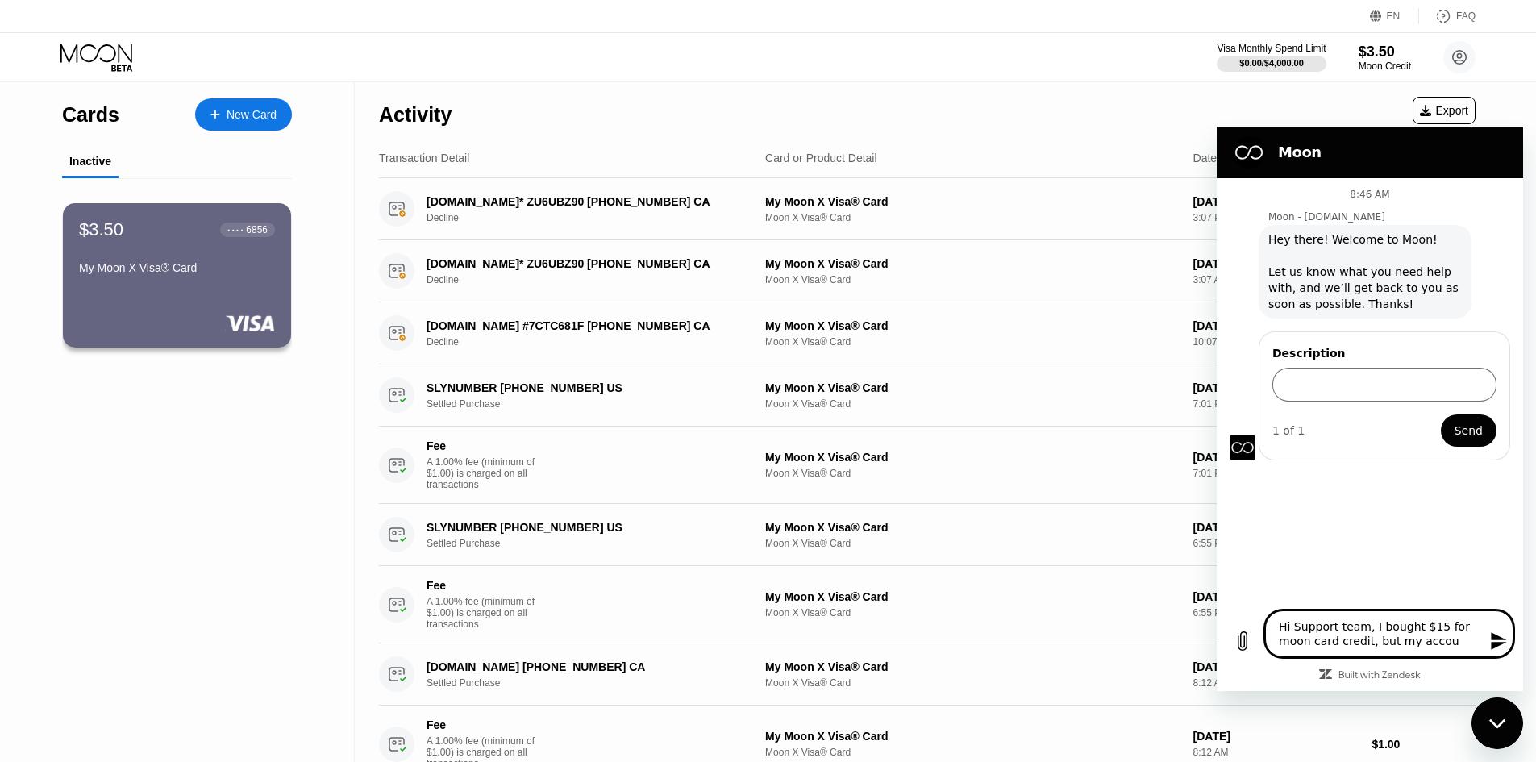
type textarea "x"
type textarea "Hi Support team, I bought $15 for moon card credit, but my account"
type textarea "x"
type textarea "Hi Support team, I bought $15 for moon card credit, but my account"
type textarea "x"
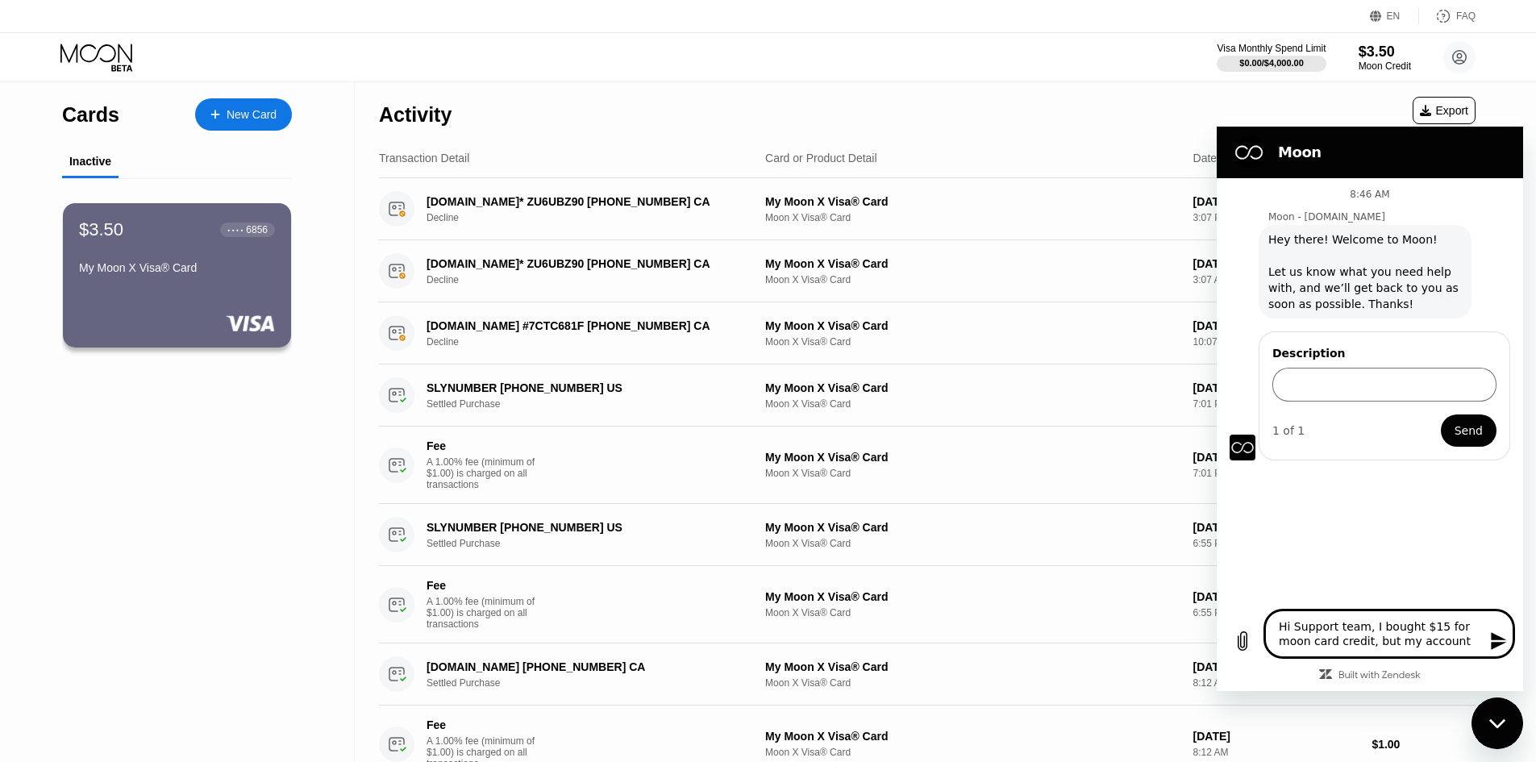
type textarea "Hi Support team, I bought $15 for moon card credit, but my account a"
type textarea "x"
type textarea "Hi Support team, I bought $15 for moon card credit, but my account ab"
type textarea "x"
type textarea "Hi Support team, I bought $15 for moon card credit, but my account a"
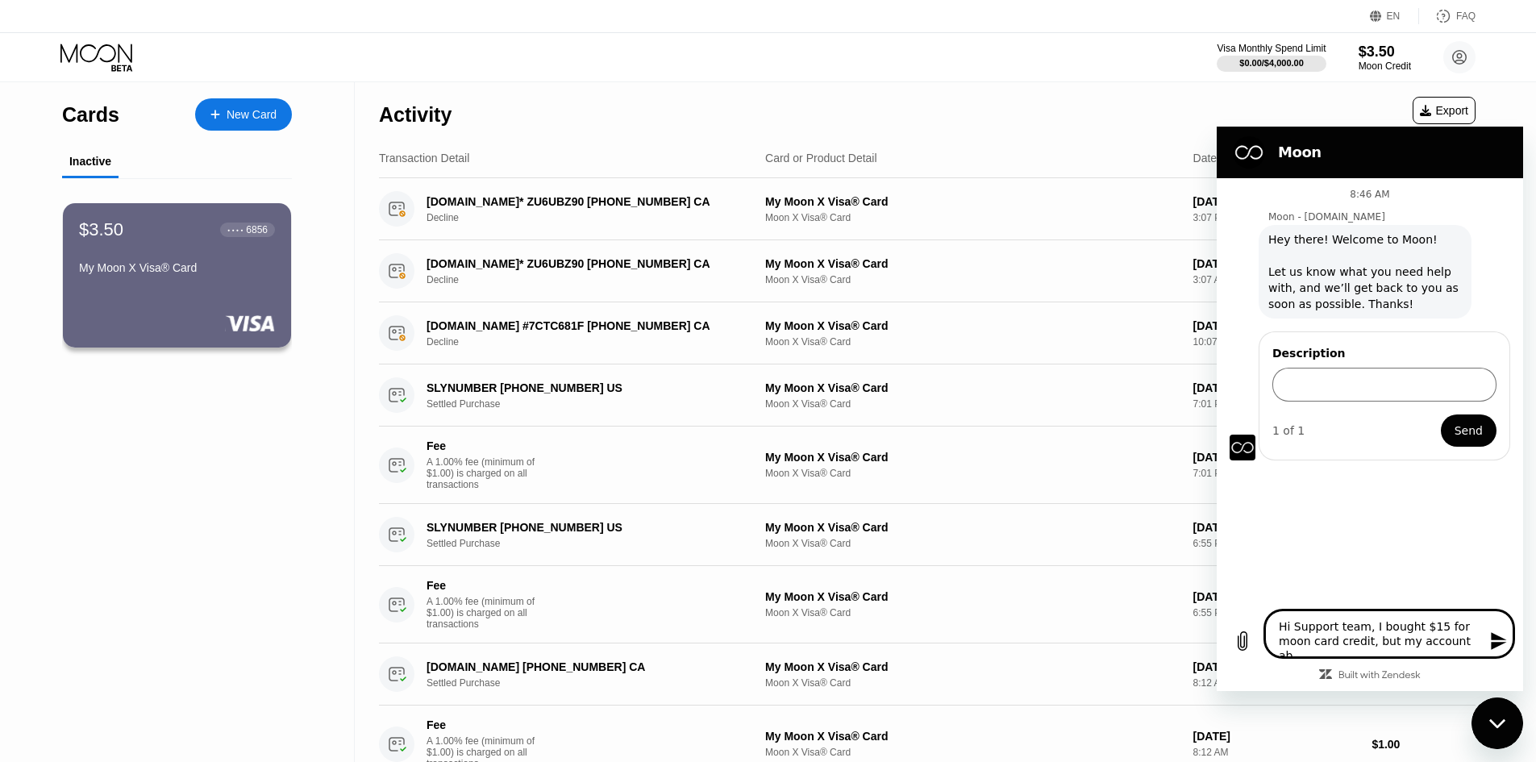
type textarea "x"
type textarea "Hi Support team, I bought $15 for moon card credit, but my account"
type textarea "x"
type textarea "Hi Support team, I bought $15 for moon card credit, but my account b"
type textarea "x"
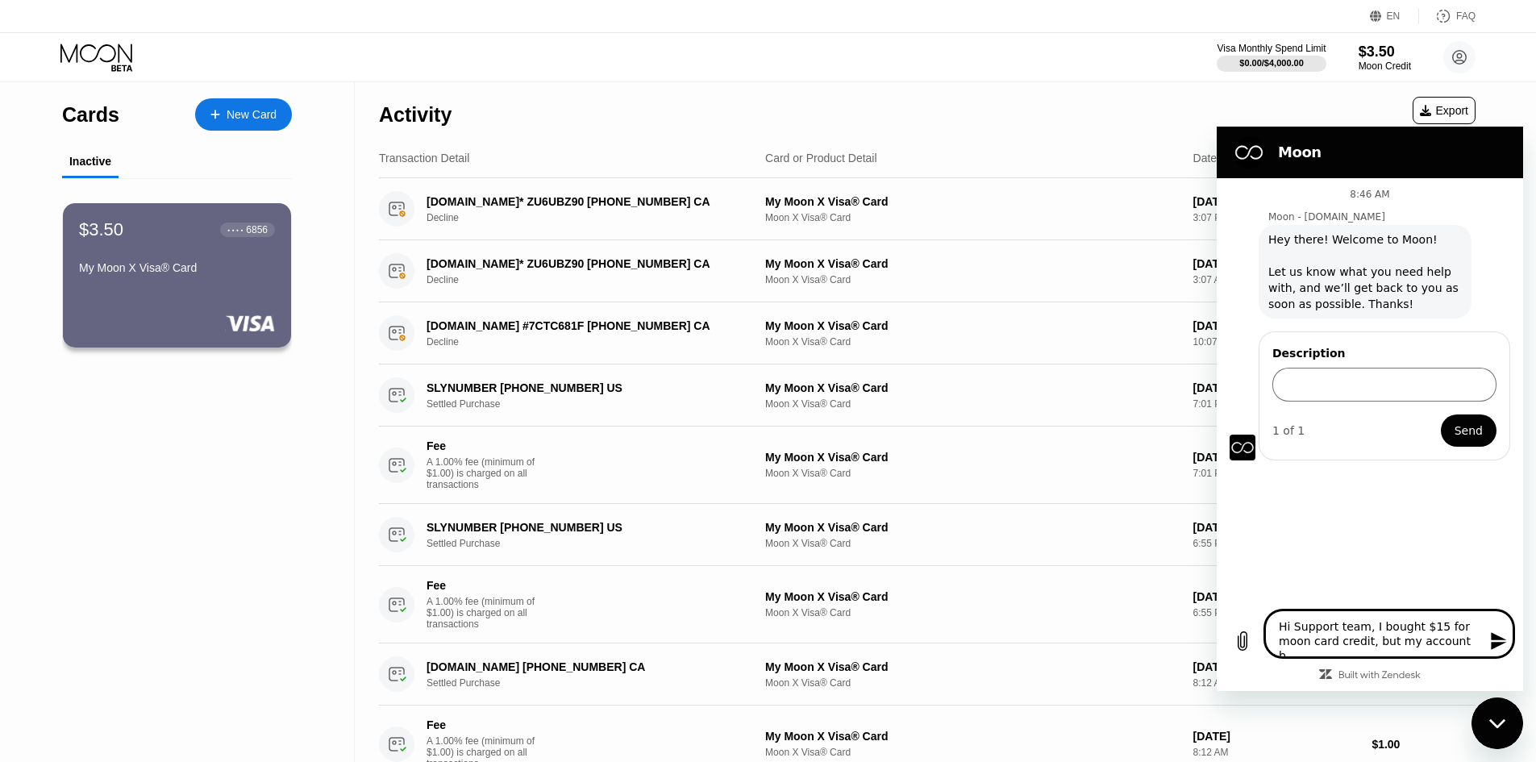
type textarea "Hi Support team, I bought $15 for moon card credit, but my account ba"
type textarea "x"
type textarea "Hi Support team, I bought $15 for moon card credit, but my account bal"
type textarea "x"
type textarea "Hi Support team, I bought $15 for moon card credit, but my account bala"
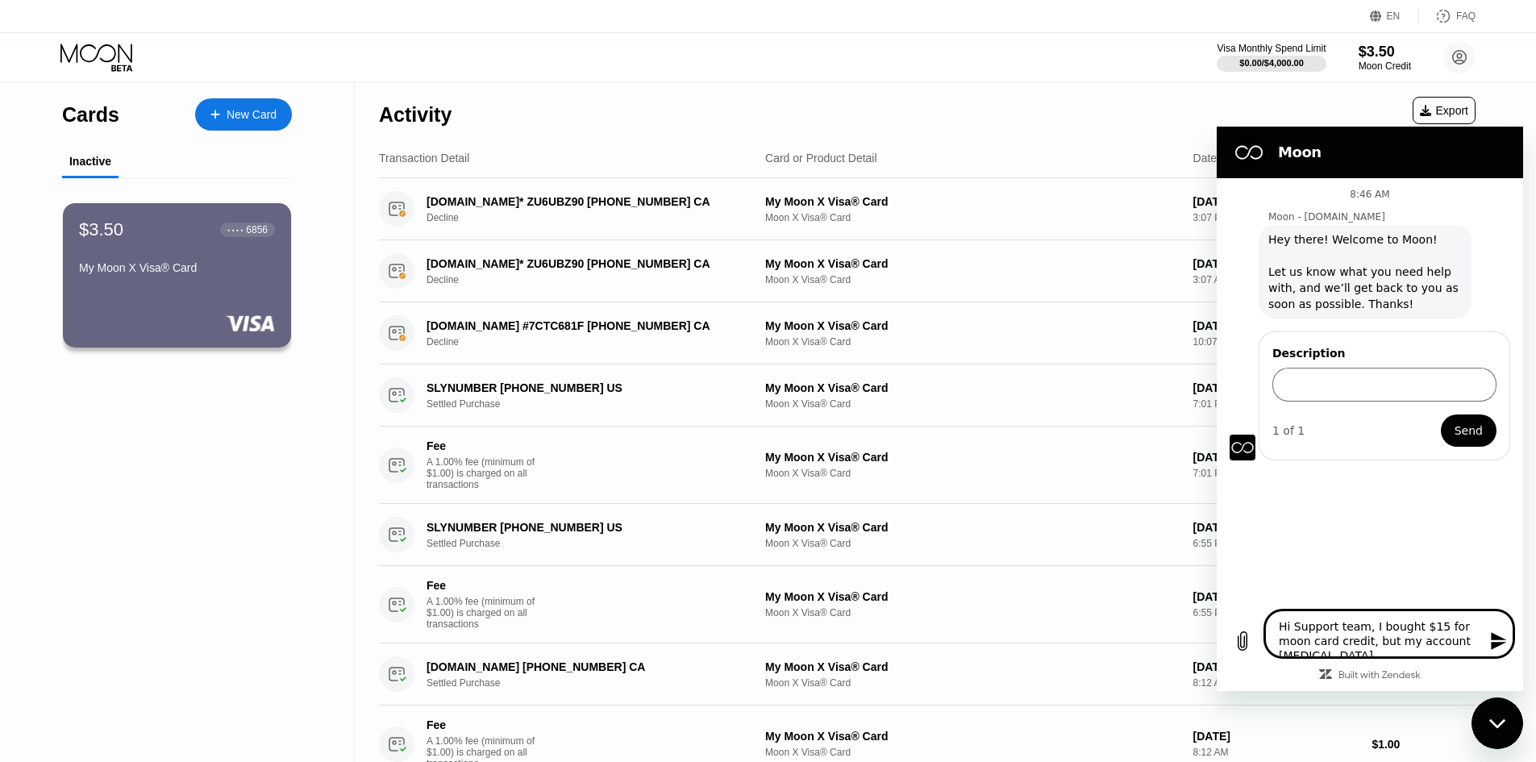
type textarea "x"
type textarea "Hi Support team, I bought $15 for moon card credit, but my account balan"
type textarea "x"
type textarea "Hi Support team, I bought $15 for moon card credit, but my account balanc"
type textarea "x"
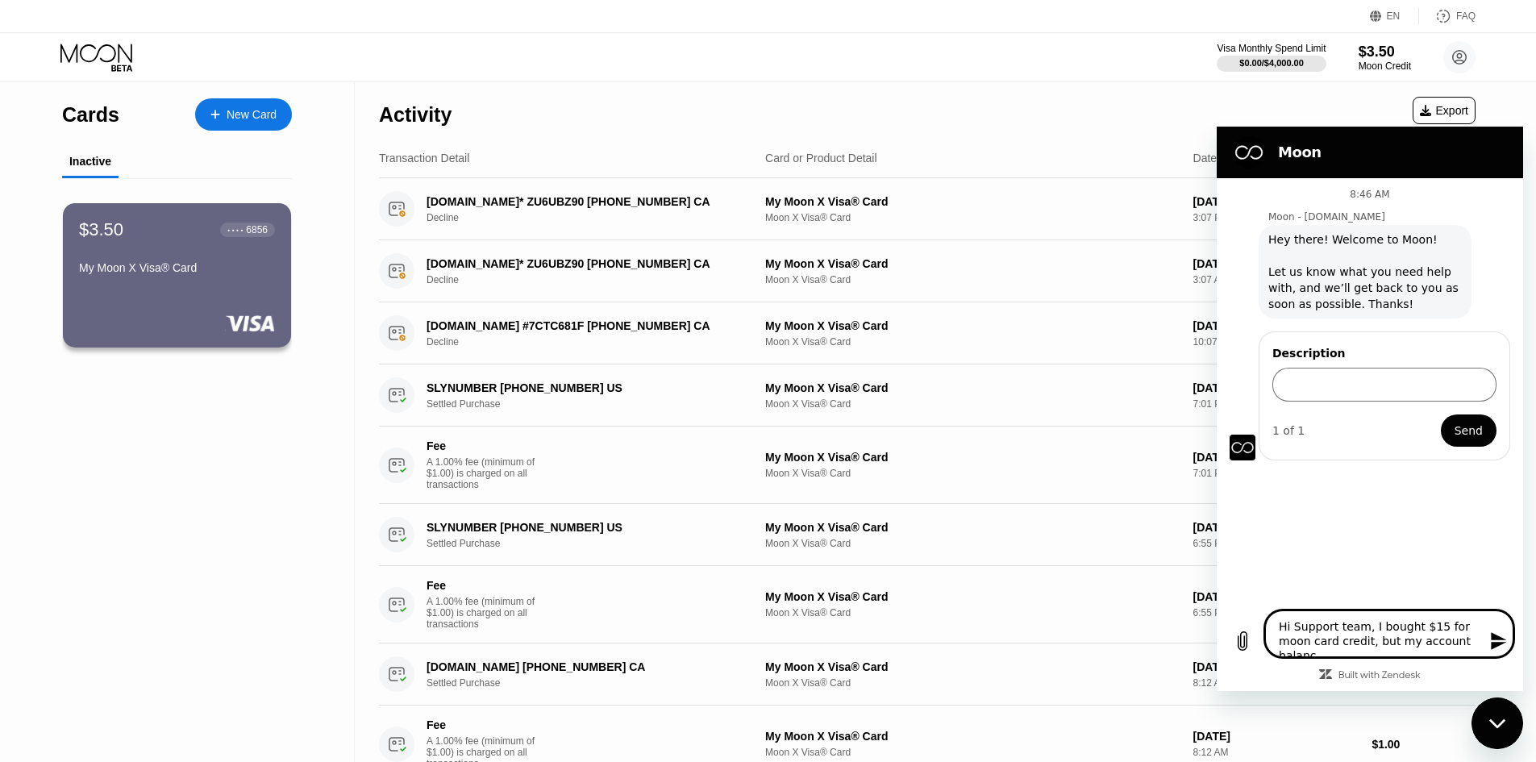
type textarea "Hi Support team, I bought $15 for moon card credit, but my account balance"
type textarea "x"
type textarea "Hi Support team, I bought $15 for moon card credit, but my account balance"
type textarea "x"
type textarea "Hi Support team, I bought $15 for moon card credit, but my account balance i"
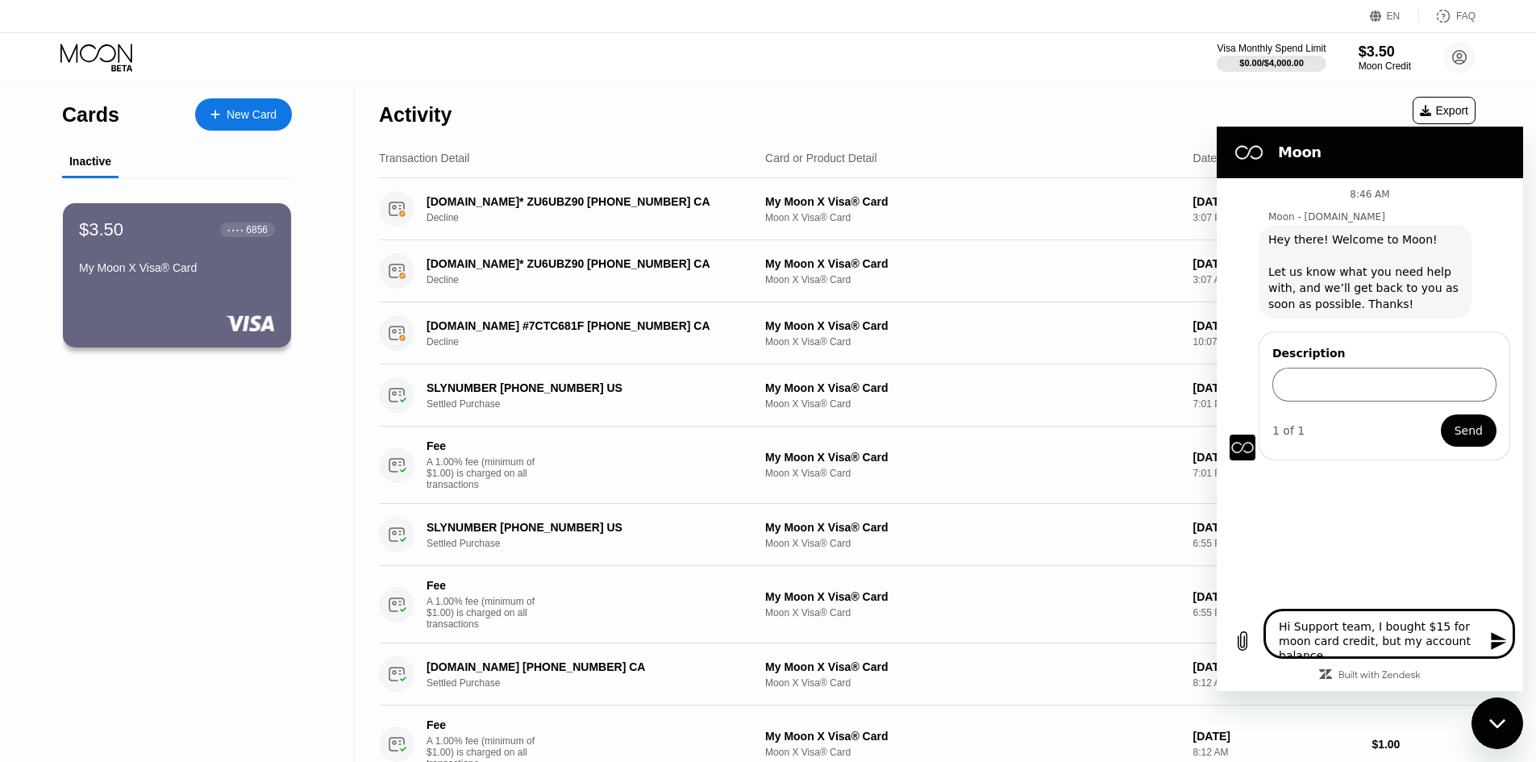
type textarea "x"
type textarea "Hi Support team, I bought $15 for moon card credit, but my account balance is"
type textarea "x"
type textarea "Hi Support team, I bought $15 for moon card credit, but my account balance is"
type textarea "x"
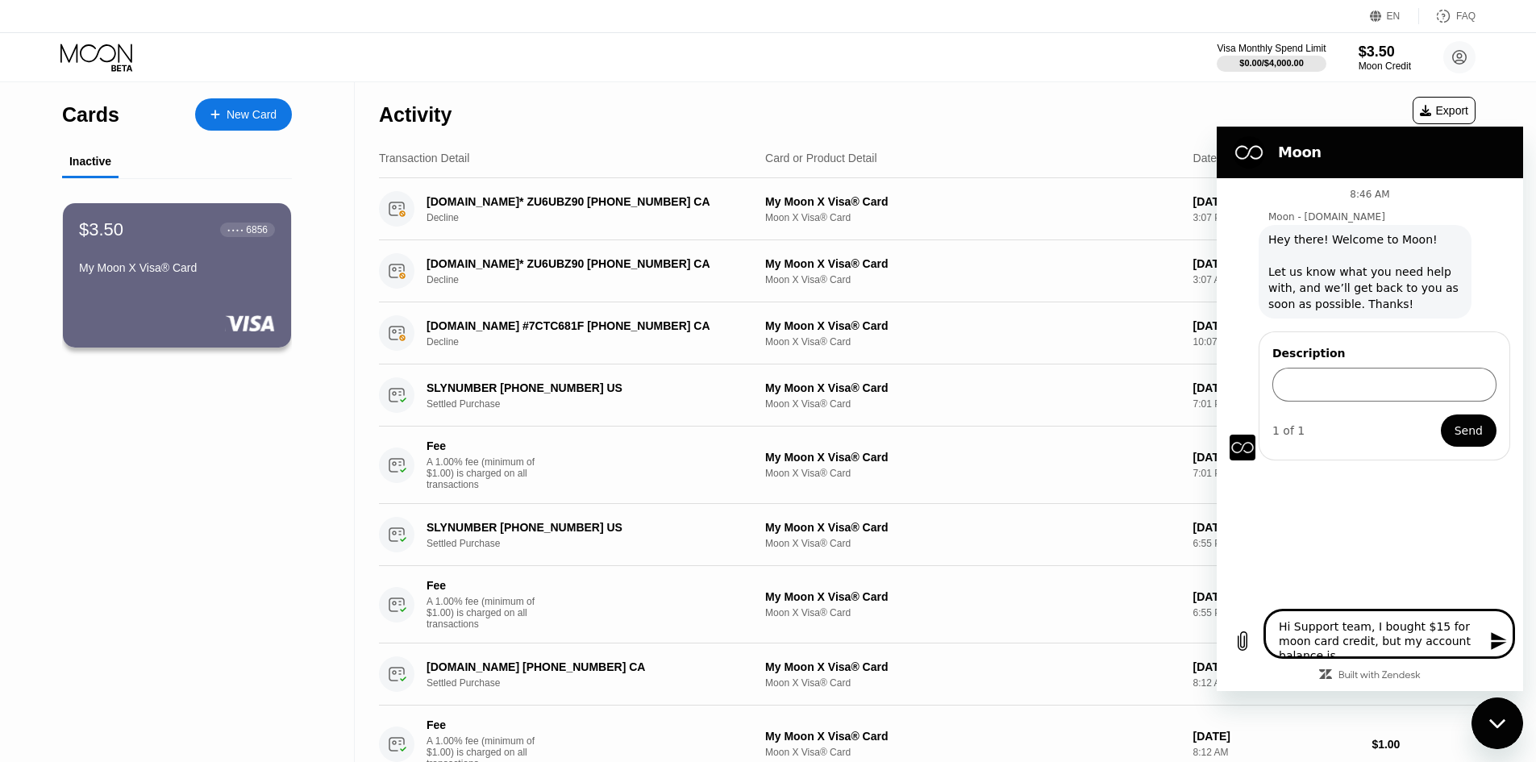
type textarea "Hi Support team, I bought $15 for moon card credit, but my account balance is n"
type textarea "x"
type textarea "Hi Support team, I bought $15 for moon card credit, but my account balance is no"
click at [1431, 647] on textarea "Hi Support team, I bought $15 for moon card credit, but my account balance is s…" at bounding box center [1389, 626] width 248 height 61
click at [1439, 648] on textarea "Hi Support team, I bought $15 for moon card credit, but my account balance is s…" at bounding box center [1389, 626] width 248 height 61
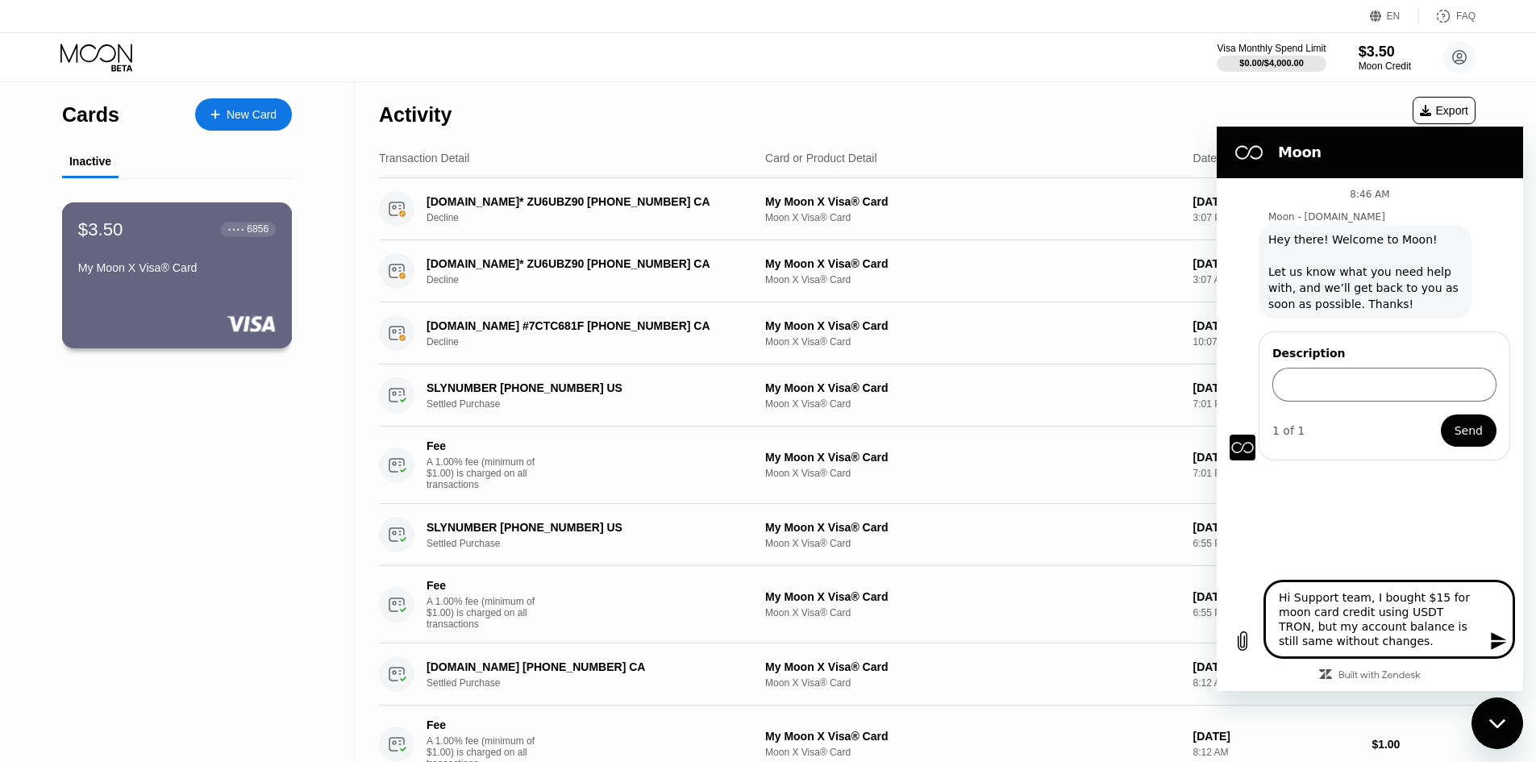
click at [233, 270] on div "My Moon X Visa® Card" at bounding box center [177, 267] width 198 height 13
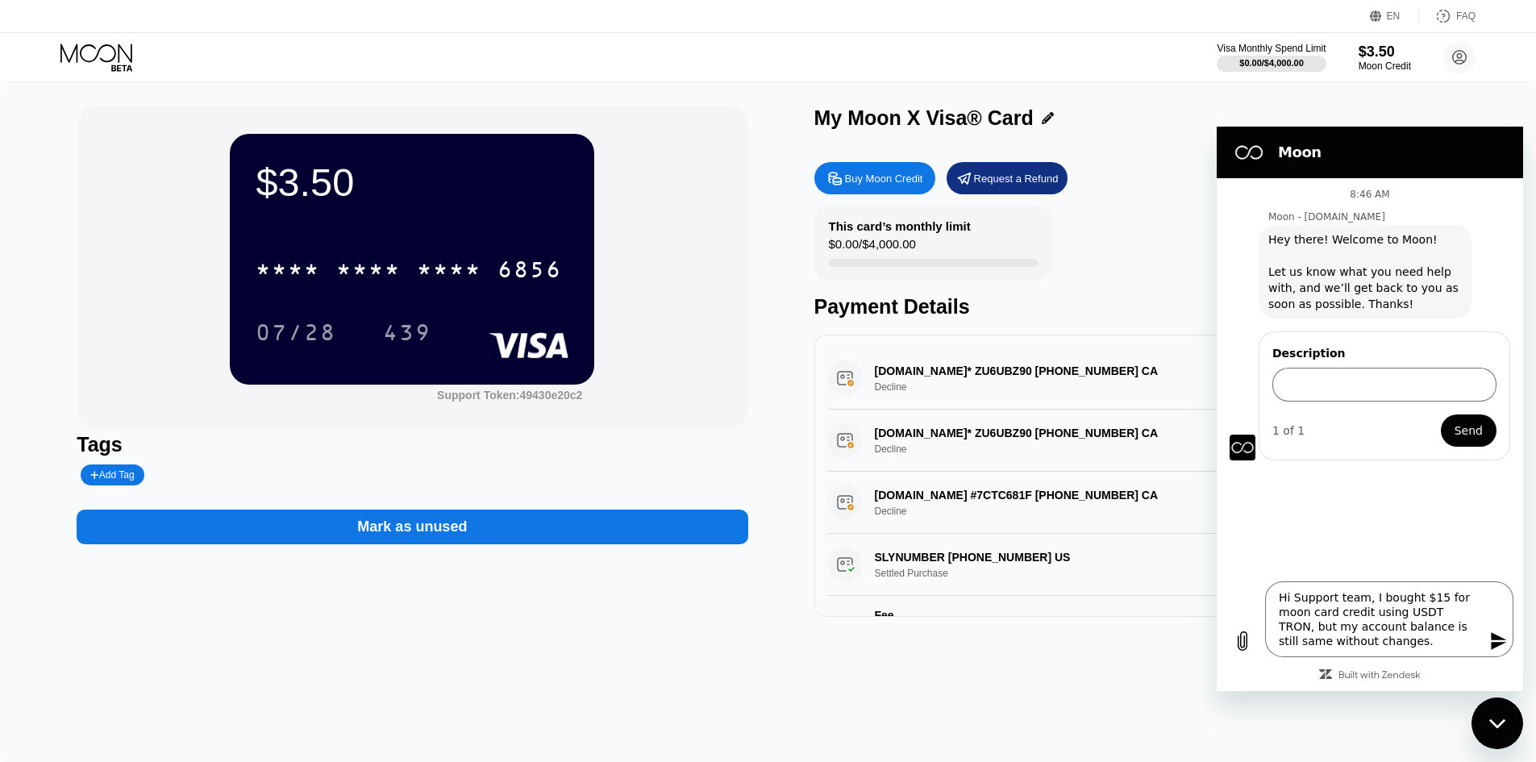
click at [882, 174] on div "Buy Moon Credit" at bounding box center [884, 179] width 78 height 14
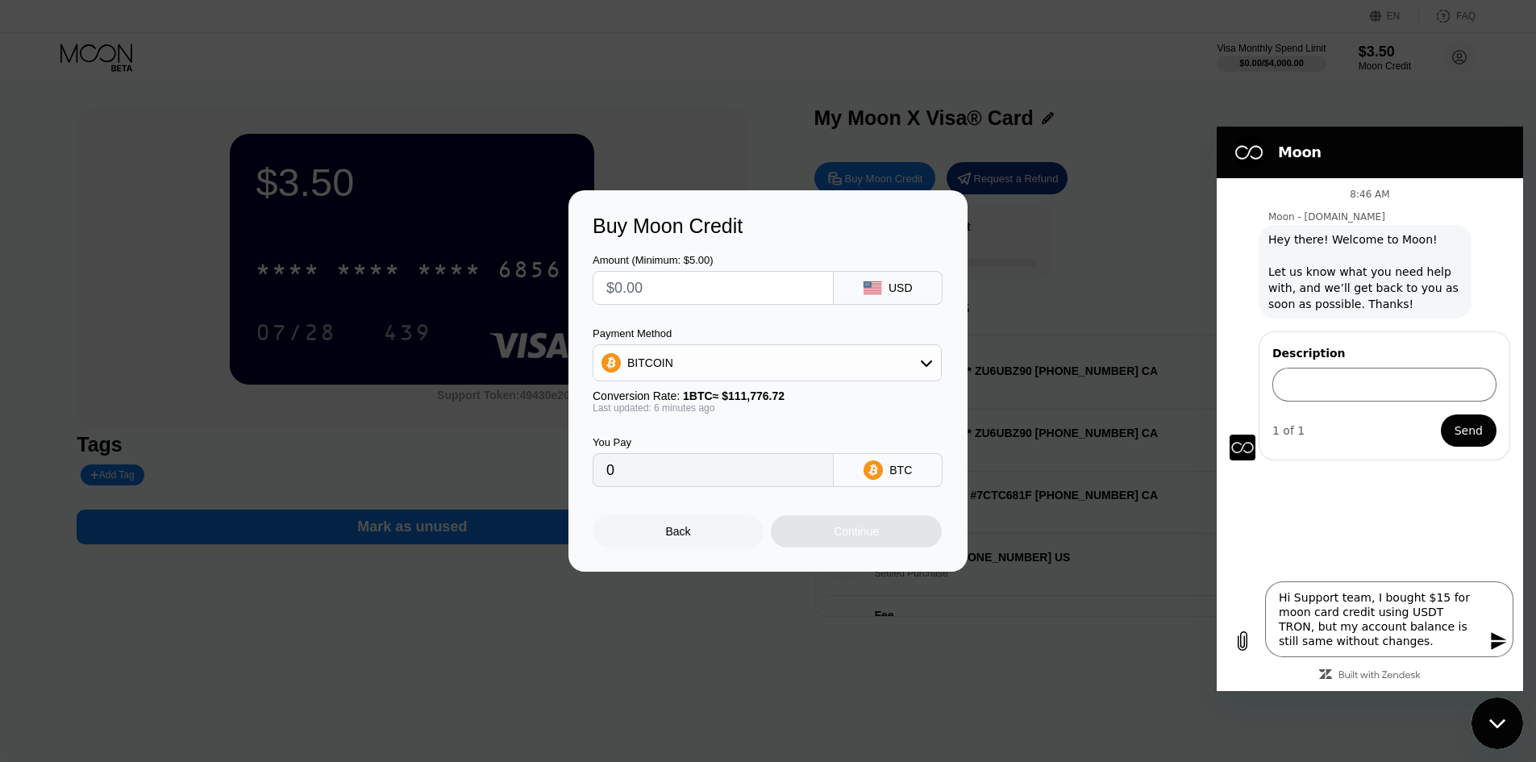
click at [734, 335] on div "Payment Method" at bounding box center [767, 333] width 349 height 12
click at [733, 368] on div "BITCOIN" at bounding box center [766, 363] width 347 height 32
drag, startPoint x: 712, startPoint y: 425, endPoint x: 710, endPoint y: 434, distance: 9.0
click at [712, 427] on div "USDT on TRON" at bounding box center [767, 442] width 349 height 35
click at [709, 436] on div "USDT on TRON" at bounding box center [777, 442] width 304 height 13
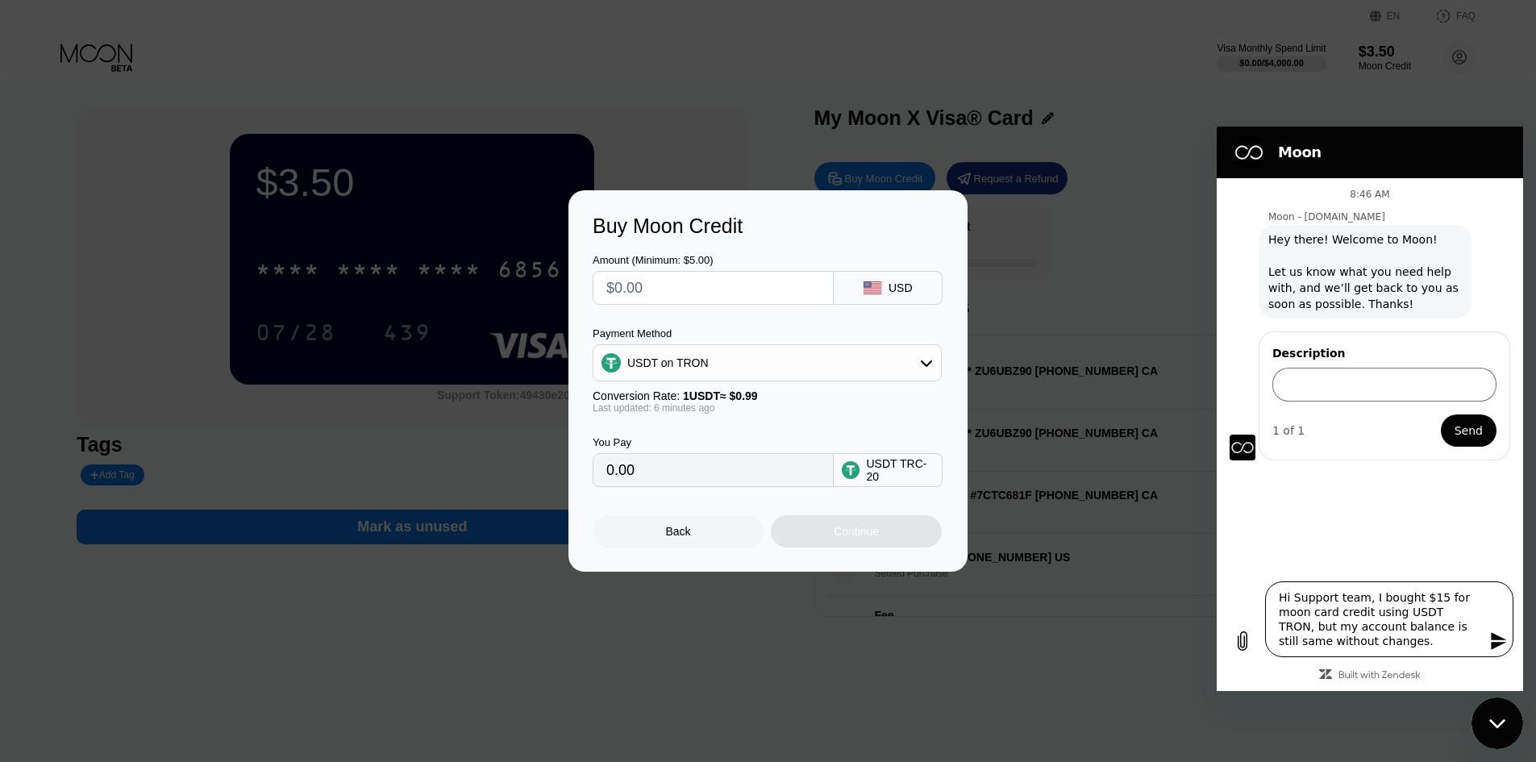
click at [1392, 614] on textarea "Hi Support team, I bought $15 for moon card credit using USDT TRON, but my acco…" at bounding box center [1389, 619] width 248 height 76
click at [1396, 646] on textarea "Hi Support team, I bought $15 for moon card credit using USDT on TRON, but my a…" at bounding box center [1389, 619] width 248 height 76
paste textarea "972572c35b0f8fd8a4693dfe54c772fd1622c50b6d7f7593bcae9bed5258b7a0"
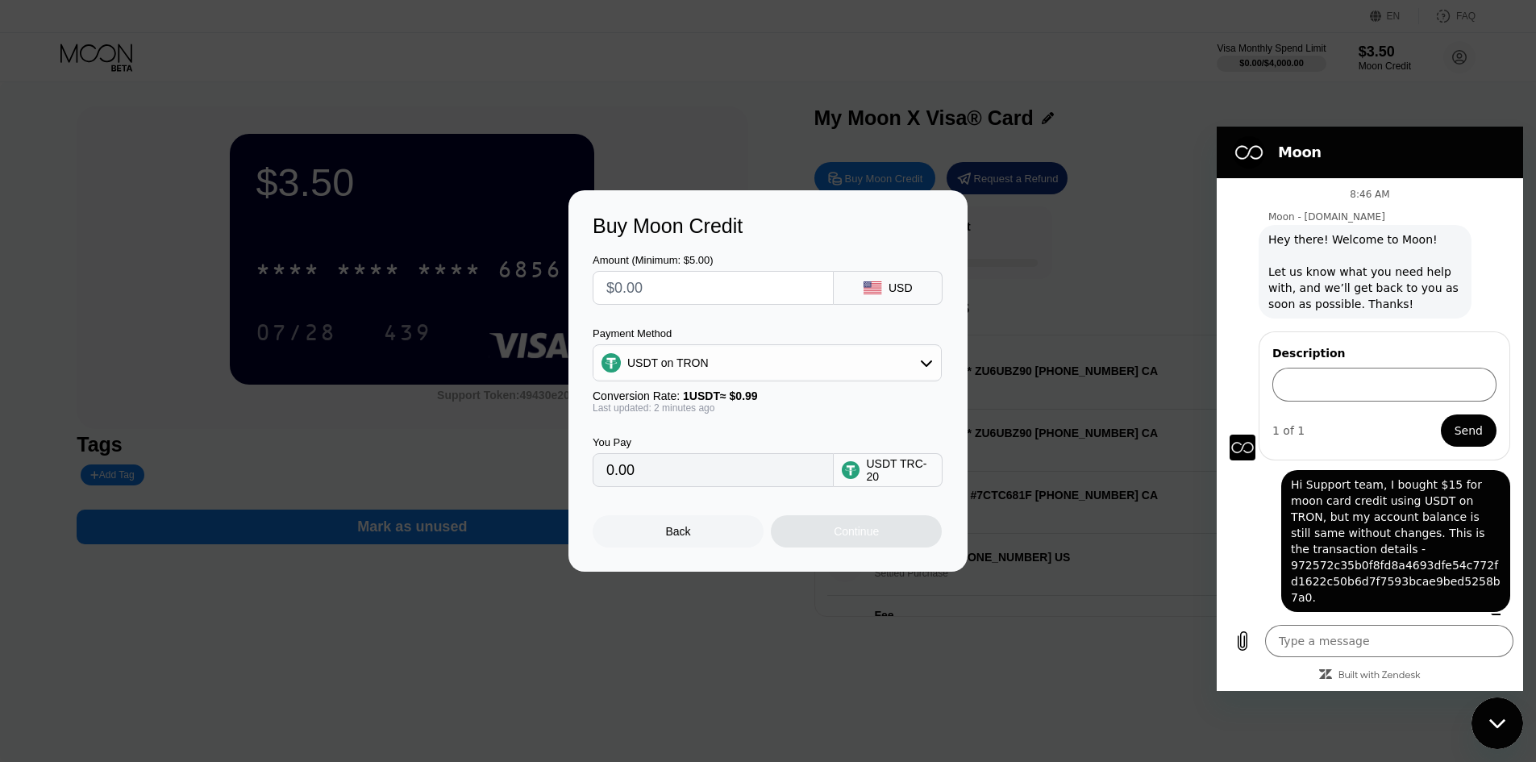
click at [692, 547] on div "Back" at bounding box center [678, 531] width 171 height 32
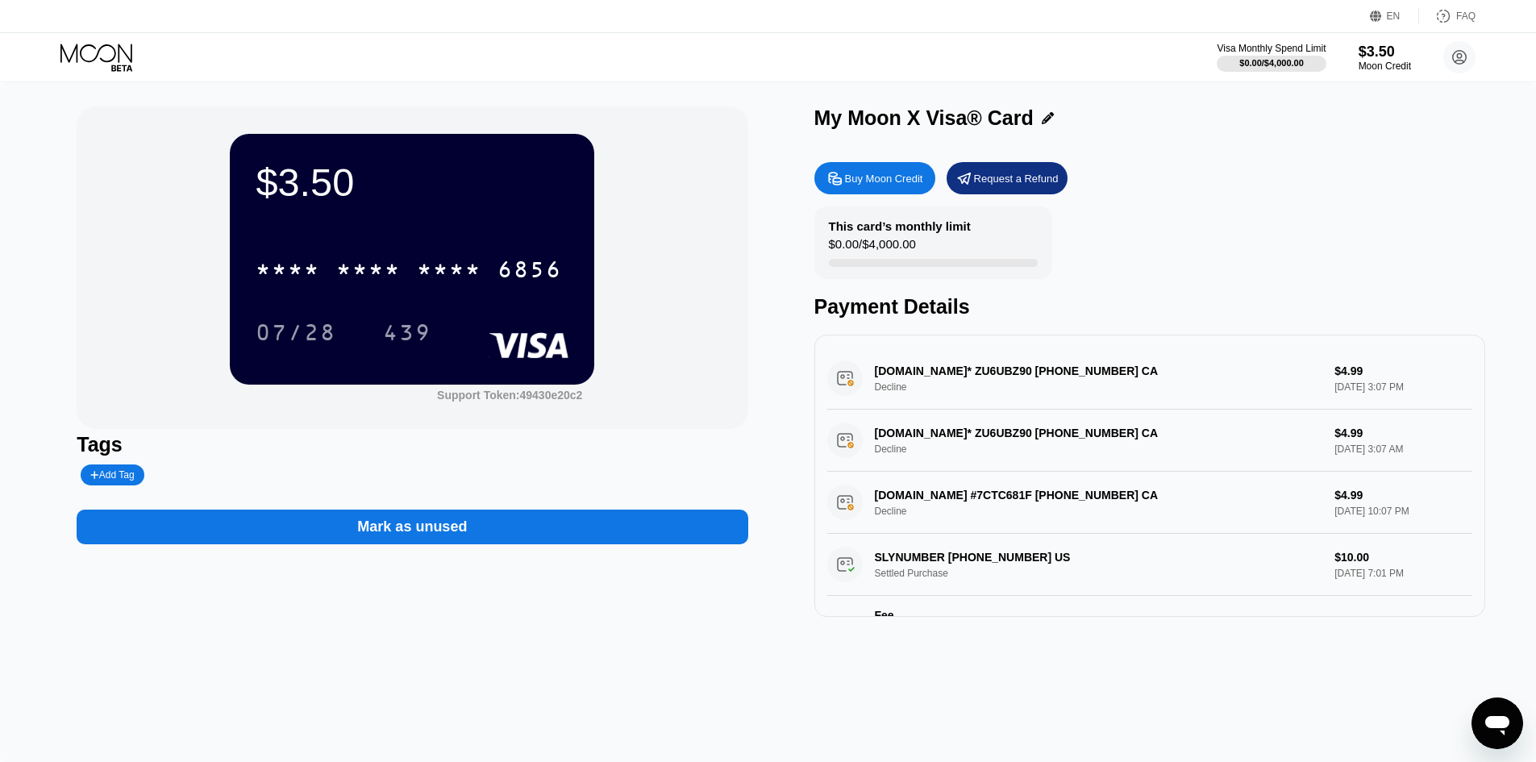
click at [883, 189] on div "Buy Moon Credit" at bounding box center [874, 178] width 121 height 32
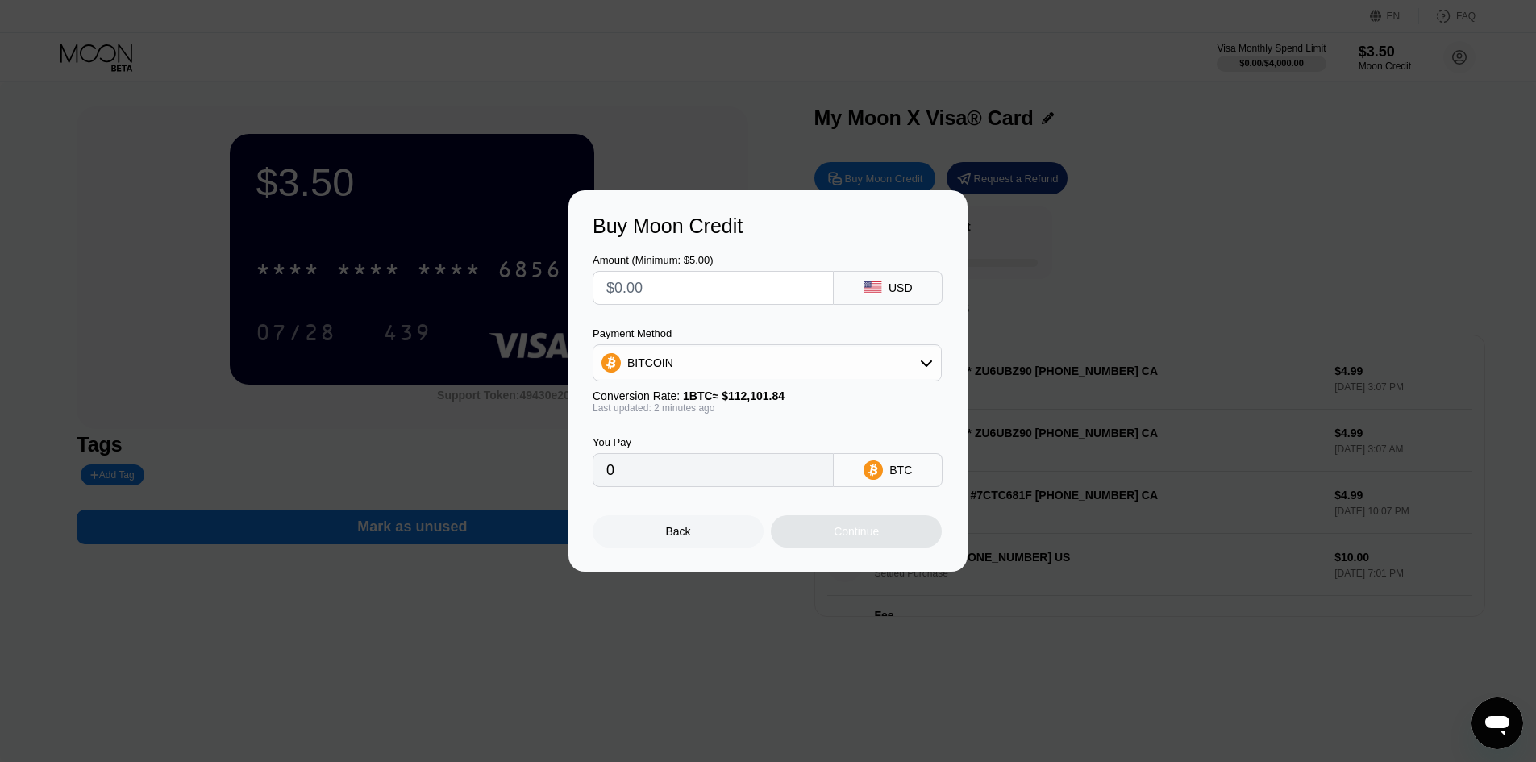
click at [796, 290] on input "text" at bounding box center [713, 288] width 214 height 32
click at [701, 536] on div "Back" at bounding box center [678, 531] width 171 height 32
